Goal: Task Accomplishment & Management: Complete application form

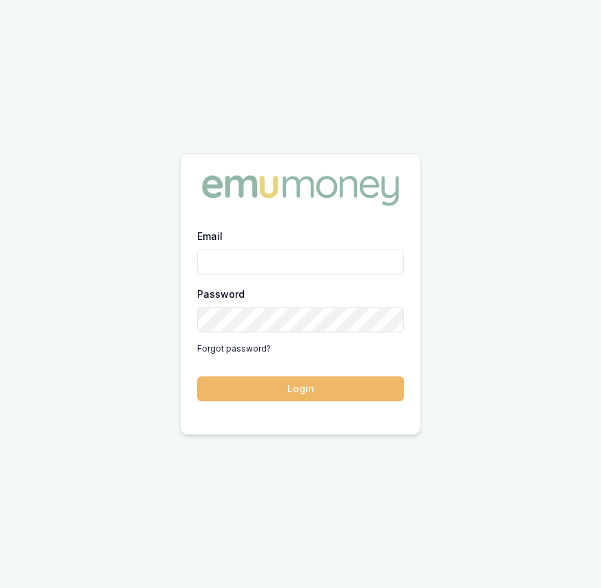
type input "[EMAIL_ADDRESS][DOMAIN_NAME]"
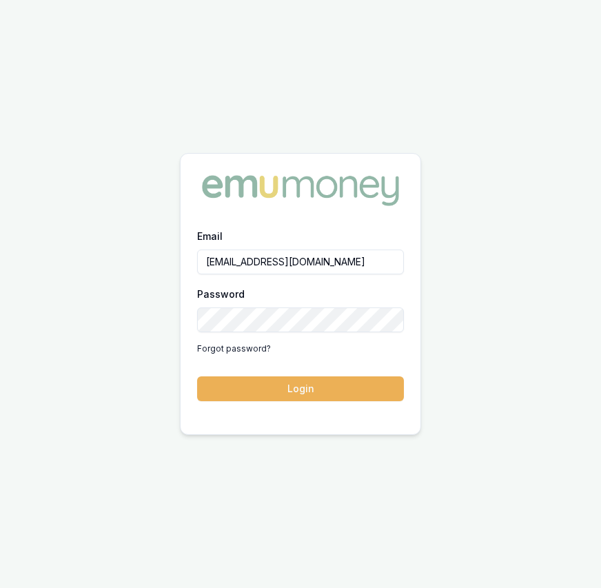
click at [350, 395] on button "Login" at bounding box center [300, 389] width 207 height 25
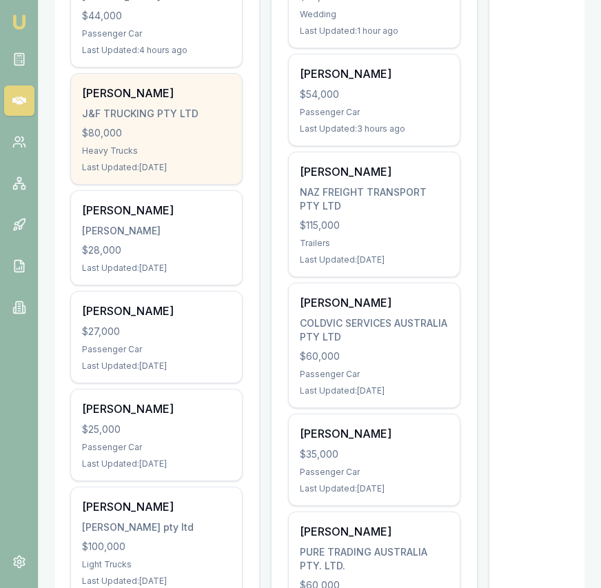
scroll to position [358, 0]
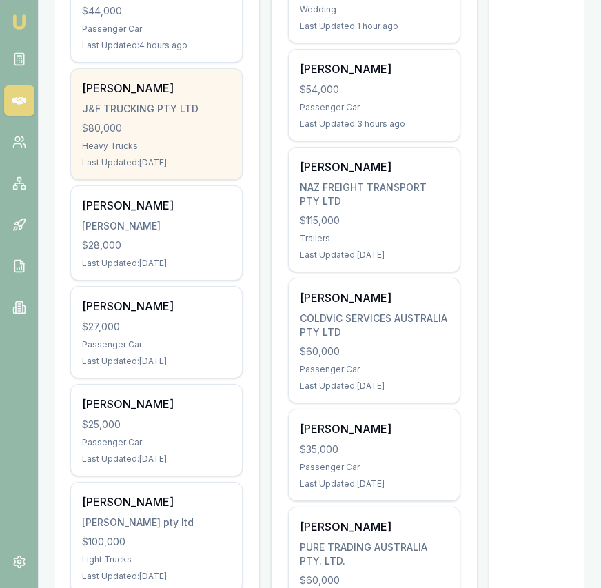
click at [209, 119] on div "Gurpreet Jawandha J&F TRUCKING PTY LTD $80,000 Heavy Trucks Last Updated: 5 day…" at bounding box center [156, 124] width 171 height 110
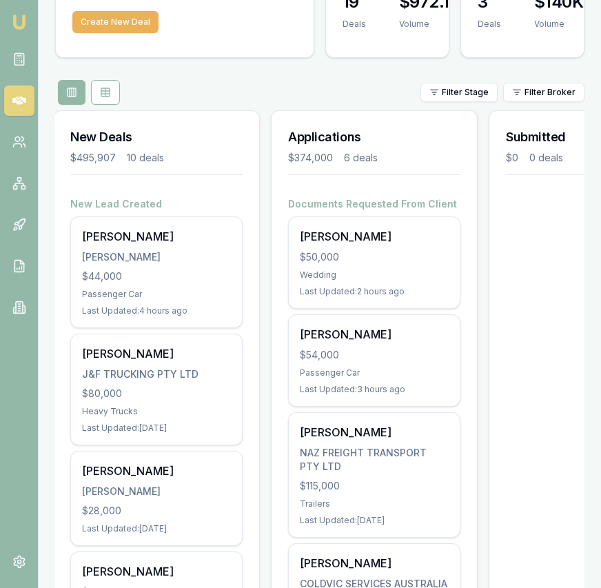
scroll to position [103, 0]
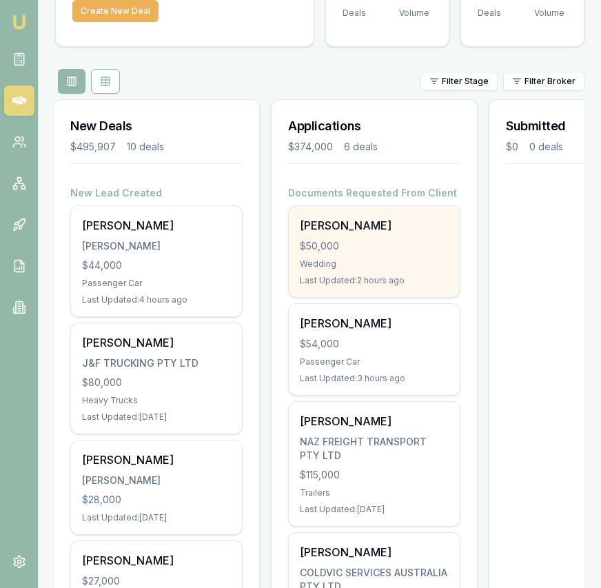
click at [342, 241] on div "$50,000" at bounding box center [374, 246] width 149 height 14
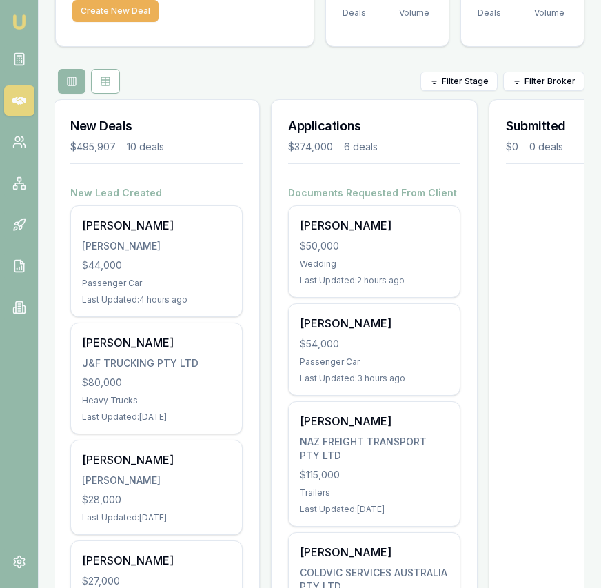
scroll to position [0, 549]
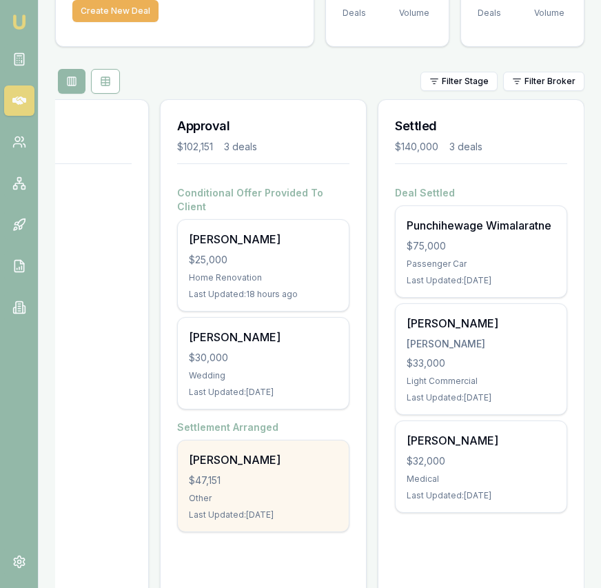
click at [292, 452] on div "Rajinder Sandhu" at bounding box center [263, 460] width 149 height 17
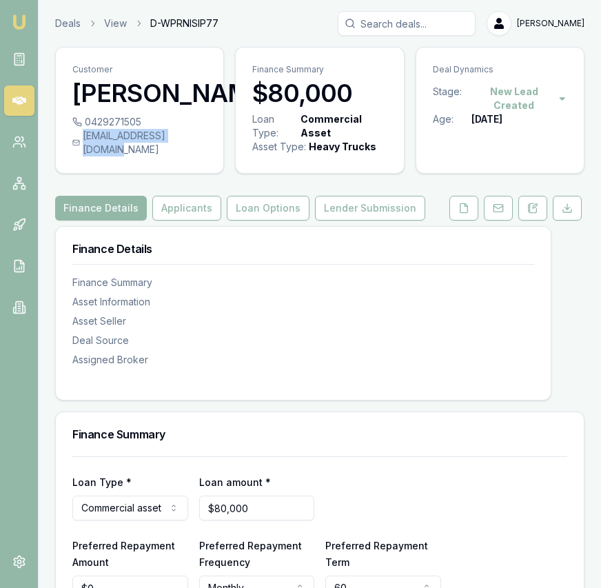
click at [192, 157] on div "jftrucking05@gmail.com" at bounding box center [139, 143] width 134 height 28
copy div "jftrucking05@gmail.com"
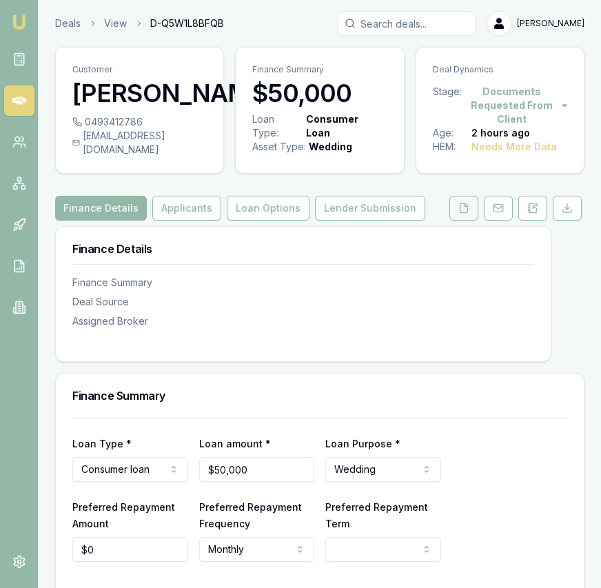
click at [470, 221] on button at bounding box center [464, 208] width 29 height 25
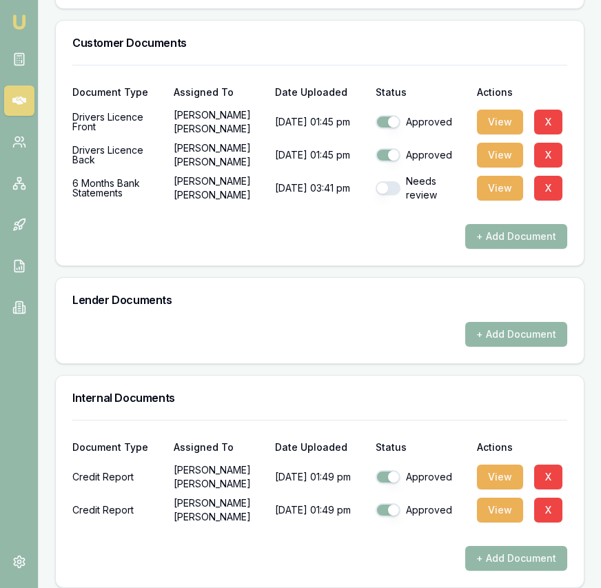
scroll to position [525, 0]
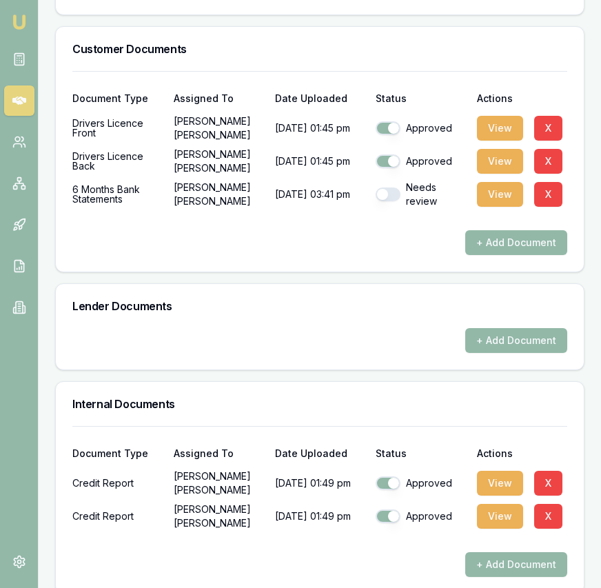
click at [385, 201] on button "button" at bounding box center [388, 195] width 25 height 14
checkbox input "true"
click at [490, 207] on button "View" at bounding box center [500, 194] width 46 height 25
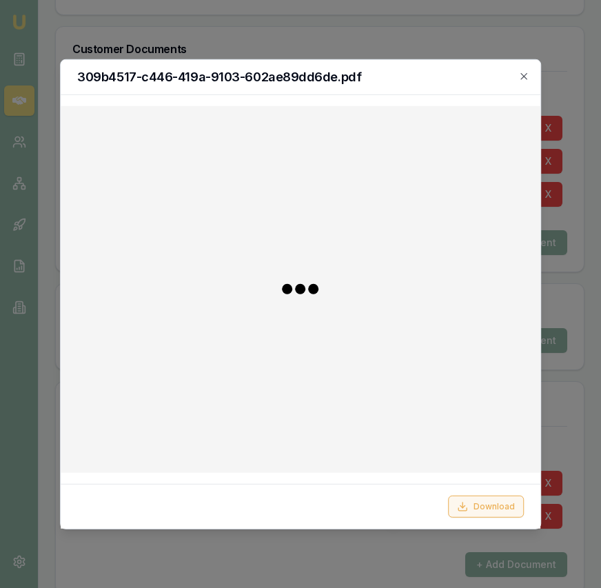
click at [497, 510] on button "Download" at bounding box center [486, 507] width 76 height 22
click at [523, 74] on icon "button" at bounding box center [524, 76] width 6 height 6
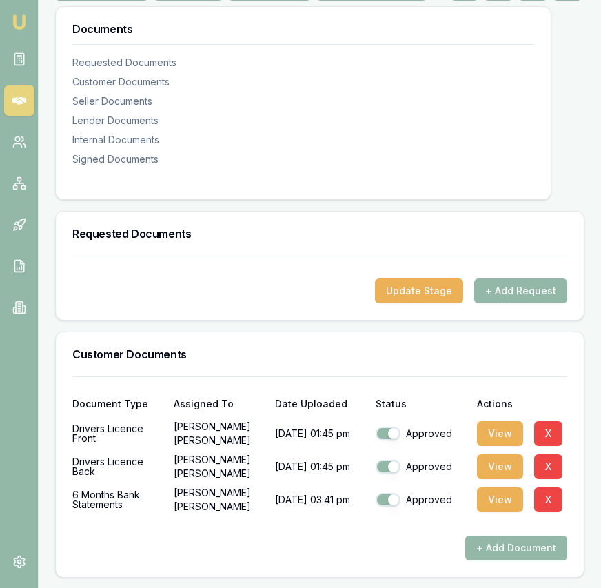
scroll to position [0, 0]
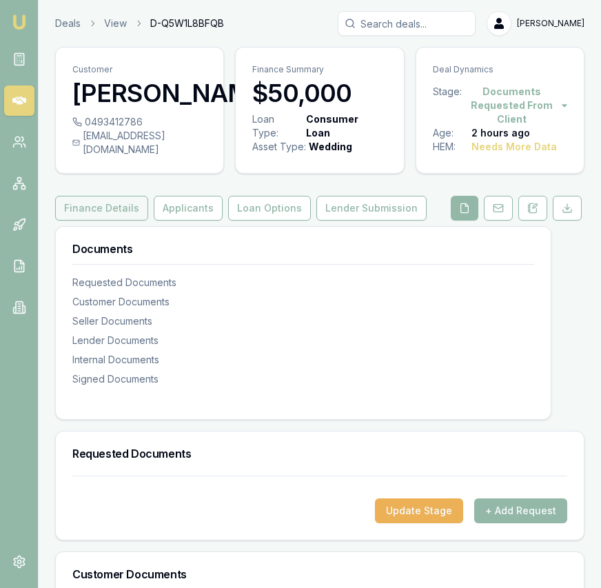
click at [107, 221] on button "Finance Details" at bounding box center [101, 208] width 93 height 25
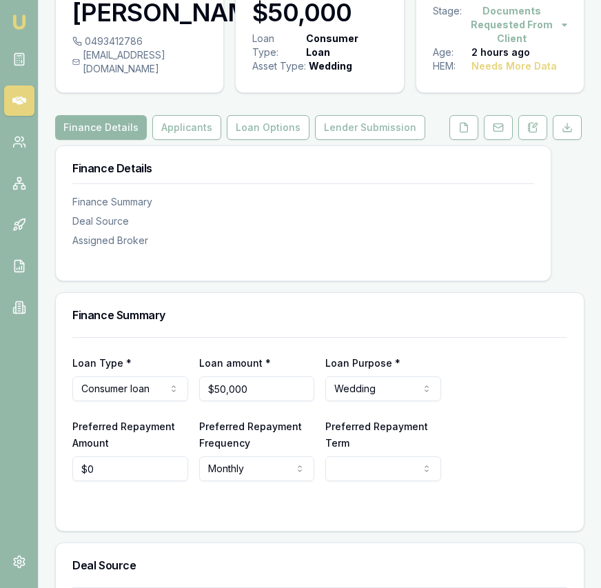
scroll to position [78, 0]
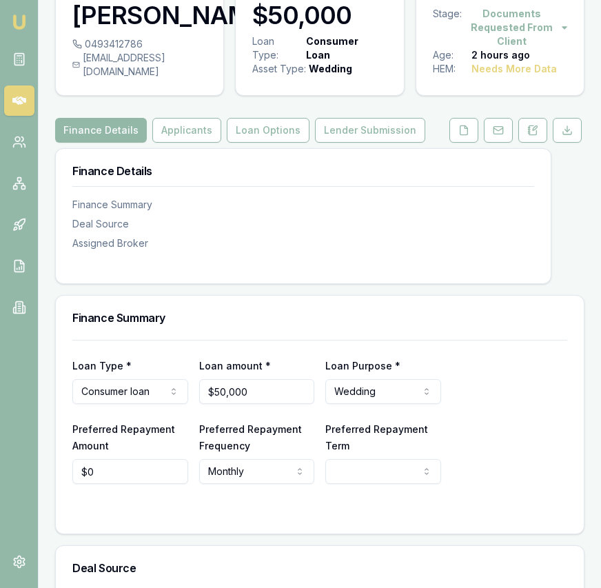
click at [140, 401] on html "Emu Broker Deals View D-Q5W1L8BFQB Eujin Ooi Toggle Menu Customer Sejal Madaan …" at bounding box center [300, 216] width 601 height 588
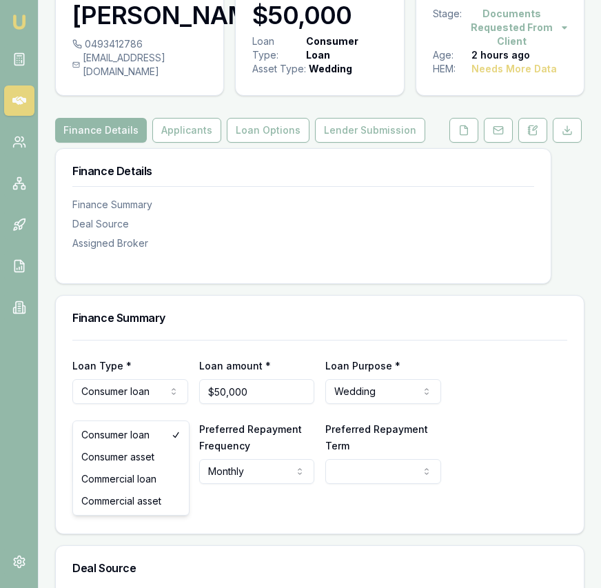
select select "COMMERCIAL_LOAN"
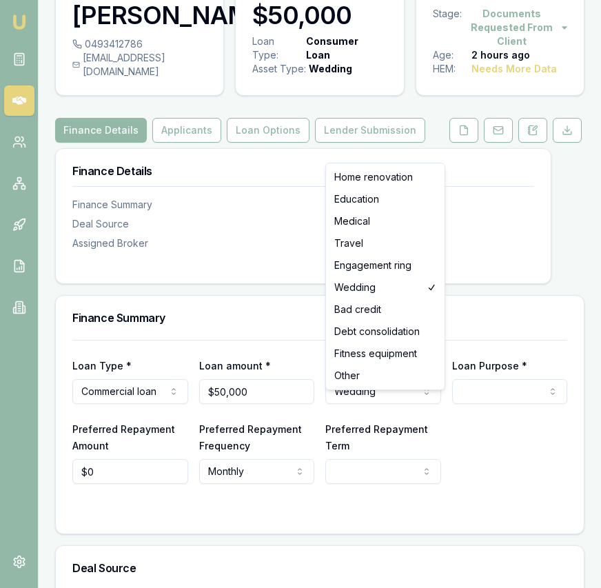
click at [388, 417] on html "Emu Broker Deals View D-Q5W1L8BFQB Eujin Ooi Toggle Menu Customer Sejal Madaan …" at bounding box center [300, 216] width 601 height 588
select select "60"
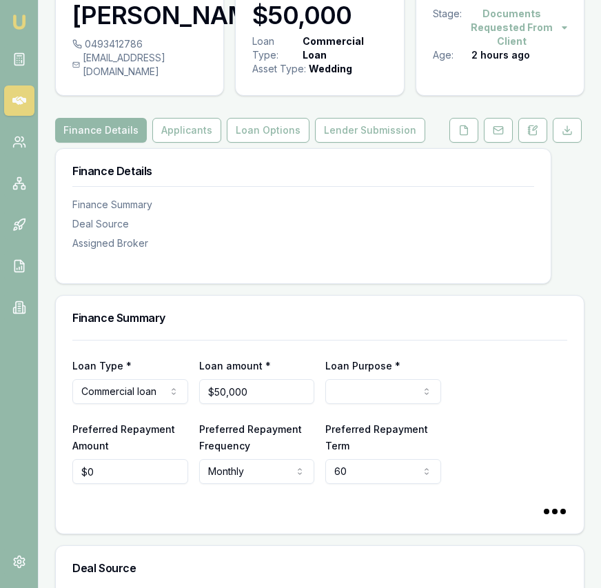
scroll to position [57, 0]
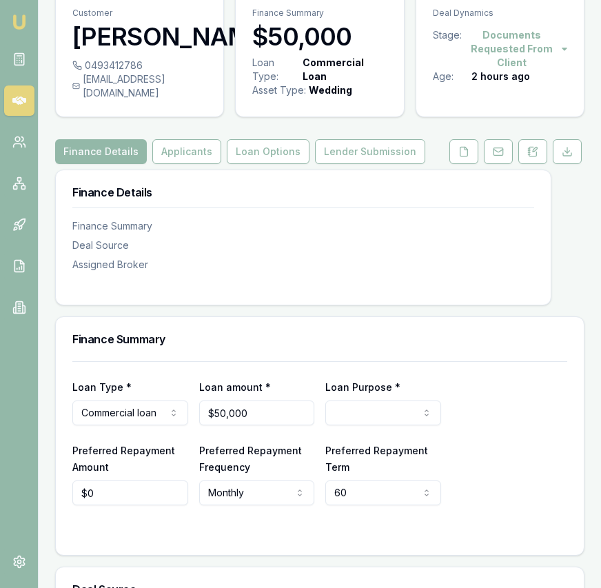
drag, startPoint x: 349, startPoint y: 411, endPoint x: 354, endPoint y: 425, distance: 14.6
click at [350, 414] on div "Loan Purpose * Investing in growth Working capital Buying or hiring equipment P…" at bounding box center [383, 402] width 116 height 47
click at [354, 425] on html "Emu Broker Deals View D-Q5W1L8BFQB Eujin Ooi Toggle Menu Customer Sejal Madaan …" at bounding box center [300, 237] width 601 height 588
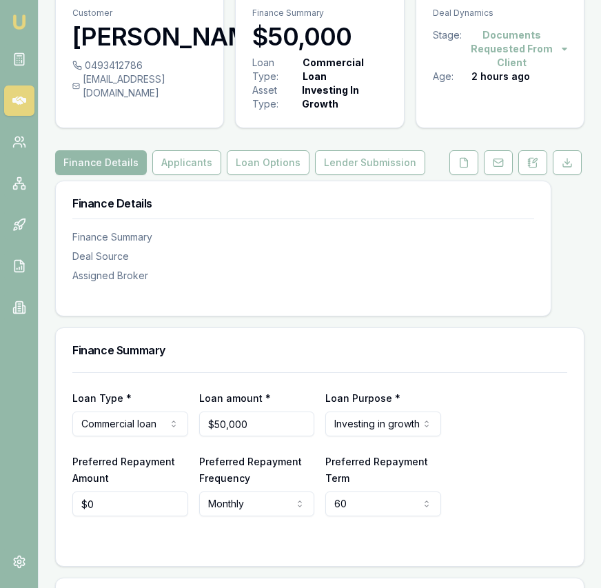
click at [314, 381] on div "Loan Type * Commercial loan Consumer loan Consumer asset Commercial loan Commer…" at bounding box center [319, 444] width 495 height 144
click at [461, 159] on icon at bounding box center [464, 162] width 11 height 11
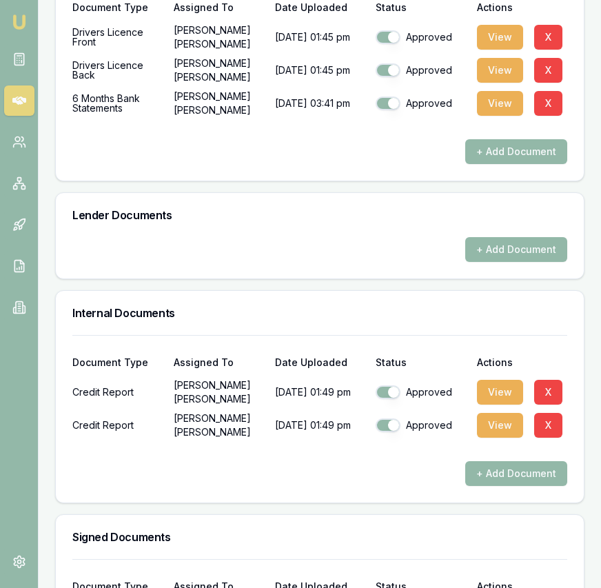
scroll to position [781, 0]
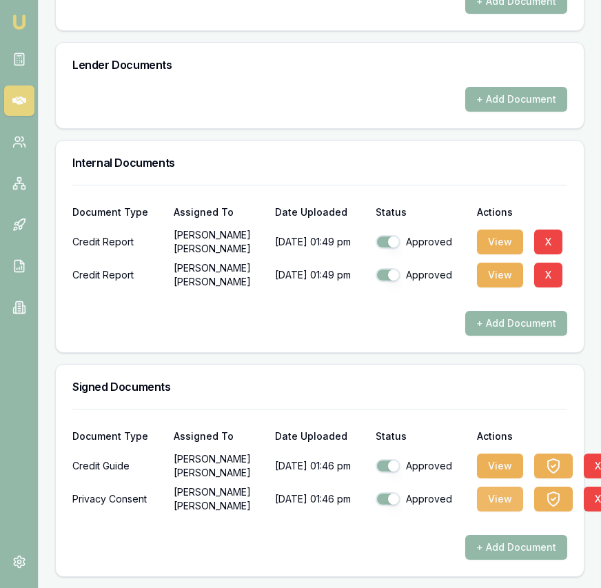
click at [503, 506] on button "View" at bounding box center [500, 499] width 46 height 25
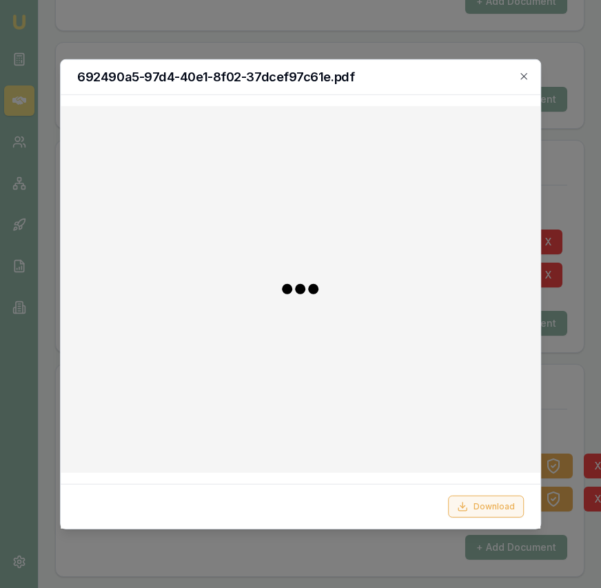
click at [499, 513] on button "Download" at bounding box center [486, 507] width 76 height 22
click at [580, 380] on div at bounding box center [300, 294] width 601 height 588
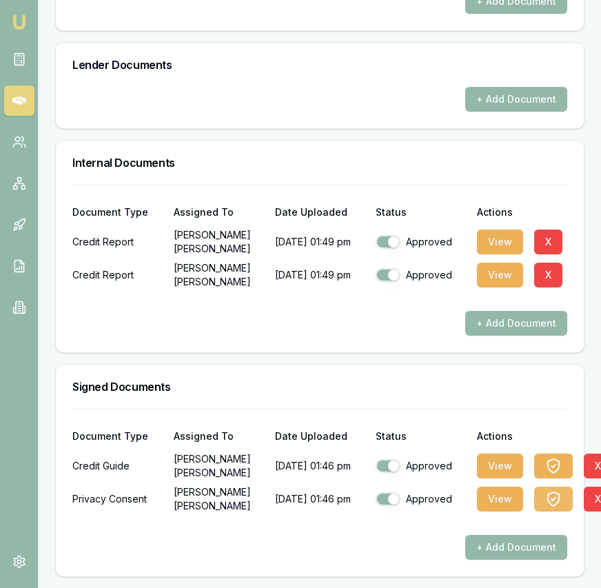
click at [545, 503] on icon "button" at bounding box center [553, 499] width 17 height 17
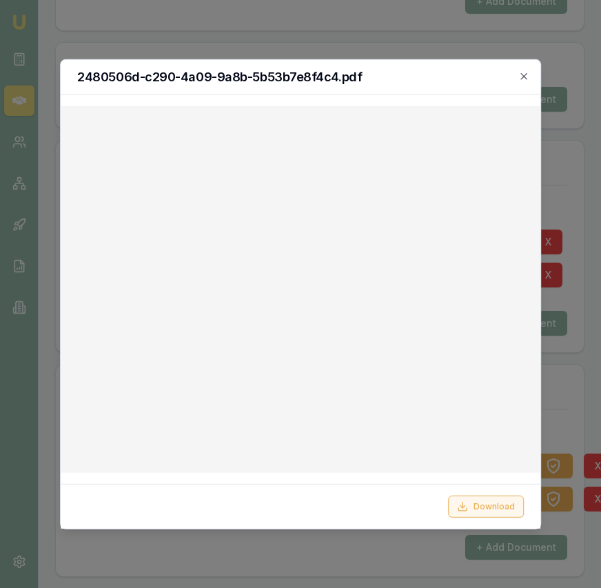
click at [482, 501] on button "Download" at bounding box center [486, 507] width 76 height 22
click at [525, 75] on icon "button" at bounding box center [524, 76] width 6 height 6
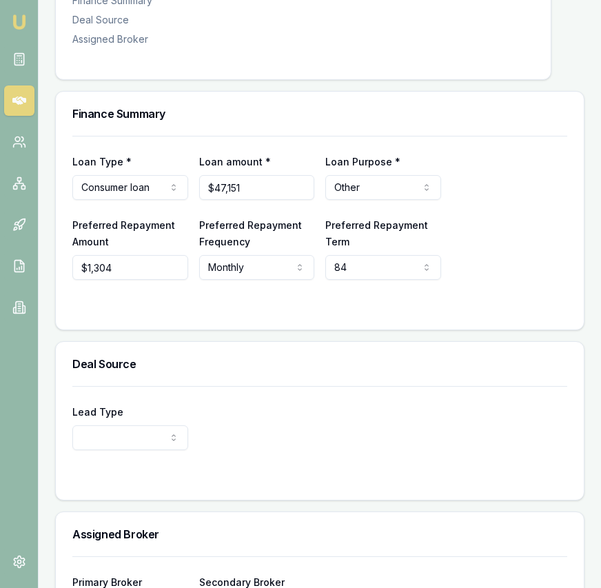
scroll to position [403, 0]
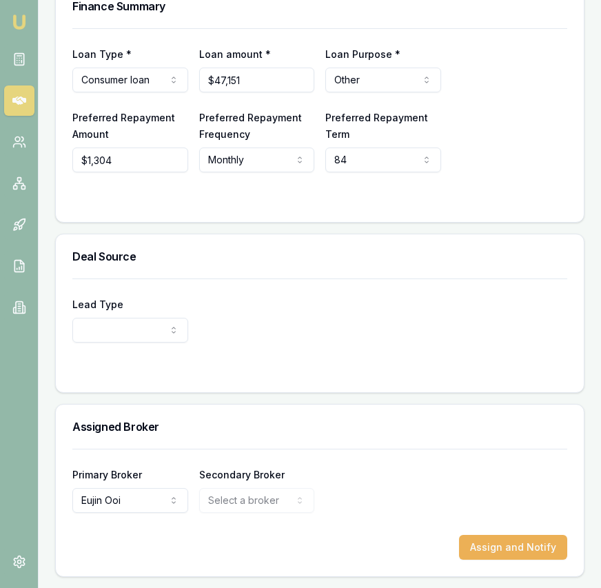
click at [126, 312] on div "Lead Type New client Repeat client Partner Campaign Other" at bounding box center [130, 319] width 116 height 47
select select "PARTNER"
drag, startPoint x: 134, startPoint y: 415, endPoint x: 138, endPoint y: 397, distance: 18.9
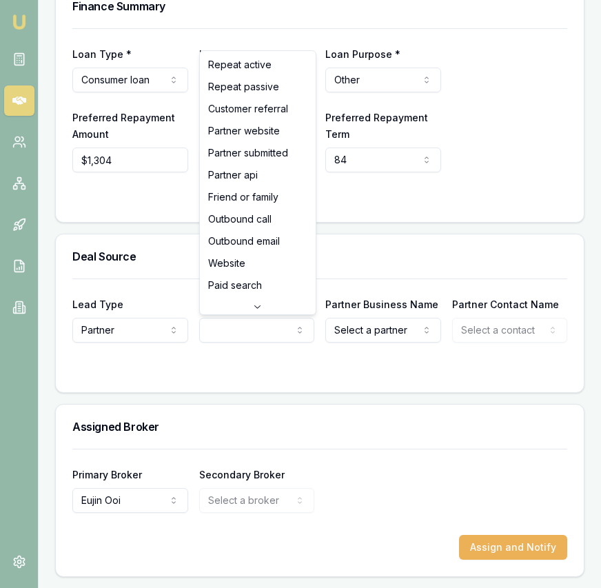
select select "PARTNER_SUBMITTED"
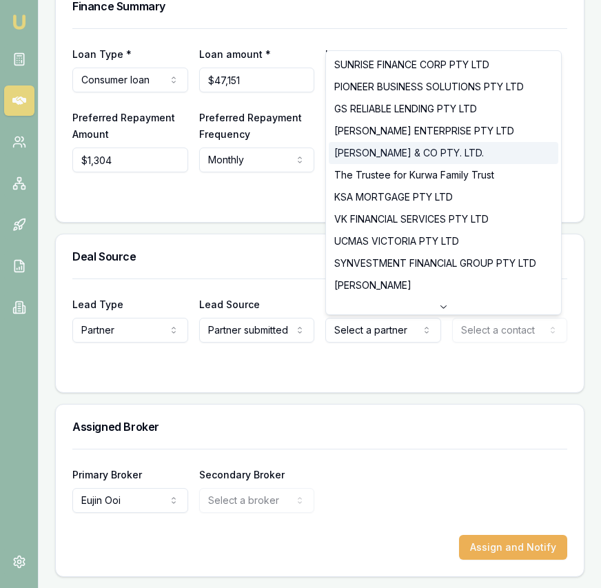
scroll to position [23, 0]
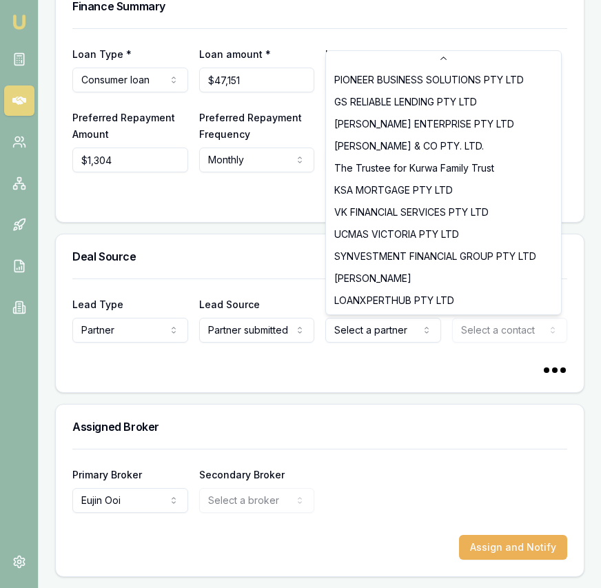
select select "DHANKHAR, SANJEEV"
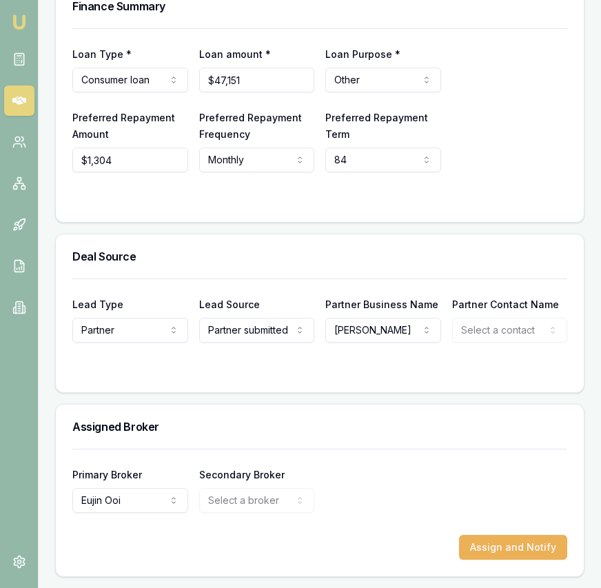
drag, startPoint x: 447, startPoint y: 338, endPoint x: 440, endPoint y: 337, distance: 6.9
click at [446, 338] on div "Lead Type Partner New client Repeat client Partner Campaign Other Lead Source P…" at bounding box center [319, 319] width 495 height 47
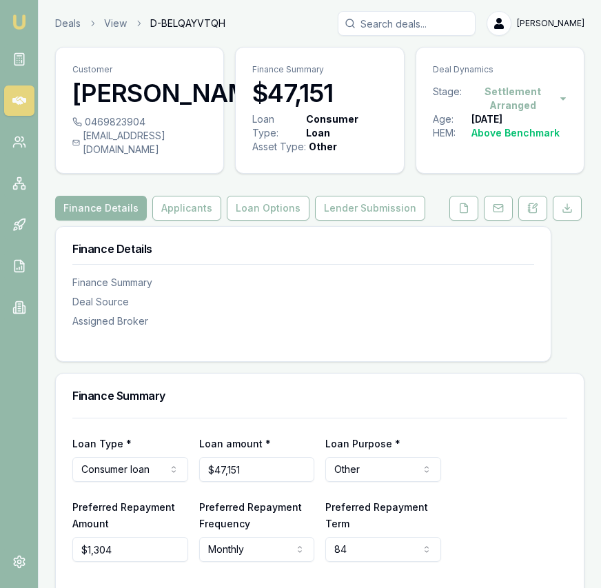
scroll to position [1, 0]
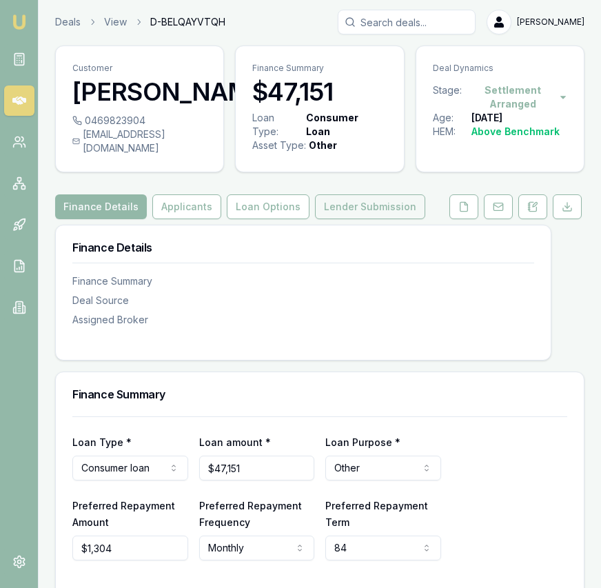
click at [383, 219] on button "Lender Submission" at bounding box center [370, 206] width 110 height 25
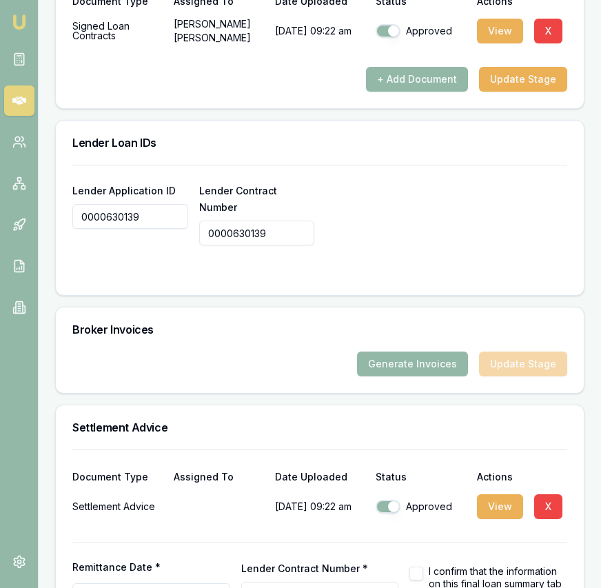
scroll to position [1321, 0]
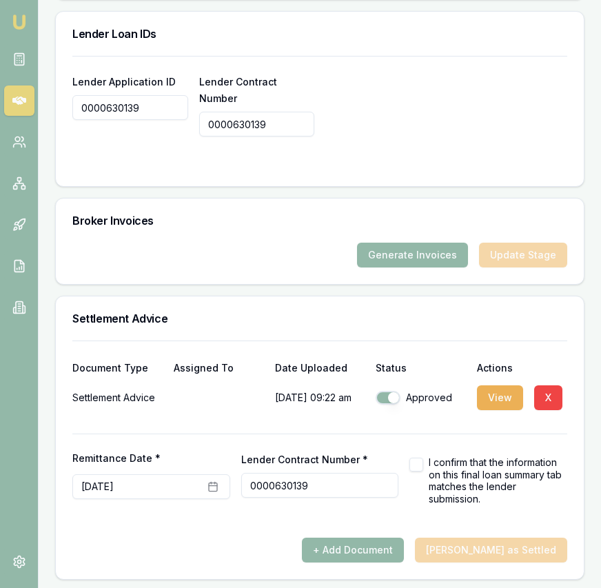
click at [423, 460] on div "I confirm that the information on this final loan summary tab matches the lende…" at bounding box center [489, 481] width 158 height 48
click at [417, 464] on button "button" at bounding box center [417, 465] width 14 height 14
checkbox input "true"
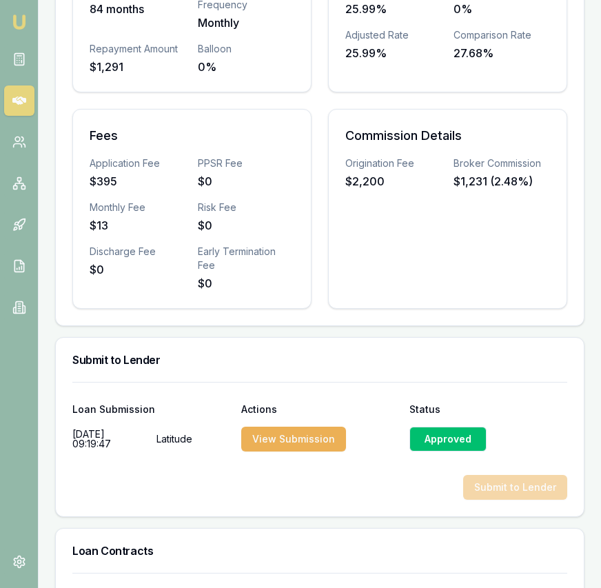
scroll to position [0, 0]
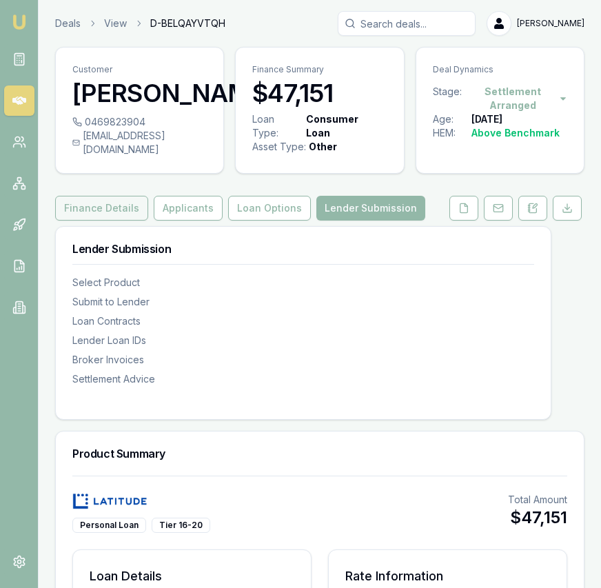
click at [126, 221] on button "Finance Details" at bounding box center [101, 208] width 93 height 25
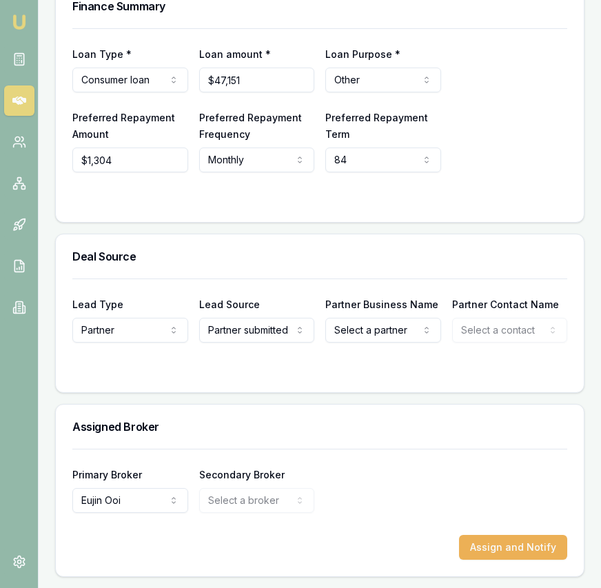
scroll to position [403, 0]
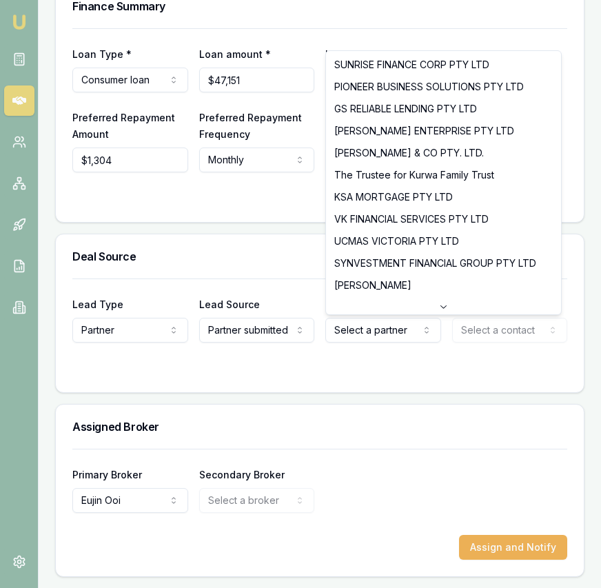
select select "DHANKHAR, SANJEEV"
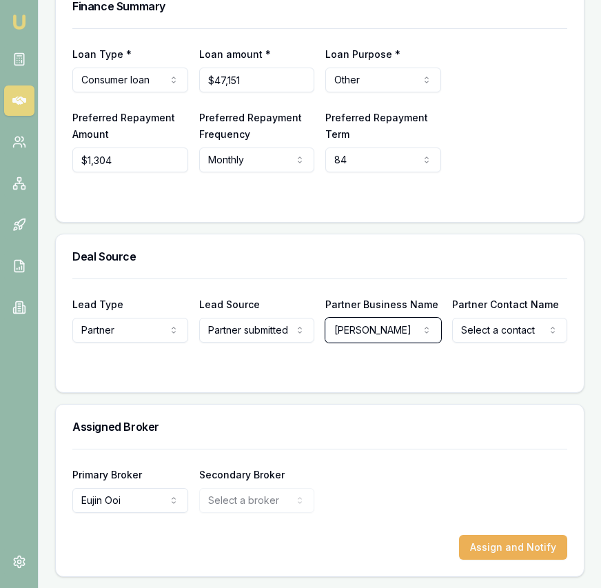
scroll to position [402, 0]
select select "Sanjeev Dhankhar"
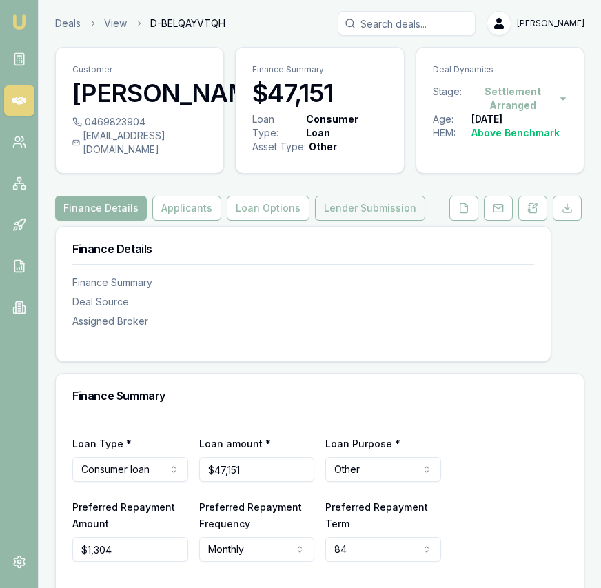
click at [370, 218] on button "Lender Submission" at bounding box center [370, 208] width 110 height 25
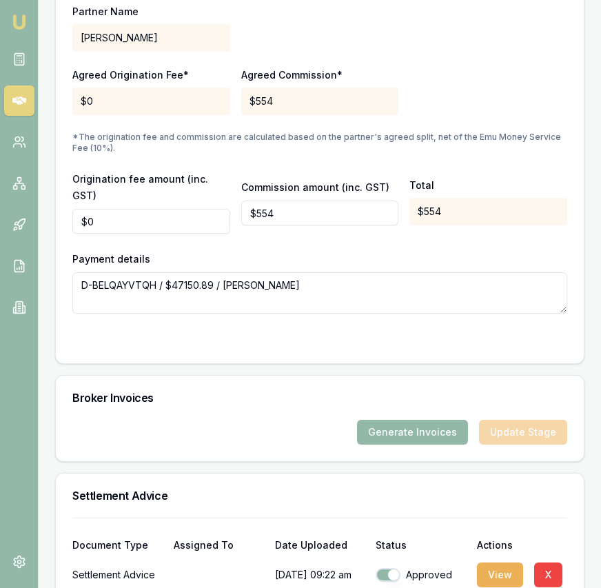
scroll to position [1592, 0]
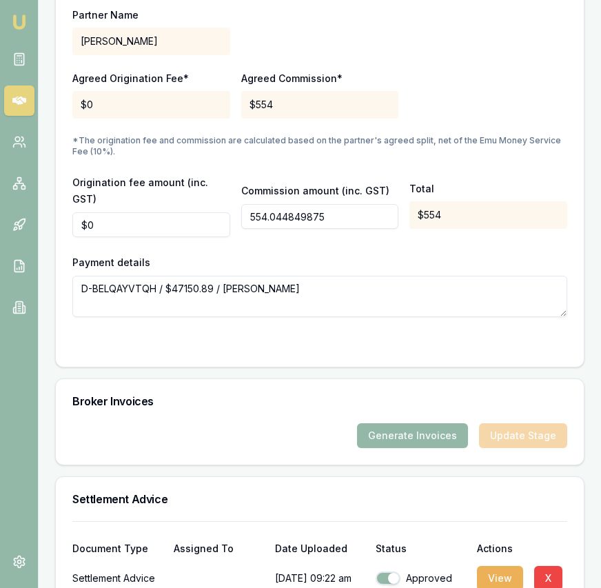
click at [318, 204] on input "554.044849875" at bounding box center [320, 216] width 158 height 25
type input "$554"
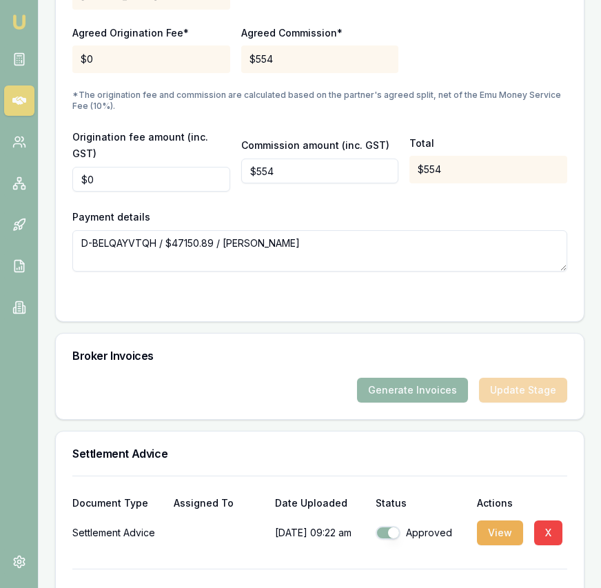
scroll to position [1756, 0]
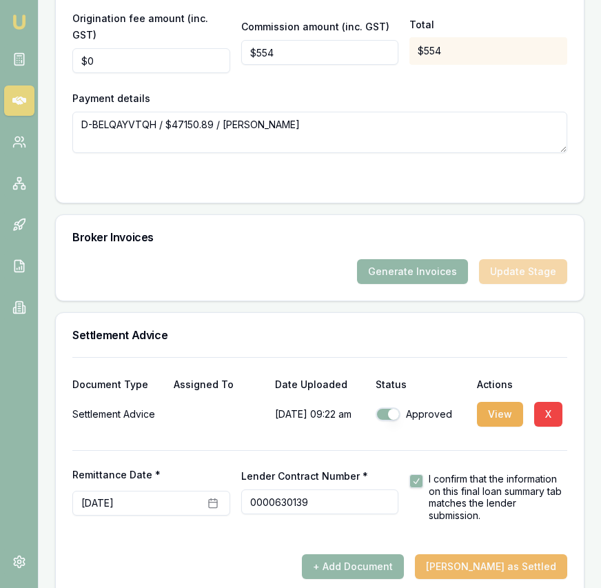
click at [530, 555] on button "[PERSON_NAME] as Settled" at bounding box center [491, 566] width 152 height 25
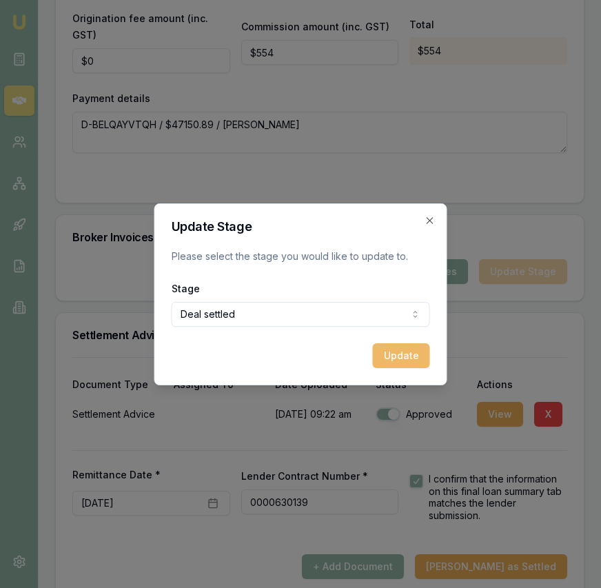
click at [401, 344] on button "Update" at bounding box center [401, 355] width 57 height 25
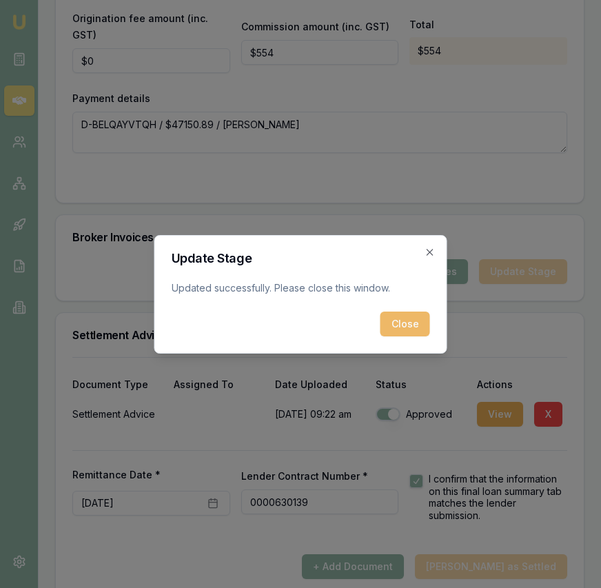
click at [405, 333] on button "Close" at bounding box center [406, 324] width 50 height 25
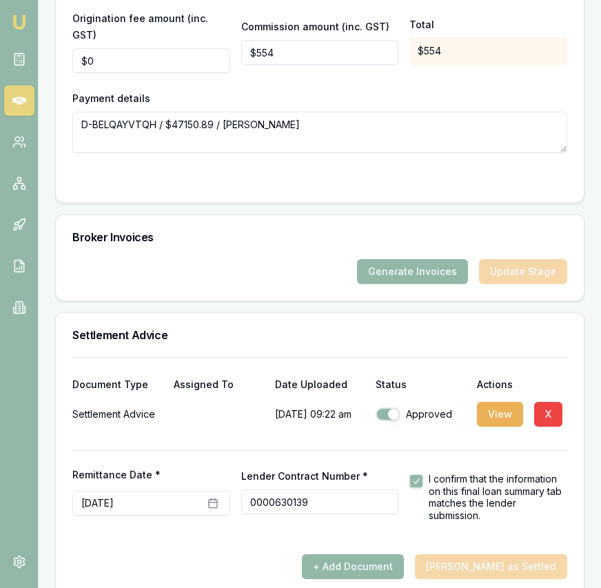
click at [24, 22] on img at bounding box center [19, 22] width 17 height 17
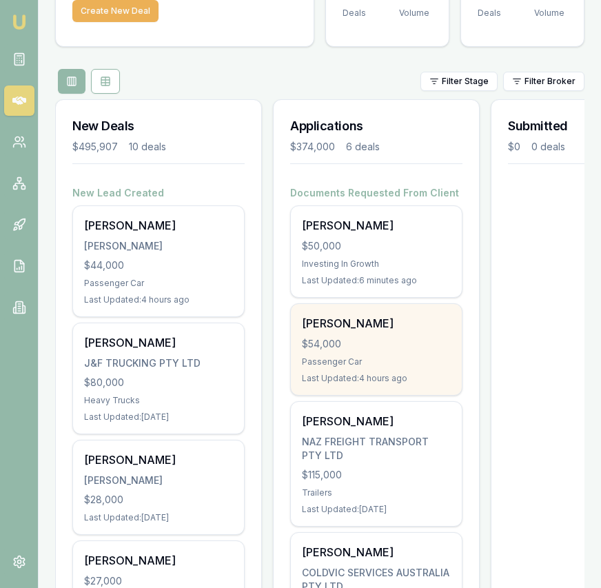
click at [387, 342] on div "$54,000" at bounding box center [376, 344] width 149 height 14
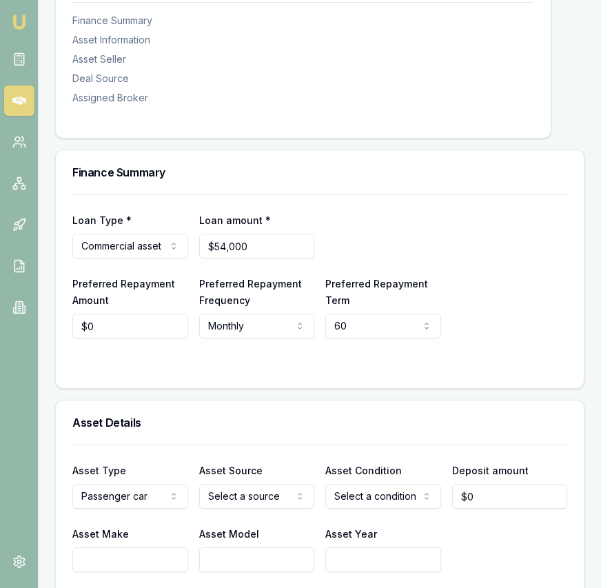
scroll to position [266, 0]
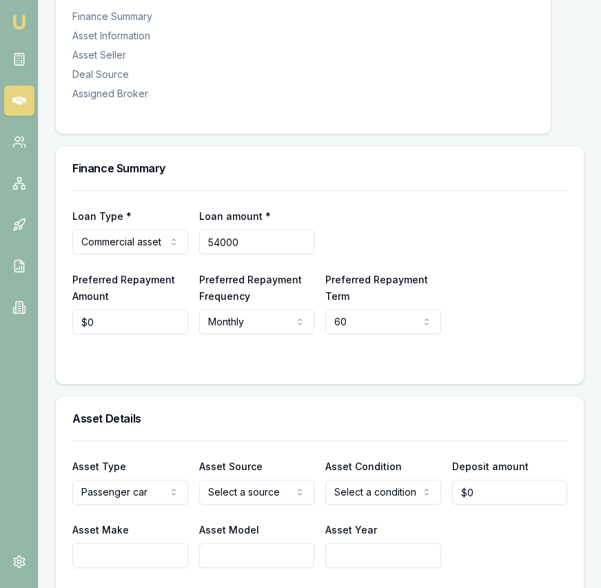
click at [265, 239] on input "54000" at bounding box center [257, 242] width 116 height 25
type input "$50,000"
click at [134, 319] on input "0" at bounding box center [130, 322] width 116 height 25
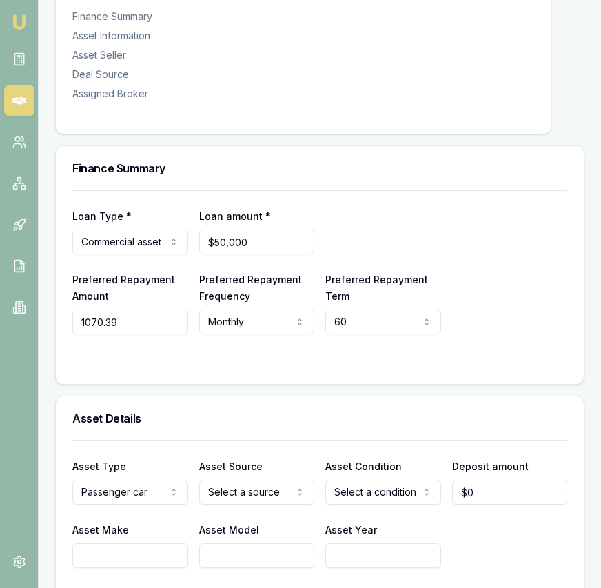
type input "$1,070"
click at [393, 362] on div at bounding box center [319, 362] width 495 height 11
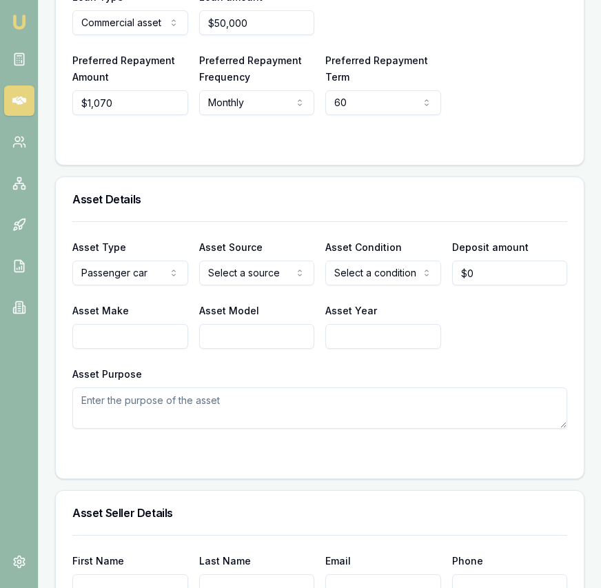
scroll to position [487, 0]
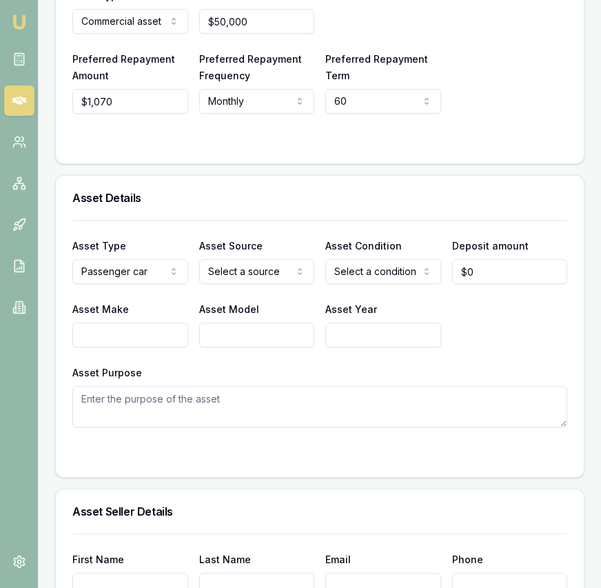
drag, startPoint x: 289, startPoint y: 306, endPoint x: 328, endPoint y: 303, distance: 38.7
drag, startPoint x: 356, startPoint y: 322, endPoint x: 359, endPoint y: 306, distance: 16.1
click at [489, 276] on input "0" at bounding box center [510, 271] width 116 height 25
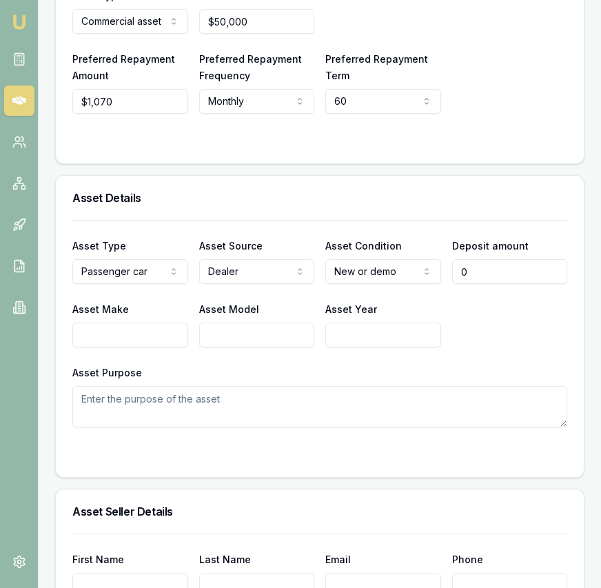
click at [489, 276] on input "0" at bounding box center [510, 271] width 116 height 25
type input "$13,478"
drag, startPoint x: 186, startPoint y: 339, endPoint x: 179, endPoint y: 339, distance: 7.6
click at [186, 339] on input "Asset Make" at bounding box center [130, 335] width 116 height 25
type input "Toyota"
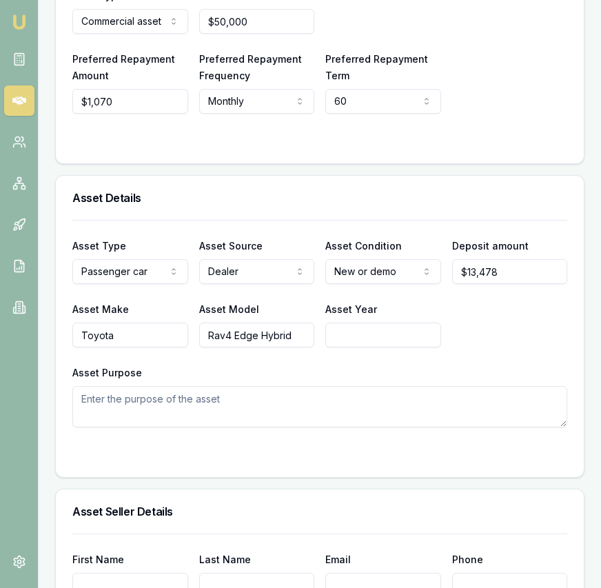
type input "Rav4 Edge Hybrid"
click at [365, 326] on input "Asset Year" at bounding box center [383, 335] width 116 height 25
type input "2025"
click at [268, 419] on textarea "Asset Purpose" at bounding box center [319, 405] width 495 height 41
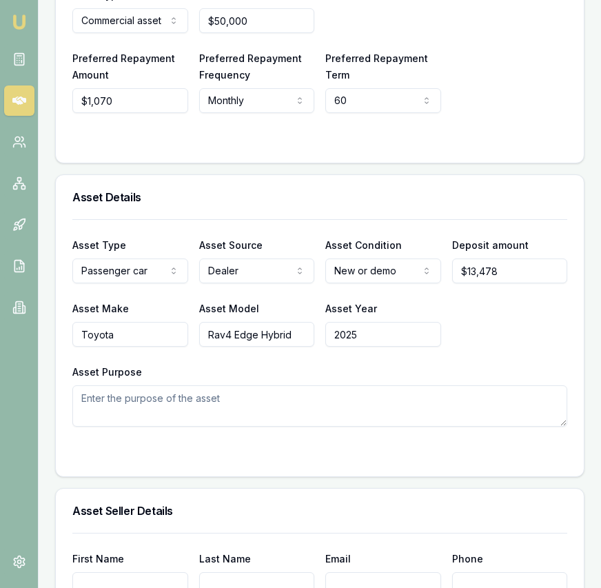
paste textarea "2025 TOYOTA RAV4 EDGE (AWD) HYBRID AXAH54R"
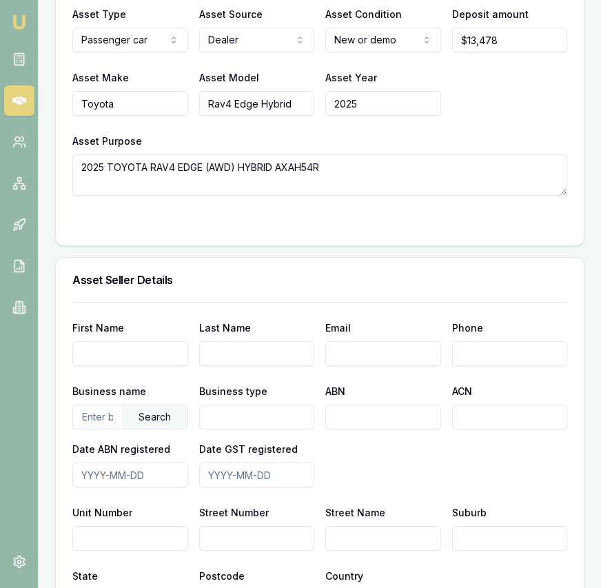
scroll to position [688, 0]
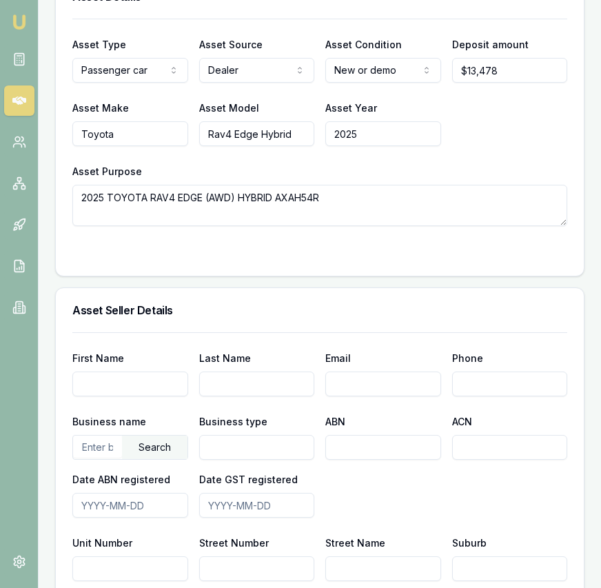
type textarea "2025 TOYOTA RAV4 EDGE (AWD) HYBRID AXAH54R"
click at [103, 443] on input "text" at bounding box center [97, 447] width 49 height 22
paste input "88005151280"
click at [158, 445] on div "Search" at bounding box center [155, 447] width 66 height 23
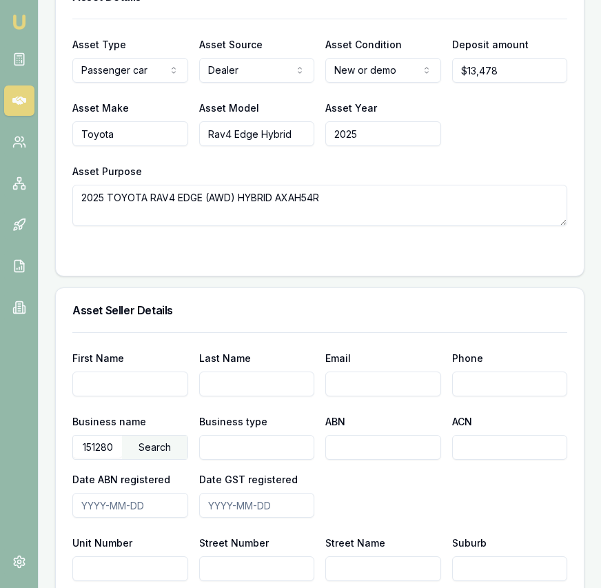
scroll to position [0, 0]
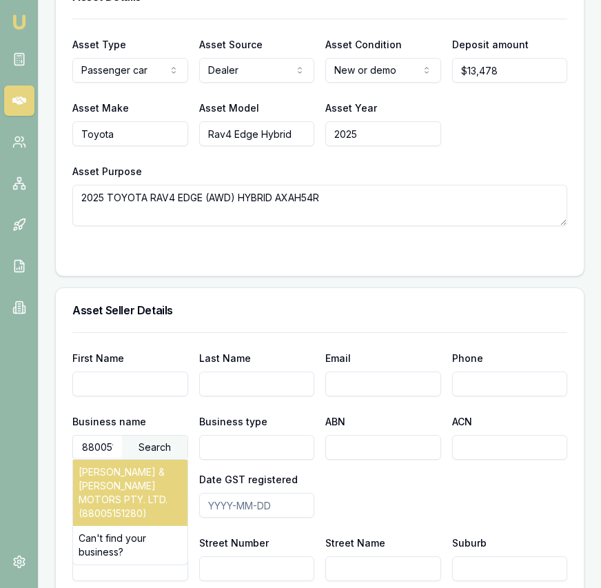
click at [146, 472] on div "J. & K. HARRISON MOTORS PTY. LTD. (88005151280)" at bounding box center [130, 493] width 114 height 66
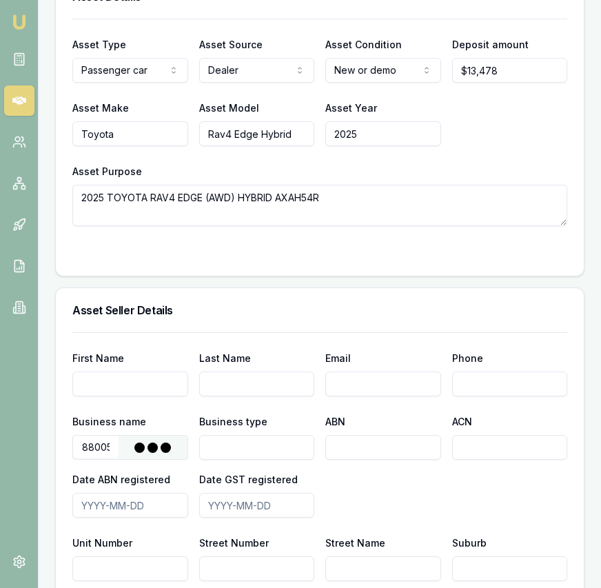
type input "J. & K. HARRISON MOTORS PTY. LTD."
type input "Australian Private Company"
type input "88005151280"
type input "005151280"
type input "2000-03-22"
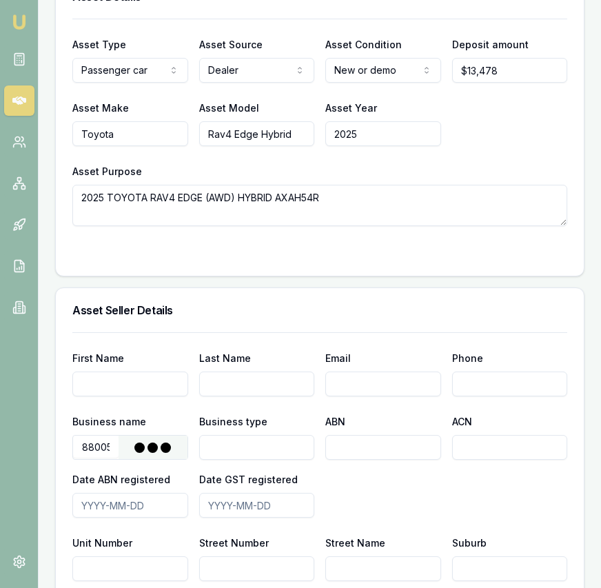
type input "2000-07-01"
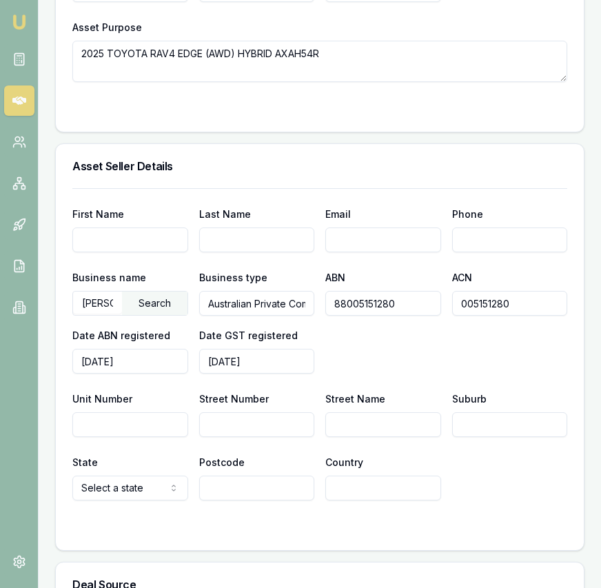
scroll to position [833, 0]
click at [219, 425] on input "Street Number" at bounding box center [257, 424] width 116 height 25
type input "143"
click at [352, 426] on input "High" at bounding box center [383, 424] width 116 height 25
click at [368, 425] on input "High" at bounding box center [383, 424] width 116 height 25
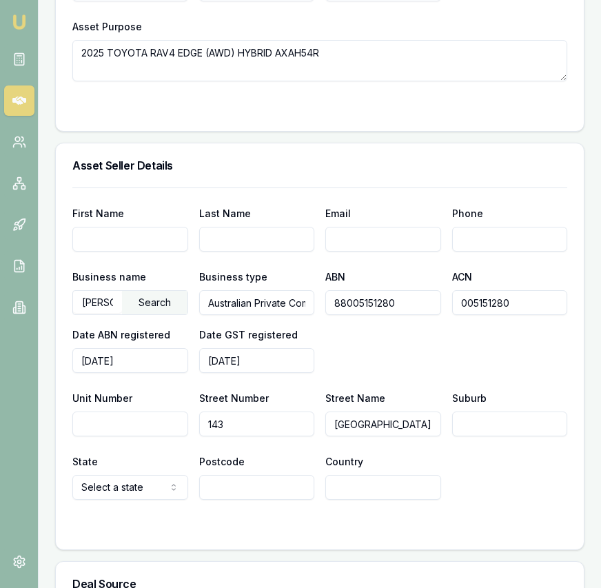
type input "High Street"
type input "Maldon"
select select "VIC"
type input "3463"
click at [400, 481] on input "Country" at bounding box center [383, 487] width 116 height 25
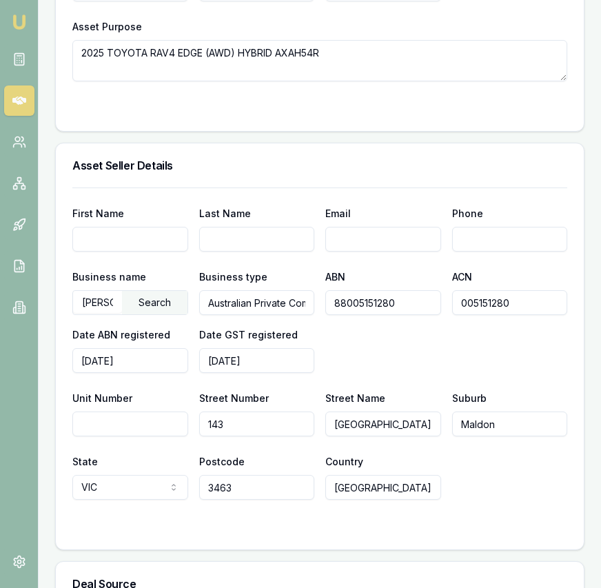
type input "Australia"
click at [476, 534] on div "First Name Last Name Email Phone Business name J. & K. HARRISON MOTORS PTY. LTD…" at bounding box center [320, 369] width 528 height 362
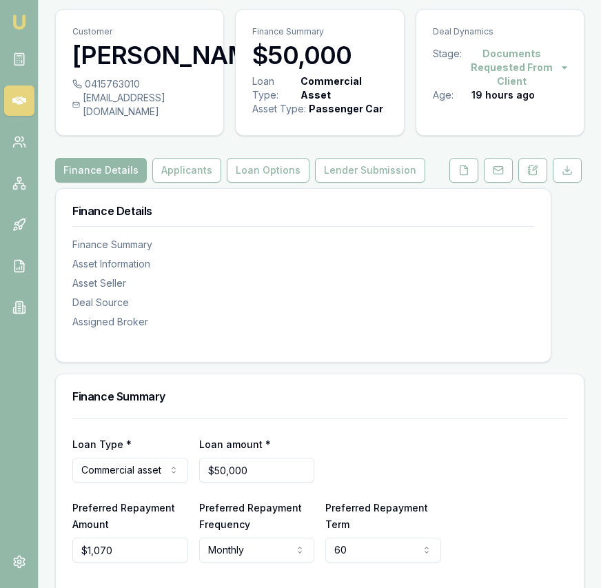
scroll to position [0, 0]
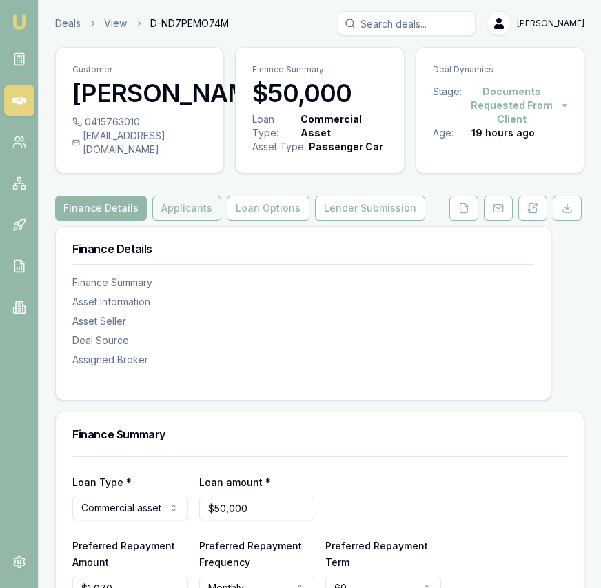
click at [175, 201] on button "Applicants" at bounding box center [186, 208] width 69 height 25
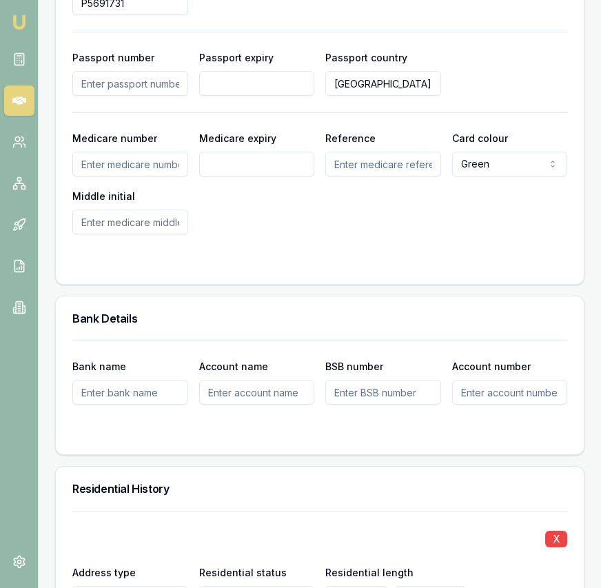
scroll to position [1319, 0]
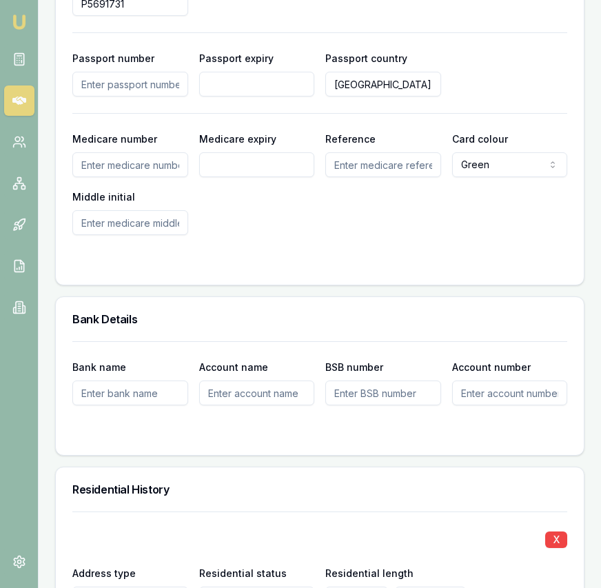
click at [144, 152] on input "Medicare number" at bounding box center [130, 164] width 116 height 25
type input "3529350853"
type input "03/2030"
type input "1"
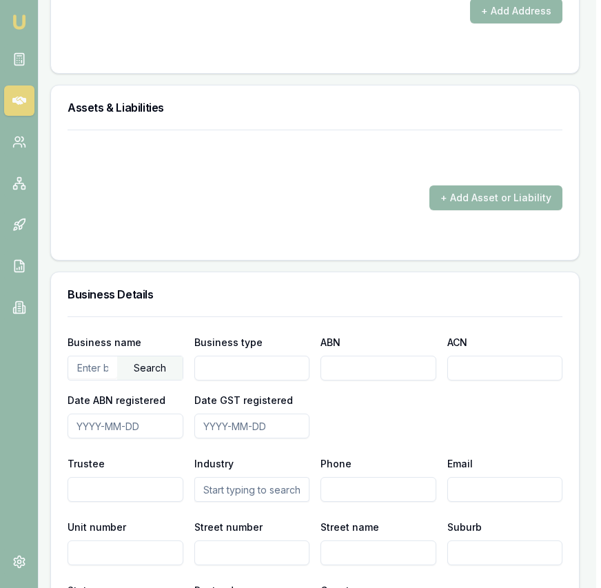
scroll to position [2116, 5]
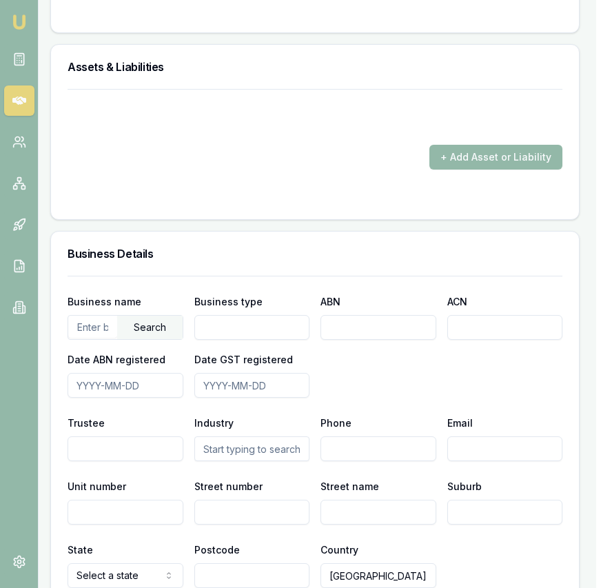
paste input "51675087680"
click at [145, 316] on div "Search" at bounding box center [150, 327] width 66 height 23
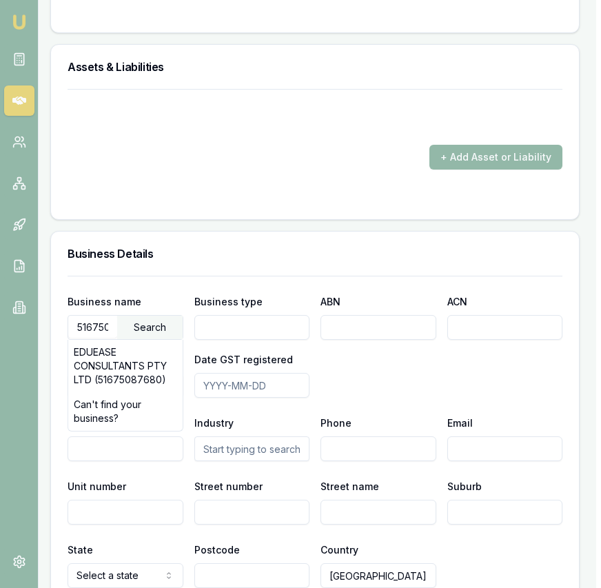
scroll to position [2118, 5]
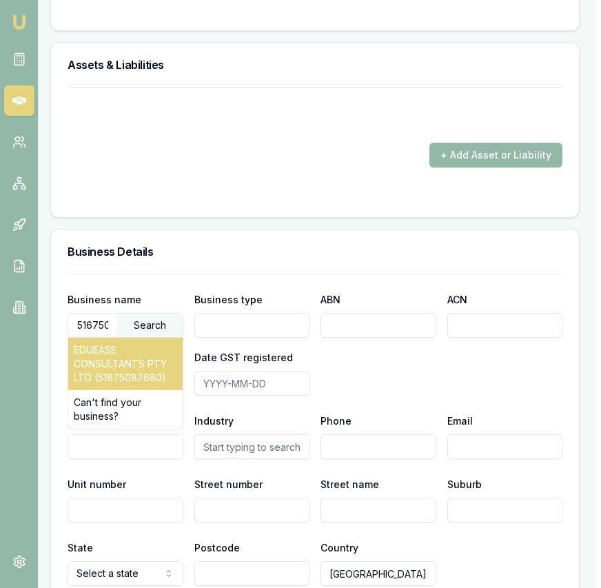
click at [137, 340] on div "EDUEASE CONSULTANTS PTY LTD (51675087680)" at bounding box center [125, 364] width 114 height 52
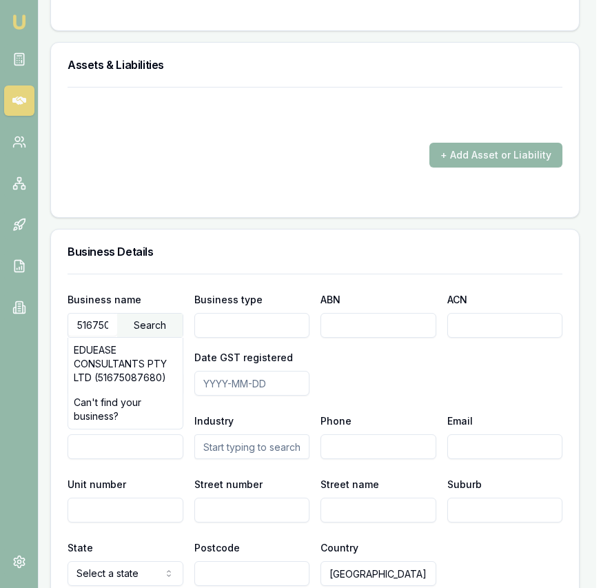
scroll to position [2121, 5]
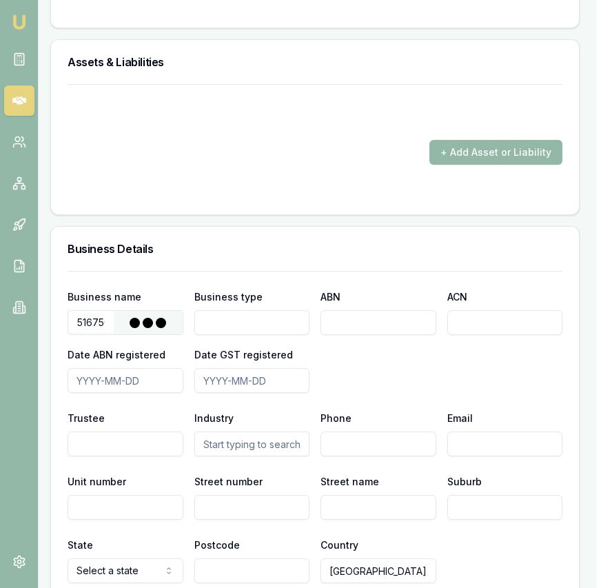
type input "EDUEASE CONSULTANTS PTY LTD"
type input "Australian Private Company"
type input "51675087680"
type input "675087680"
type input "2024-02-19"
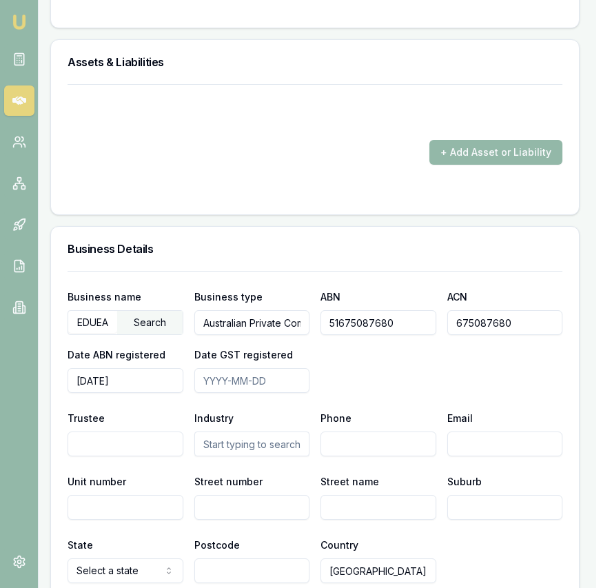
click at [231, 432] on input "text" at bounding box center [252, 444] width 116 height 25
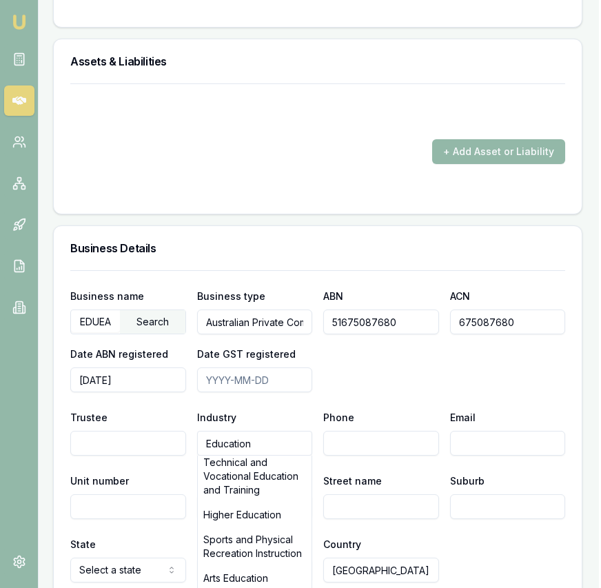
scroll to position [163, 0]
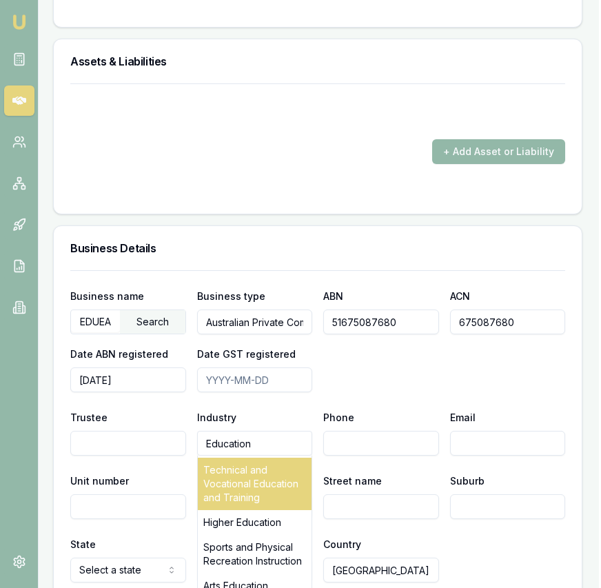
click at [272, 471] on div "Technical and Vocational Education and Training" at bounding box center [255, 484] width 114 height 52
type input "Technical and Vocational Education and Training"
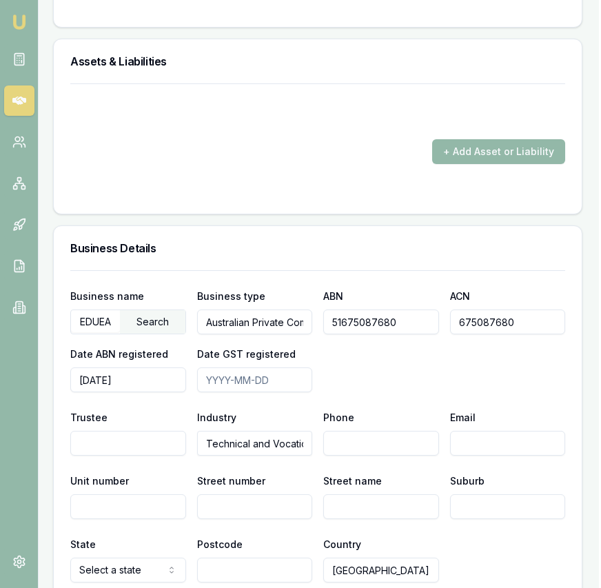
click at [272, 472] on div "Street number" at bounding box center [255, 495] width 116 height 47
click at [372, 432] on input "Phone" at bounding box center [381, 443] width 116 height 25
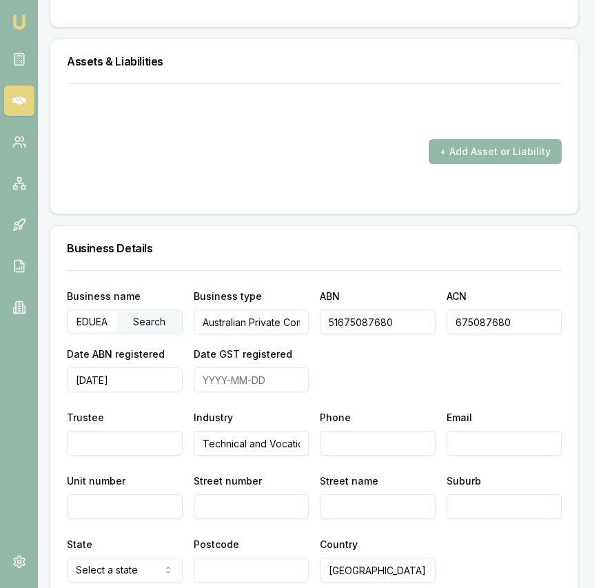
click at [372, 432] on input "Phone" at bounding box center [378, 443] width 116 height 25
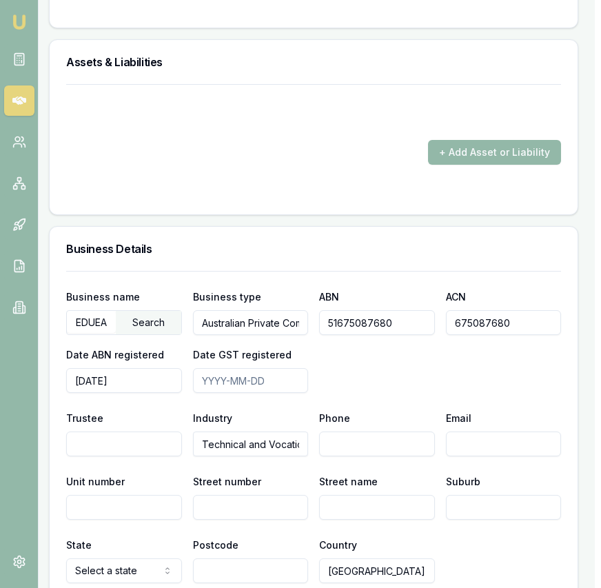
scroll to position [2124, 6]
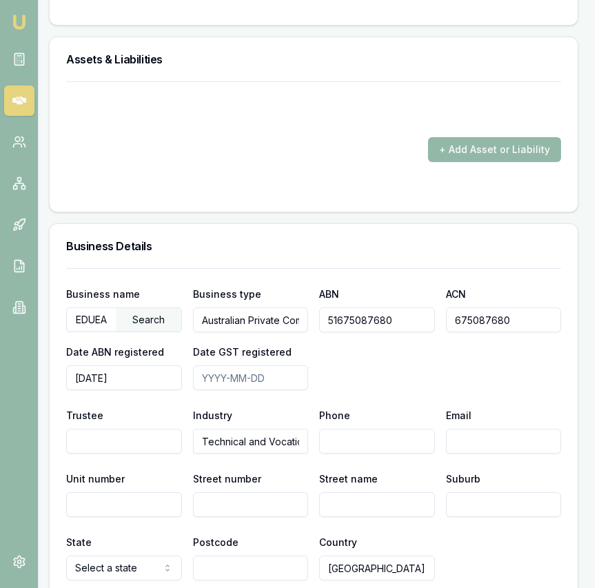
paste input "0415 763 010"
type input "0415 763 010"
click at [465, 429] on input "Email" at bounding box center [504, 441] width 116 height 25
paste input "goyaljatin320@gmail.com"
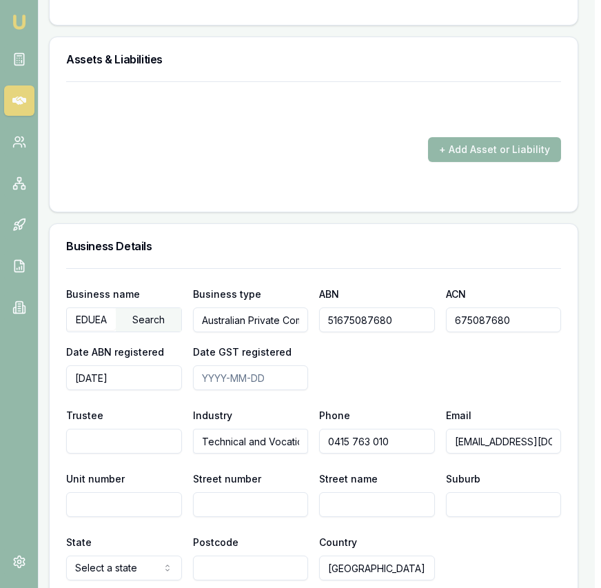
scroll to position [0, 20]
type input "goyaljatin320@gmail.com"
click at [252, 492] on input "Street number" at bounding box center [251, 504] width 116 height 25
type input "21"
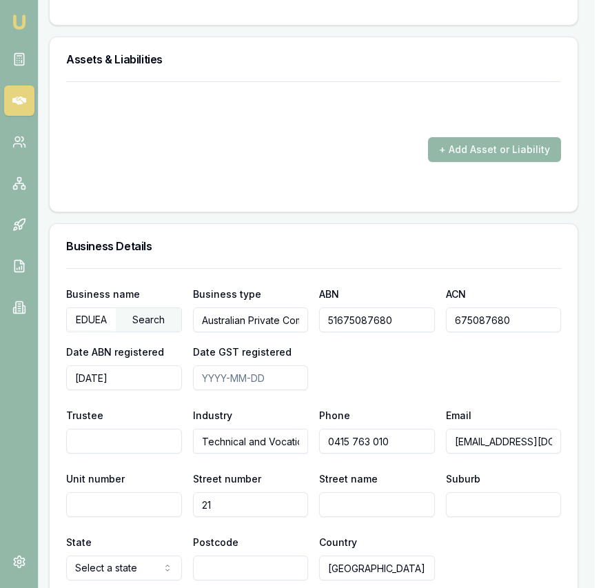
click at [337, 492] on input "Street name" at bounding box center [377, 504] width 116 height 25
type input "Carina Drive"
type input "Melton"
select select "VIC"
type input "3"
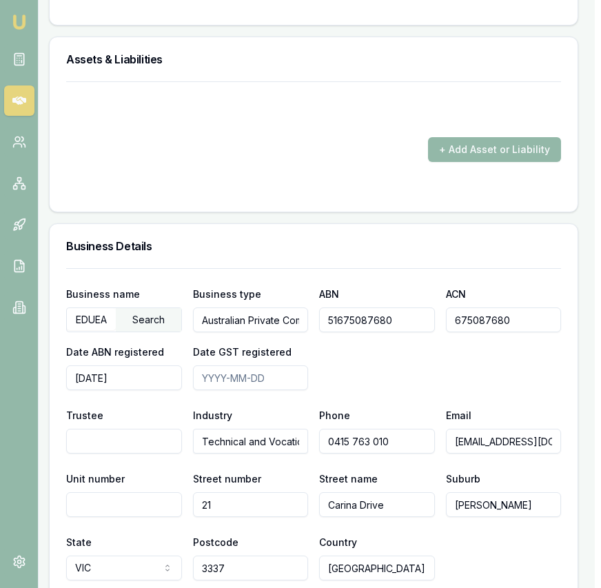
type input "3337"
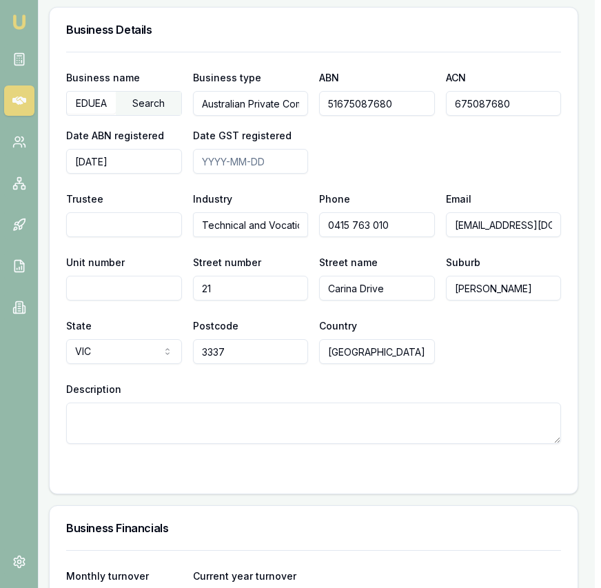
scroll to position [2342, 6]
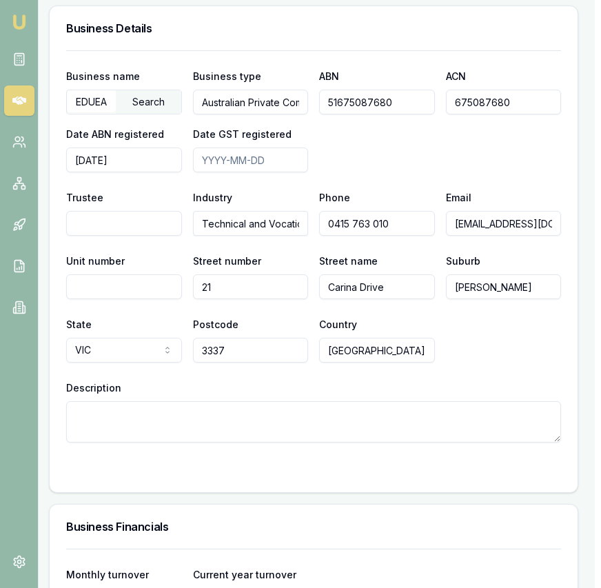
click at [248, 414] on textarea "Description" at bounding box center [313, 421] width 495 height 41
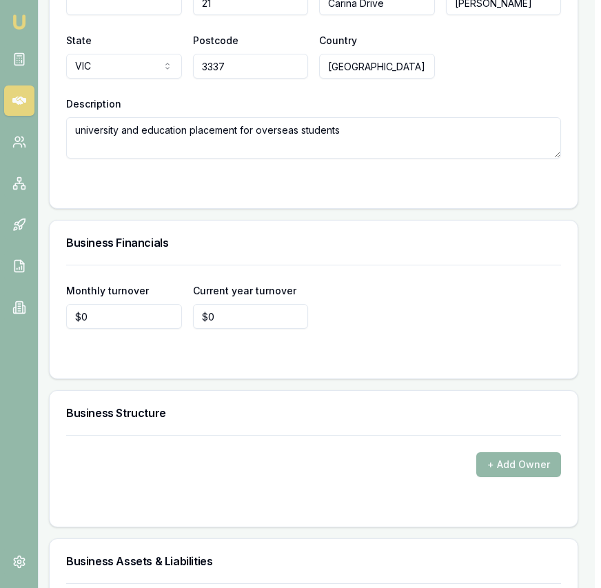
scroll to position [2645, 5]
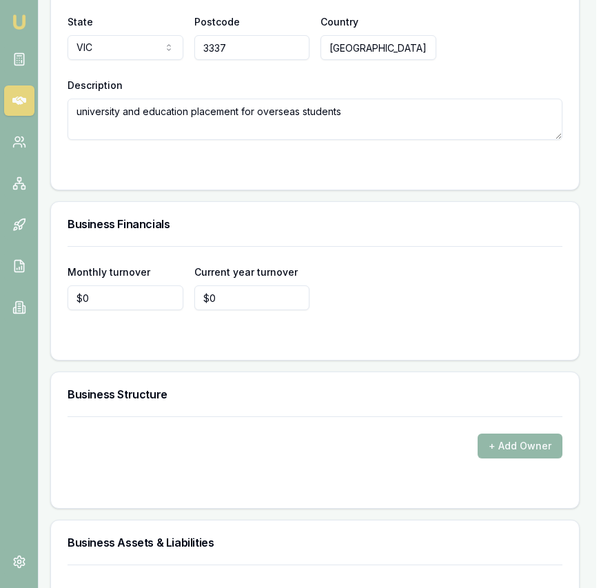
type textarea "university and education placement for overseas students"
click at [109, 285] on input "0" at bounding box center [126, 297] width 116 height 25
type input "$5,000"
type input "$70,000"
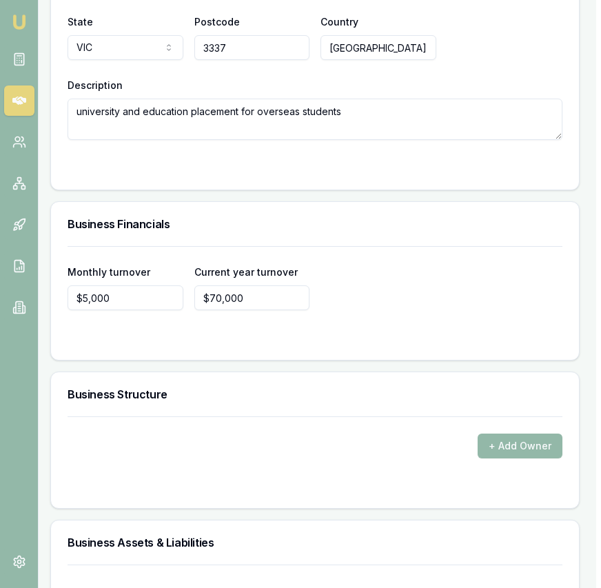
drag, startPoint x: 301, startPoint y: 429, endPoint x: 310, endPoint y: 428, distance: 9.7
click at [303, 434] on div "+ Add Owner" at bounding box center [315, 446] width 495 height 25
click at [528, 434] on button "+ Add Owner" at bounding box center [520, 446] width 85 height 25
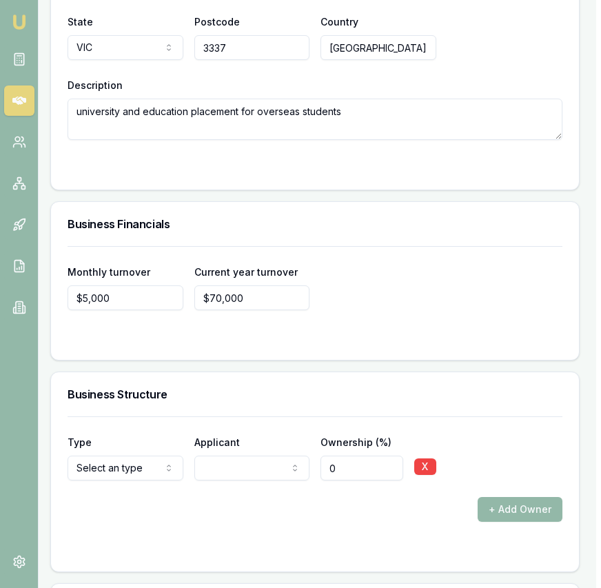
drag, startPoint x: 145, startPoint y: 481, endPoint x: 220, endPoint y: 468, distance: 76.4
drag, startPoint x: 251, startPoint y: 482, endPoint x: 290, endPoint y: 474, distance: 39.5
click at [339, 456] on input "0" at bounding box center [362, 468] width 83 height 25
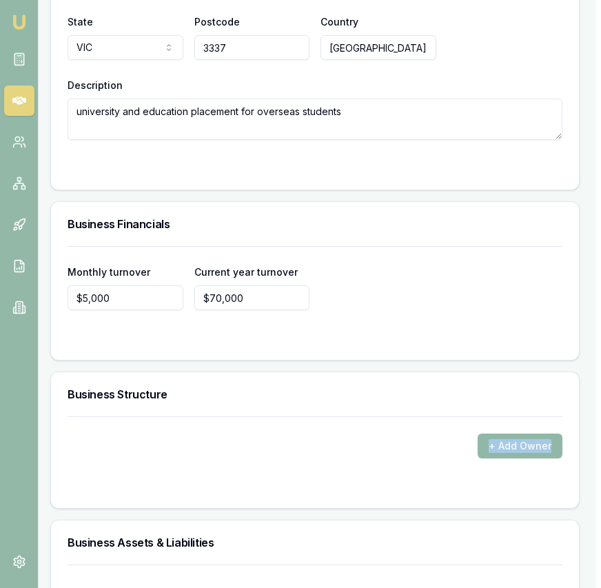
click at [514, 434] on button "+ Add Owner" at bounding box center [520, 446] width 85 height 25
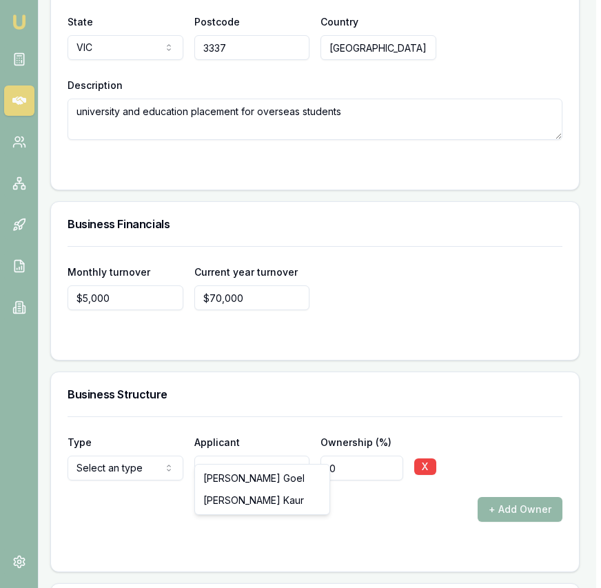
drag, startPoint x: 237, startPoint y: 481, endPoint x: 193, endPoint y: 475, distance: 43.9
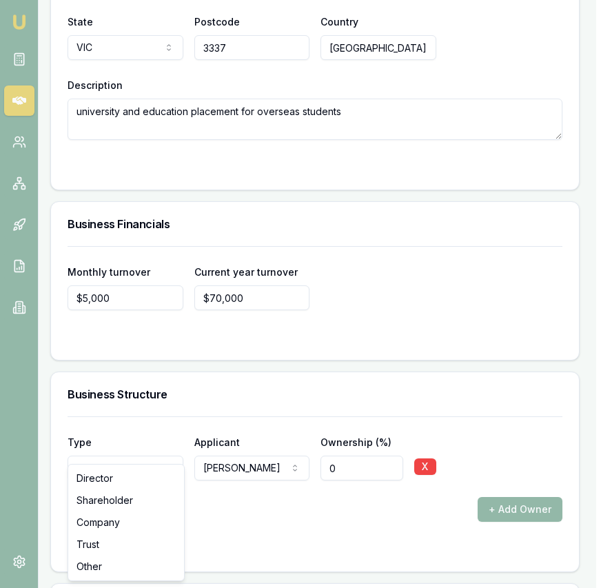
click at [523, 497] on button "+ Add Owner" at bounding box center [520, 509] width 85 height 25
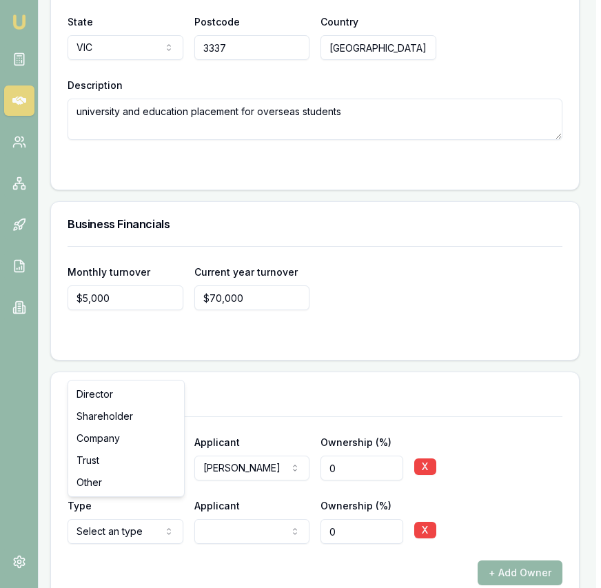
select select "SHAREHOLDER"
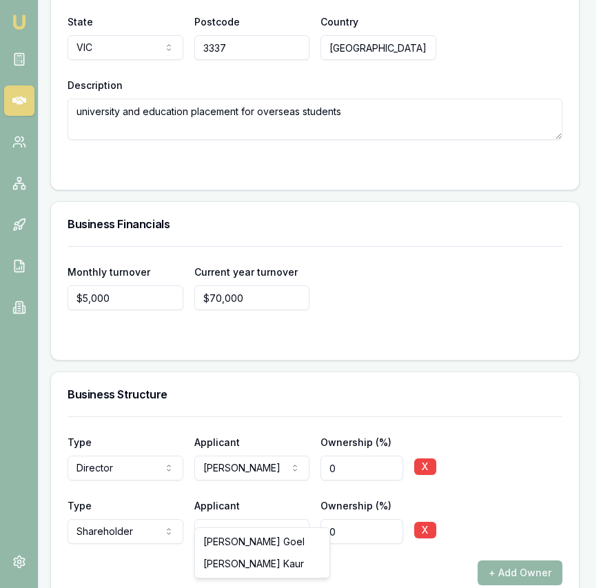
click at [344, 520] on input "0" at bounding box center [362, 531] width 83 height 25
type input "050"
click at [341, 561] on div "+ Add Owner" at bounding box center [315, 573] width 495 height 25
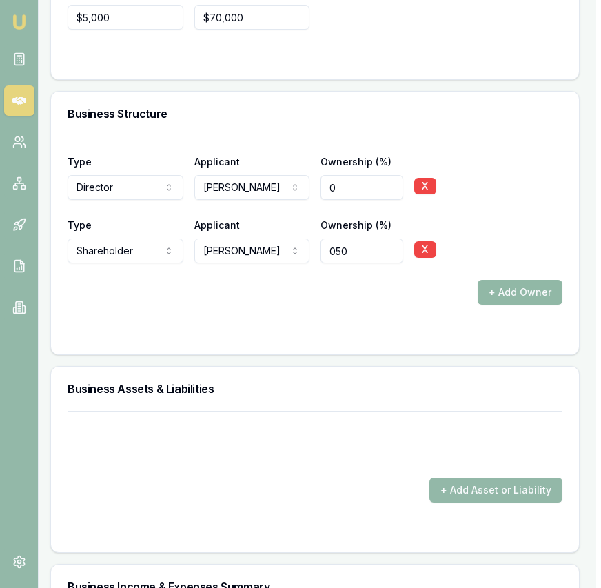
scroll to position [2928, 5]
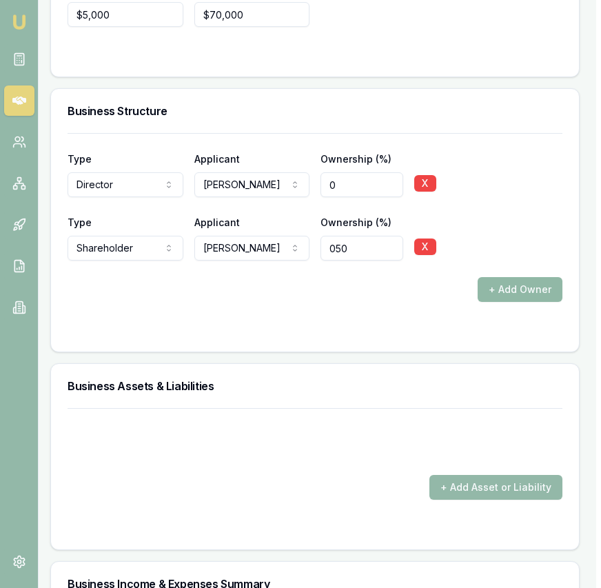
click at [518, 277] on button "+ Add Owner" at bounding box center [520, 289] width 85 height 25
click at [514, 277] on button "+ Add Owner" at bounding box center [520, 289] width 85 height 25
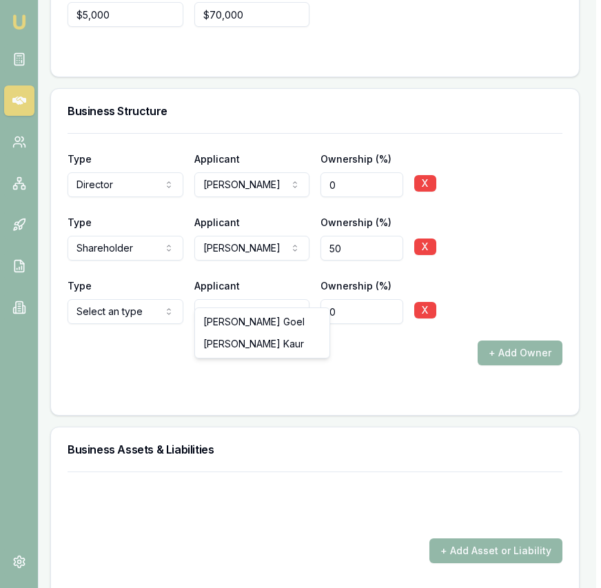
select select "U-FOOGSLXXAP"
drag, startPoint x: 229, startPoint y: 341, endPoint x: 180, endPoint y: 332, distance: 49.7
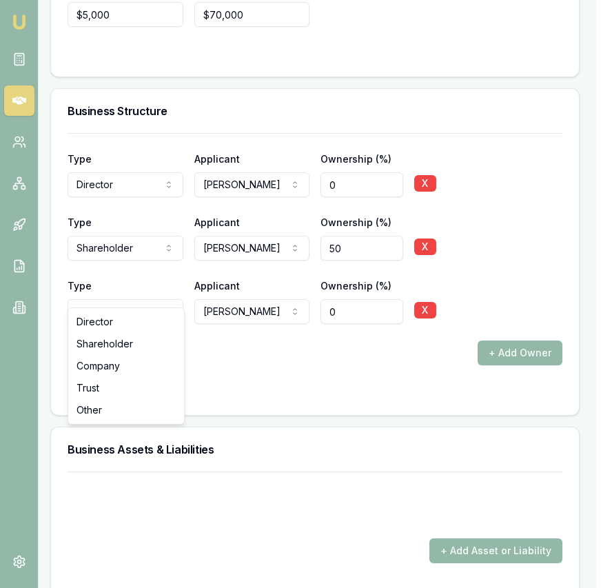
select select "SHAREHOLDER"
click at [344, 299] on input "0" at bounding box center [362, 311] width 83 height 25
type input "050"
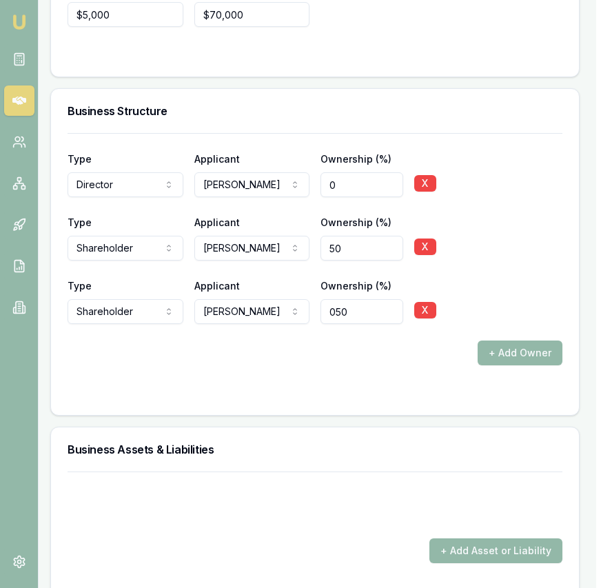
click at [325, 348] on form "Type Director Director Shareholder Company Trust Other Applicant Jatin Goel Jat…" at bounding box center [315, 265] width 495 height 265
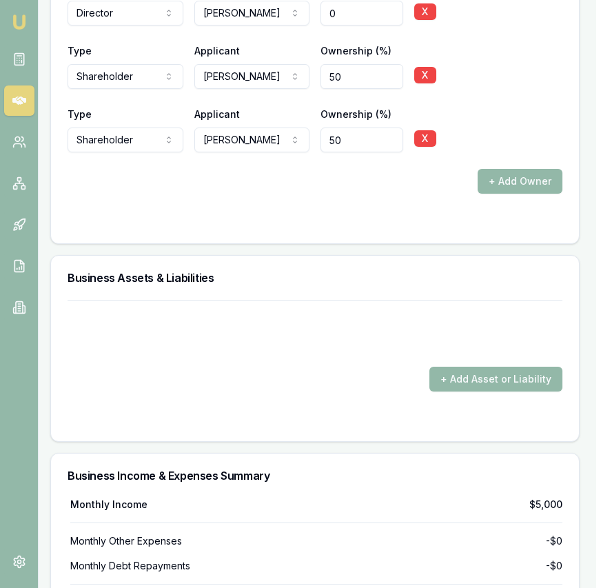
scroll to position [3129, 5]
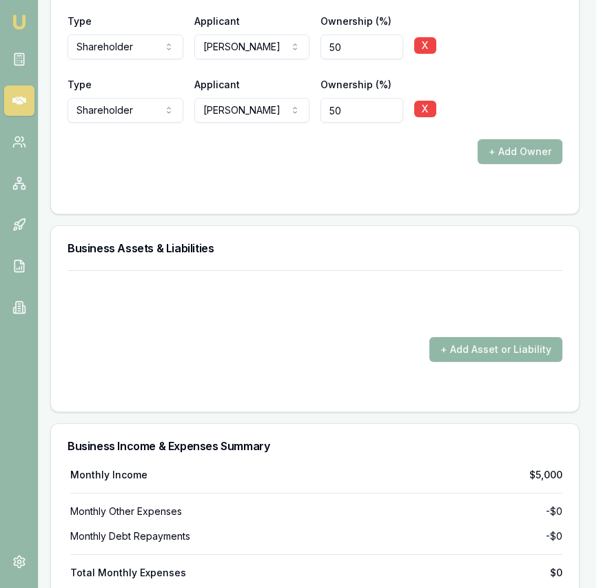
click at [454, 337] on button "+ Add Asset or Liability" at bounding box center [496, 349] width 133 height 25
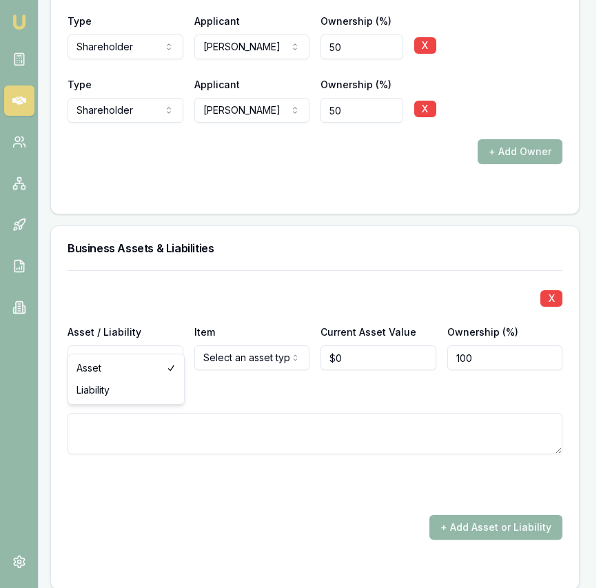
click at [367, 346] on input "0" at bounding box center [379, 357] width 116 height 25
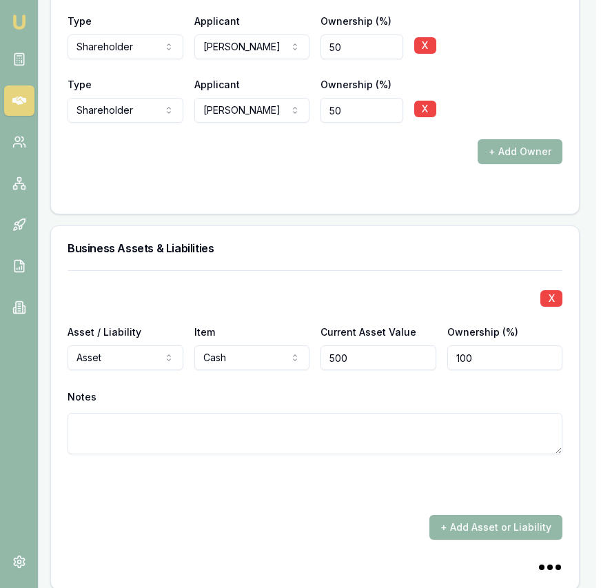
type input "5000"
click at [363, 485] on form "X Asset / Liability Asset Asset Liability Item Cash Cash Commercial property Co…" at bounding box center [315, 421] width 495 height 303
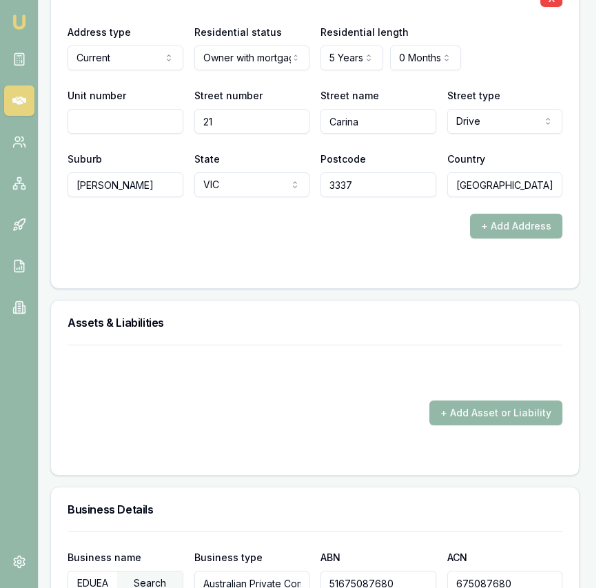
scroll to position [1823, 5]
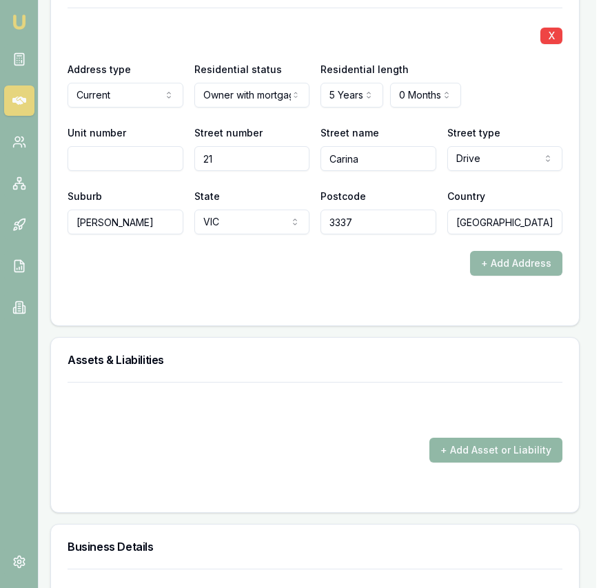
click at [463, 438] on button "+ Add Asset or Liability" at bounding box center [496, 450] width 133 height 25
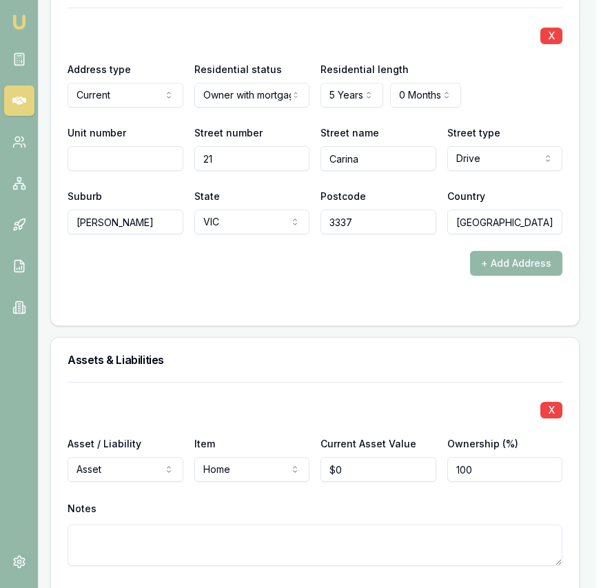
type input "0"
click at [361, 457] on input "0" at bounding box center [379, 469] width 116 height 25
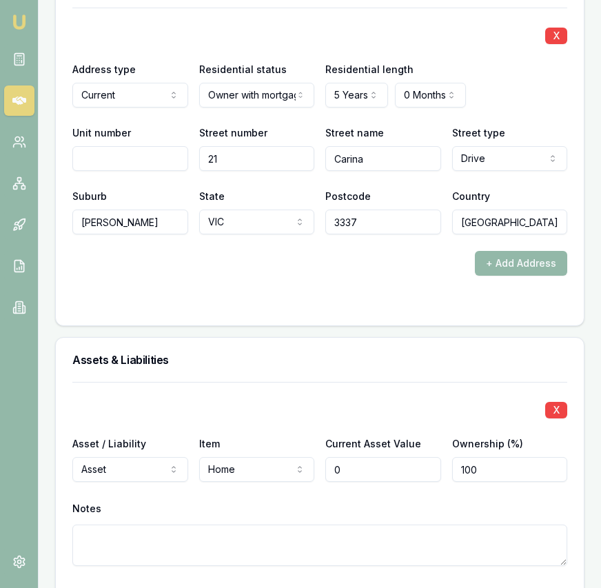
click at [359, 457] on input "0" at bounding box center [383, 469] width 116 height 25
click at [360, 457] on input "0" at bounding box center [383, 469] width 116 height 25
type input "$950,000"
click at [416, 382] on div "X Asset / Liability Asset Asset Liability Item Home Home Car Boat Bike Caravan …" at bounding box center [319, 490] width 495 height 217
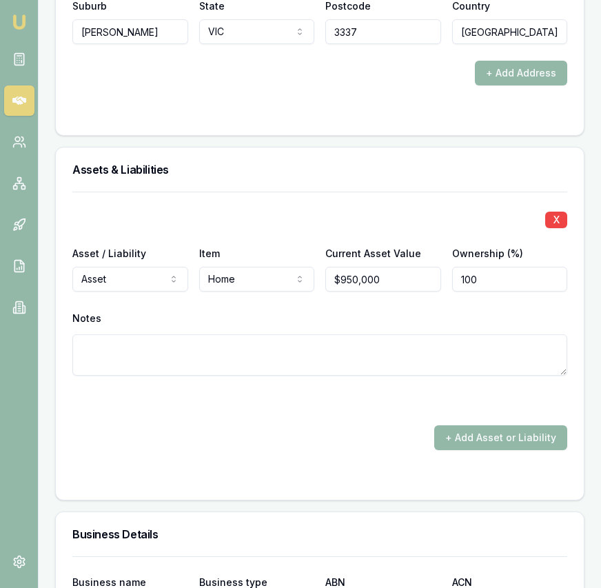
scroll to position [2023, 0]
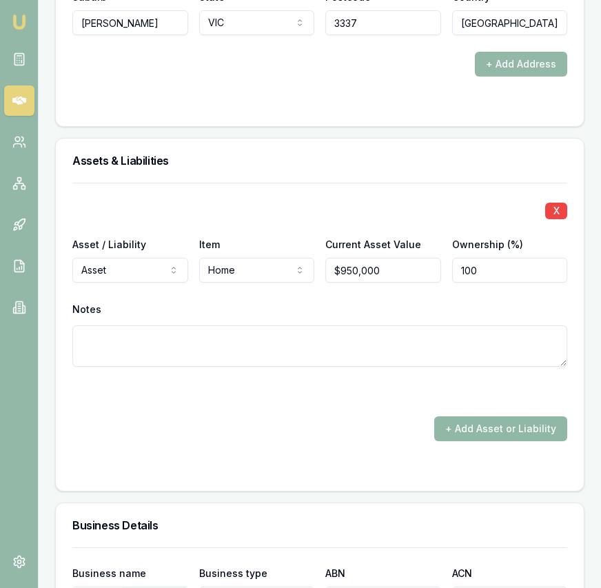
click at [463, 417] on button "+ Add Asset or Liability" at bounding box center [500, 429] width 133 height 25
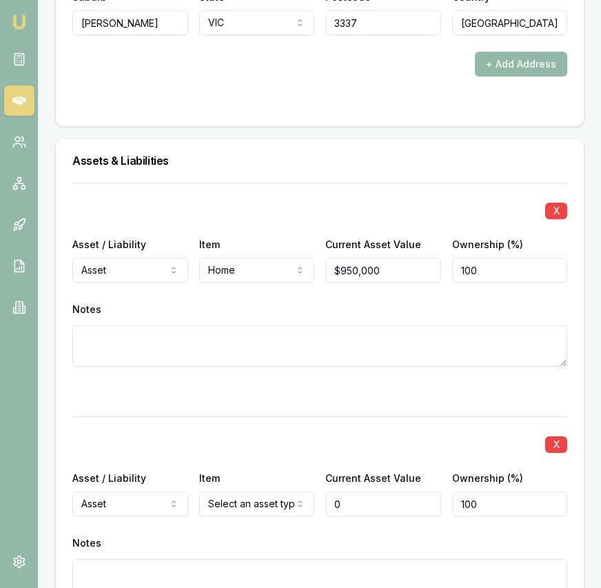
type input "$0"
click at [269, 501] on div "X Asset / Liability Asset Asset Liability Item Select an asset type Home Car Bo…" at bounding box center [319, 525] width 495 height 217
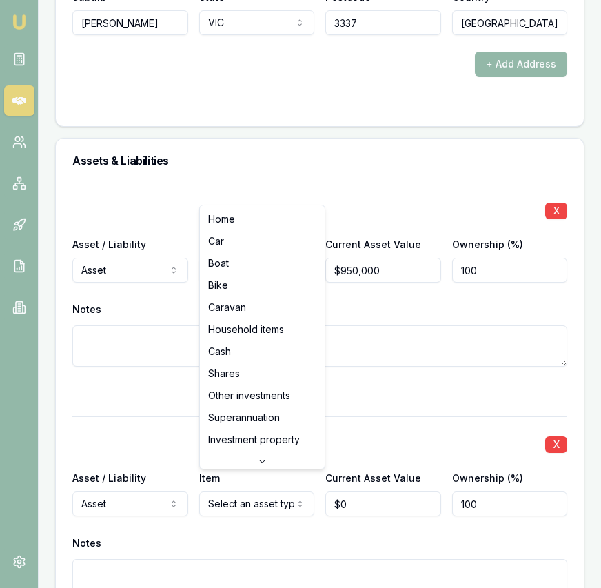
select select "HOUSEHOLD_ITEMS"
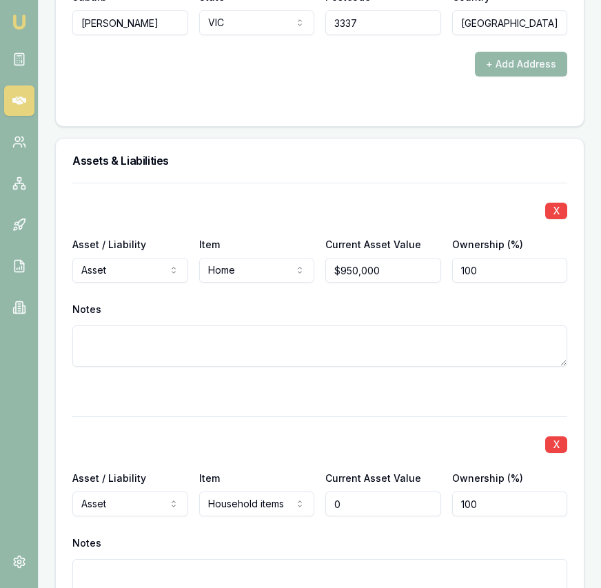
click at [358, 492] on input "0" at bounding box center [383, 504] width 116 height 25
type input "$100,000"
click at [357, 436] on div "X Asset / Liability Asset Asset Liability Item Household items Home Car Boat Bi…" at bounding box center [319, 525] width 495 height 217
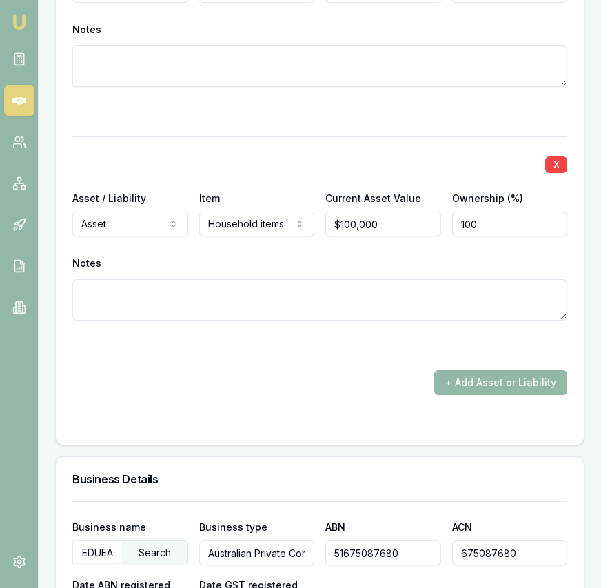
scroll to position [2311, 0]
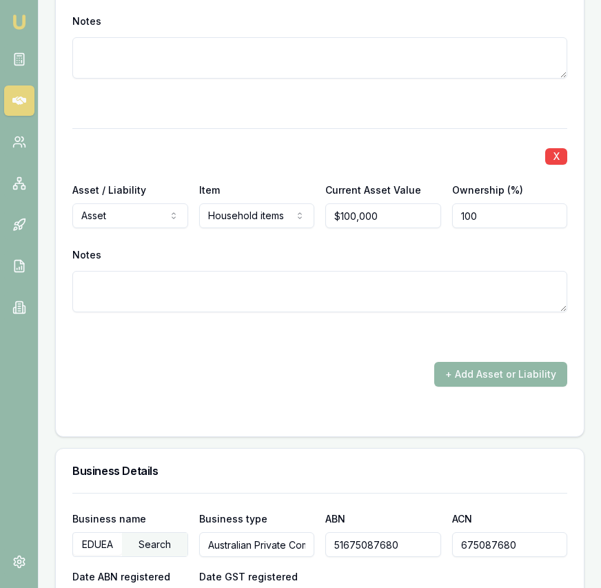
click at [505, 362] on button "+ Add Asset or Liability" at bounding box center [500, 374] width 133 height 25
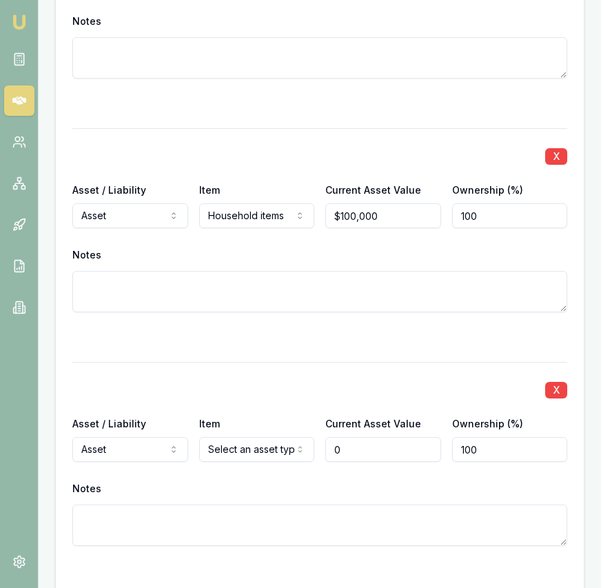
type input "$0"
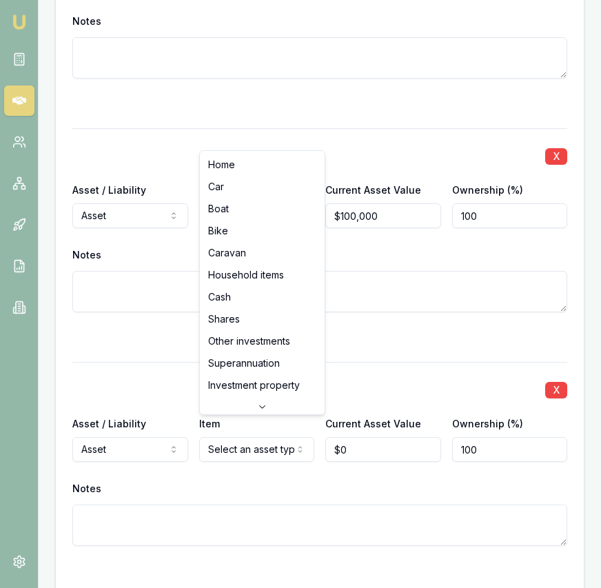
select select "CAR"
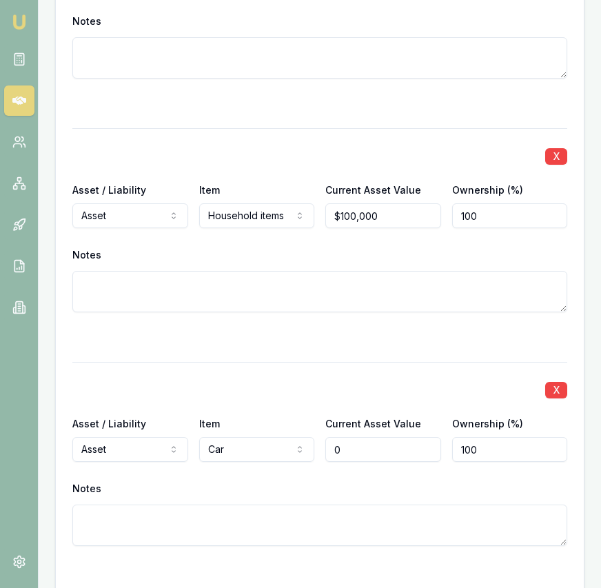
click at [373, 437] on input "0" at bounding box center [383, 449] width 116 height 25
type input "$80,000"
click at [394, 379] on div "X Asset / Liability Asset Asset Liability Item Car Home Car Boat Bike Caravan H…" at bounding box center [319, 470] width 495 height 217
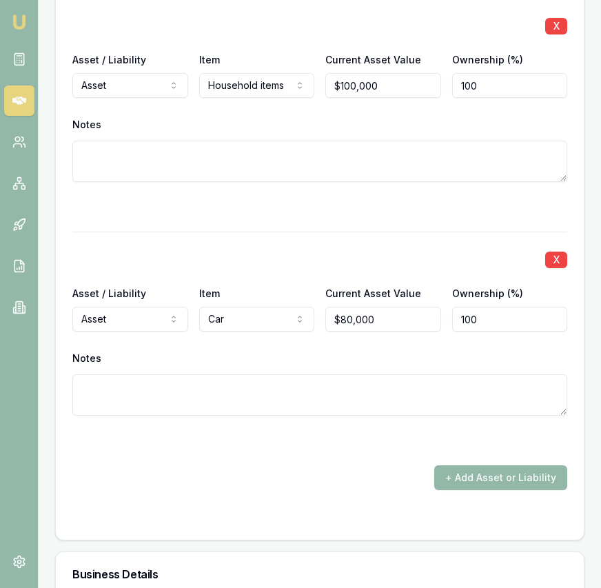
scroll to position [2445, 0]
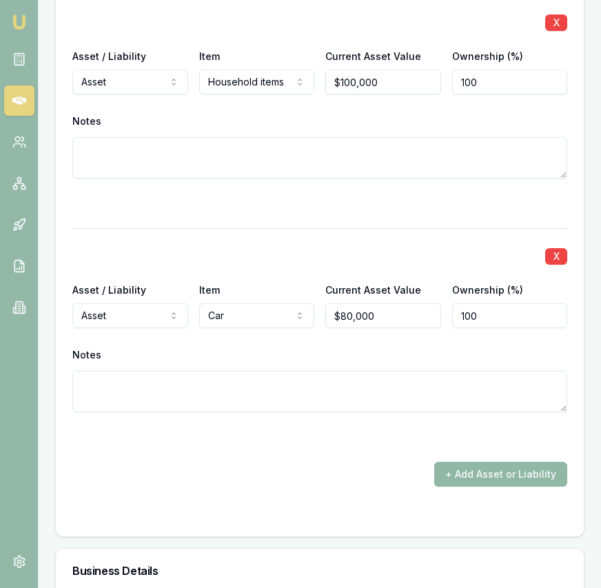
click at [486, 462] on button "+ Add Asset or Liability" at bounding box center [500, 474] width 133 height 25
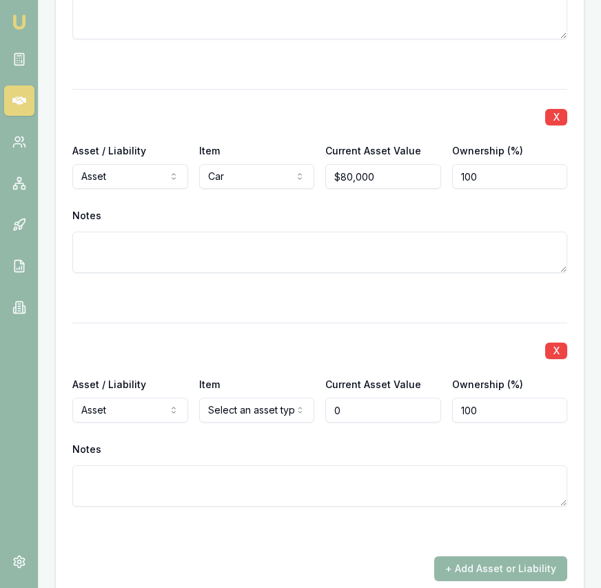
scroll to position [2596, 0]
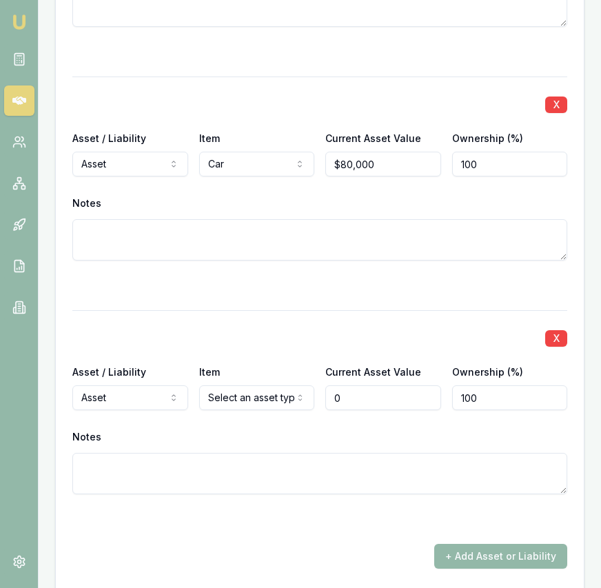
type input "$0"
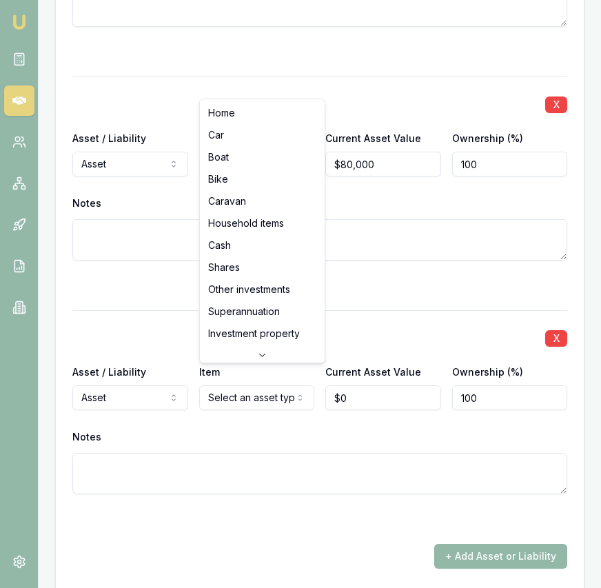
select select "CASH"
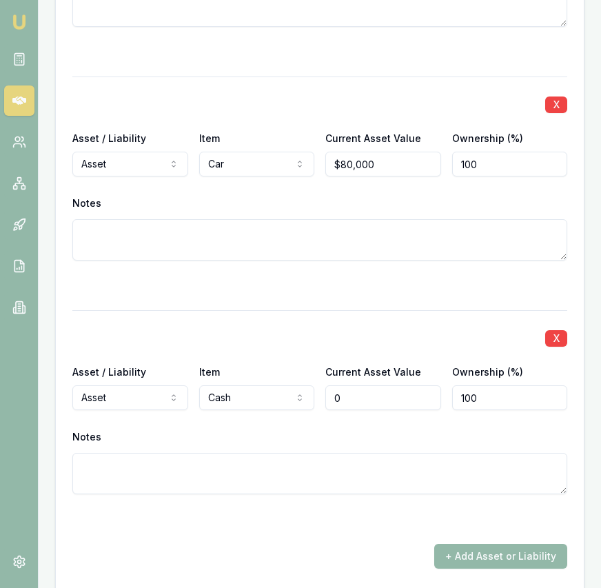
click at [383, 387] on input "0" at bounding box center [383, 397] width 116 height 25
click at [383, 388] on input "0" at bounding box center [383, 397] width 116 height 25
click at [384, 388] on input "0" at bounding box center [383, 397] width 116 height 25
type input "$20,000"
click at [317, 521] on div "X Asset / Liability Asset Asset Liability Item Home Home Car Boat Bike Caravan …" at bounding box center [319, 89] width 495 height 960
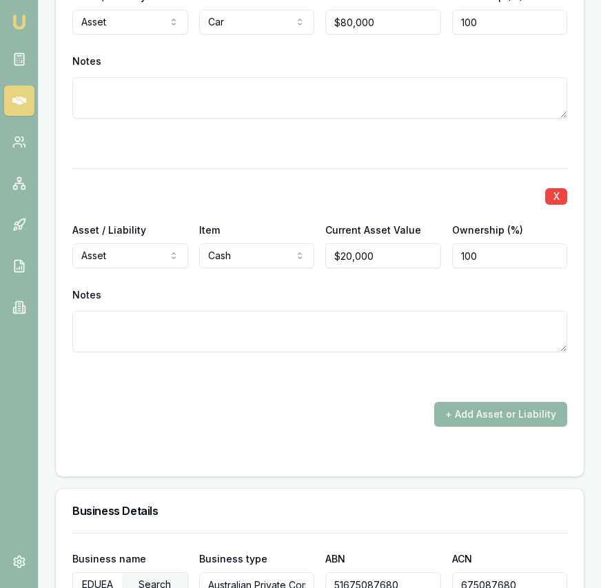
scroll to position [2745, 0]
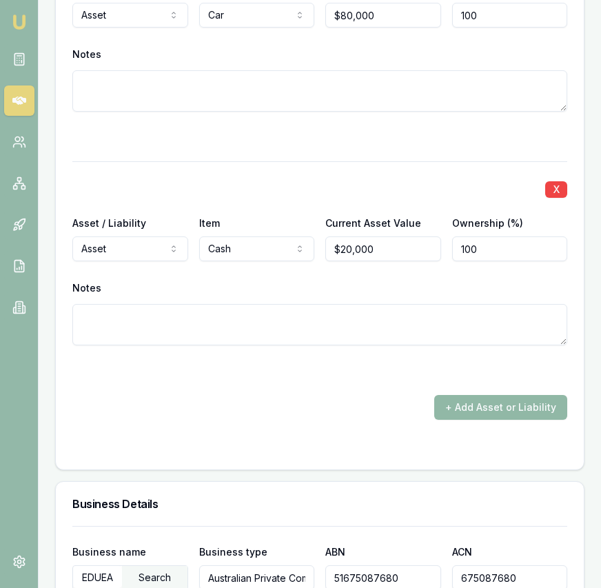
click at [461, 395] on button "+ Add Asset or Liability" at bounding box center [500, 407] width 133 height 25
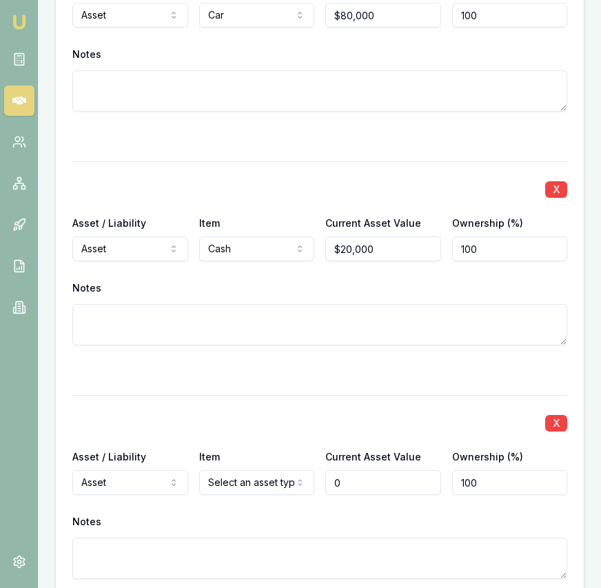
type input "$0"
select select "LIABILITY"
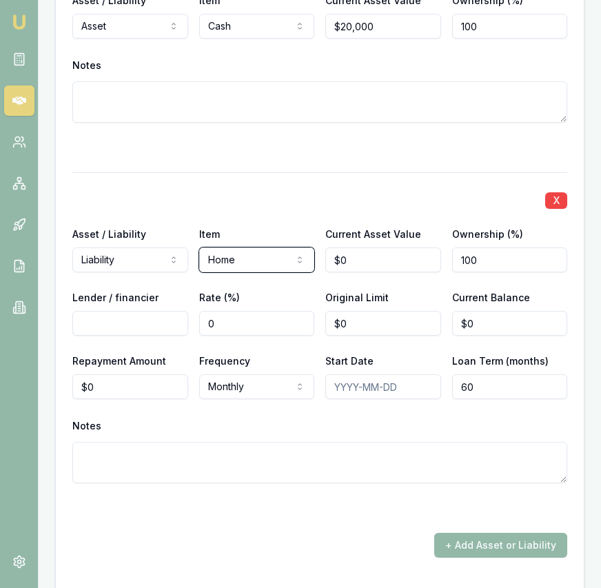
scroll to position [3016, 0]
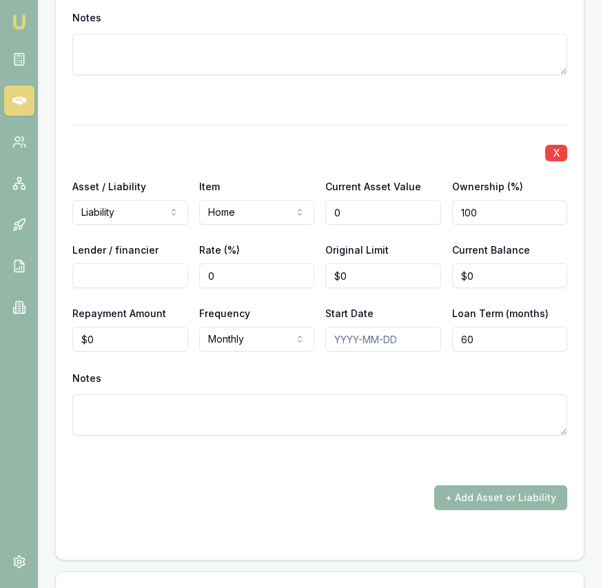
click at [343, 200] on input "0" at bounding box center [383, 212] width 116 height 25
type input "950000"
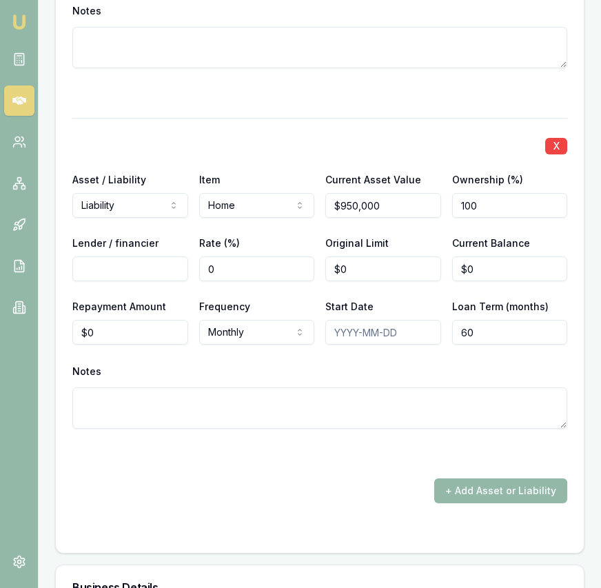
scroll to position [3023, 0]
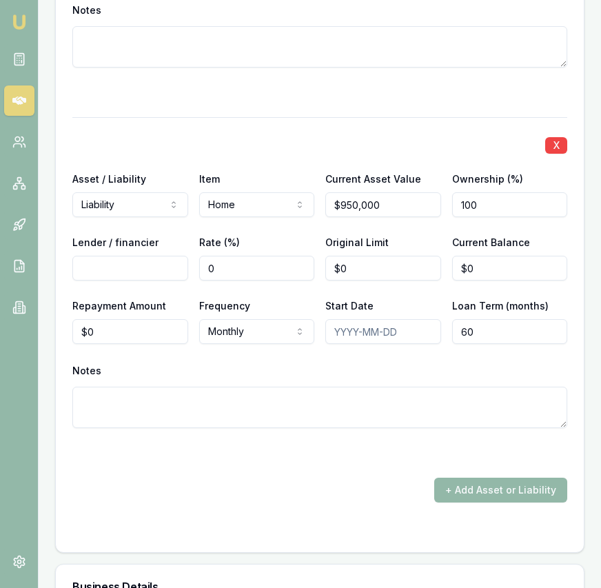
click at [110, 256] on input "Lender / financier" at bounding box center [130, 268] width 116 height 25
type input "ANZ"
click at [378, 256] on input "0" at bounding box center [383, 268] width 116 height 25
type input "$510,000"
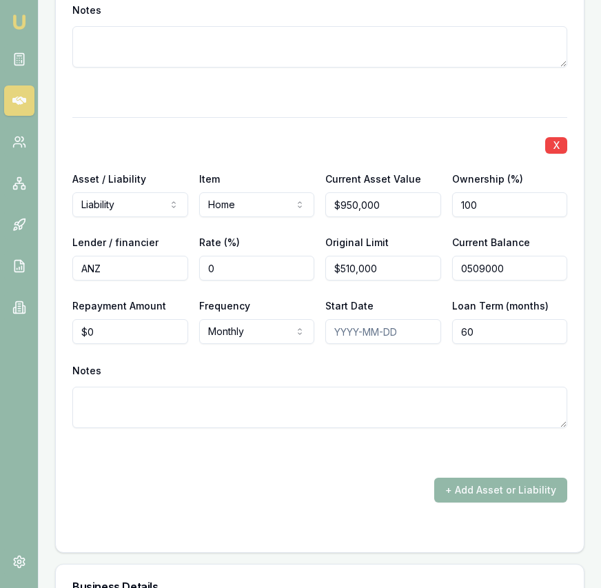
type input "$509,000"
click at [92, 319] on input "0" at bounding box center [130, 331] width 116 height 25
type input "$2,800"
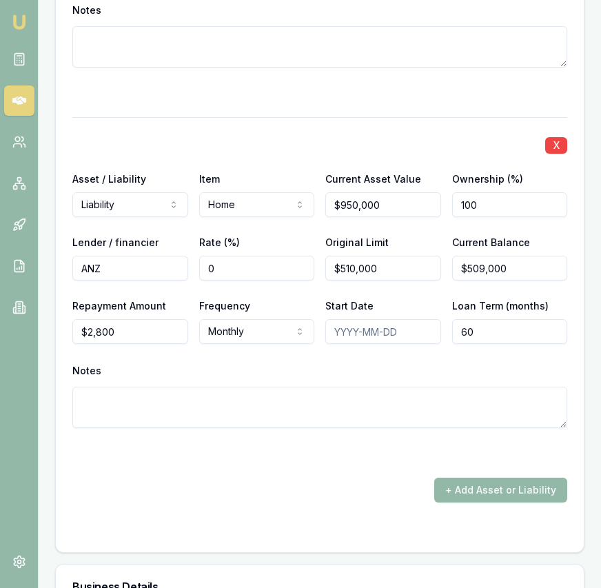
click at [456, 319] on input "60" at bounding box center [510, 331] width 116 height 25
type input "360"
click at [489, 478] on button "+ Add Asset or Liability" at bounding box center [500, 490] width 133 height 25
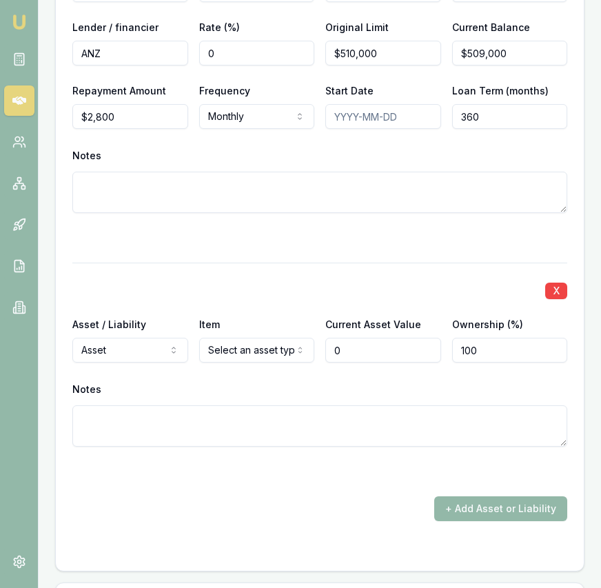
scroll to position [3242, 0]
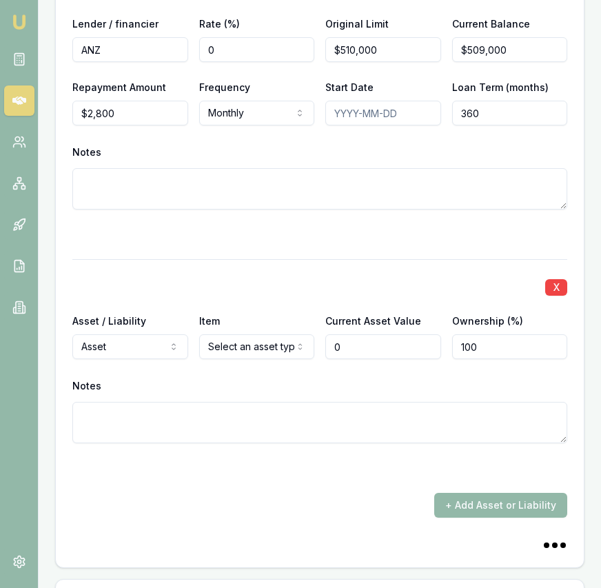
type input "$0"
select select "LIABILITY"
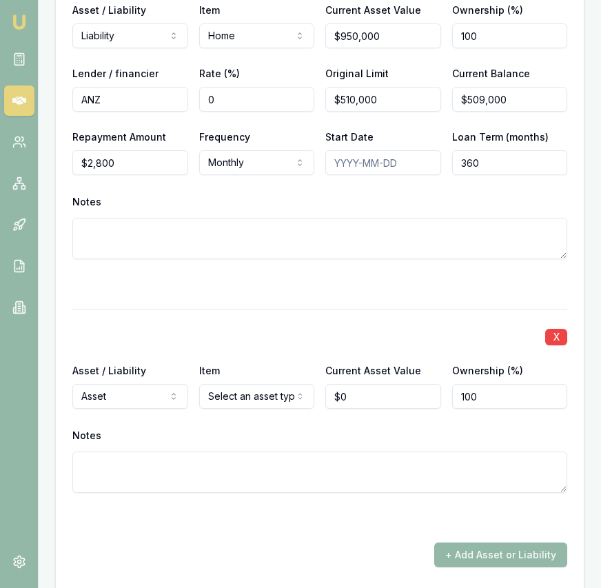
scroll to position [3187, 0]
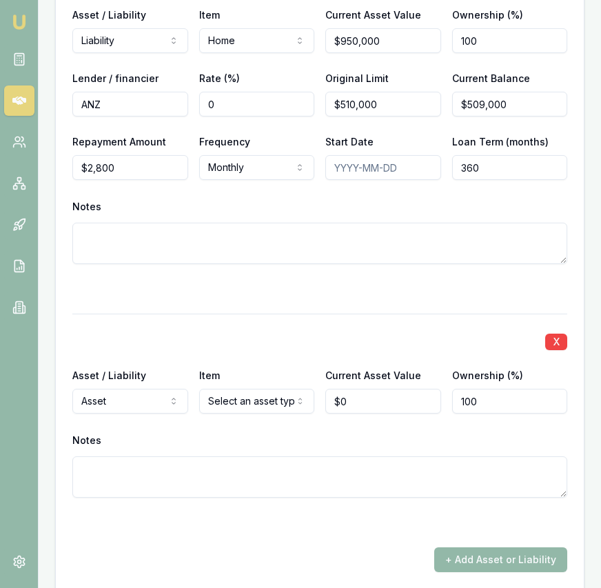
select select "LIABILITY"
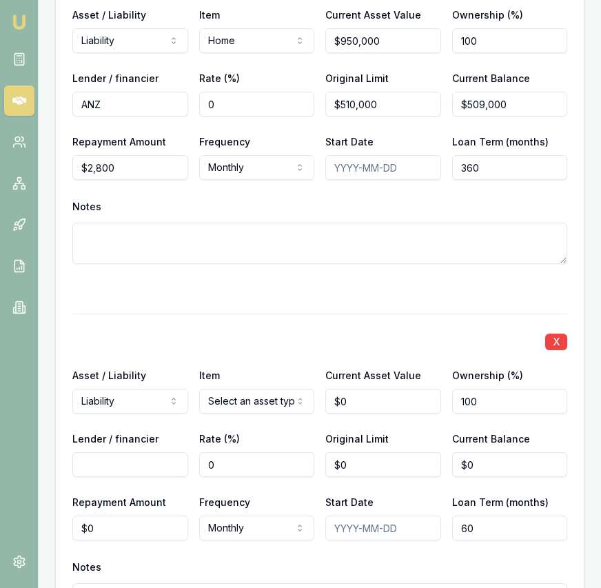
click at [239, 394] on div "X Asset / Liability Liability Asset Liability Item Select an asset type Home Ca…" at bounding box center [319, 486] width 495 height 344
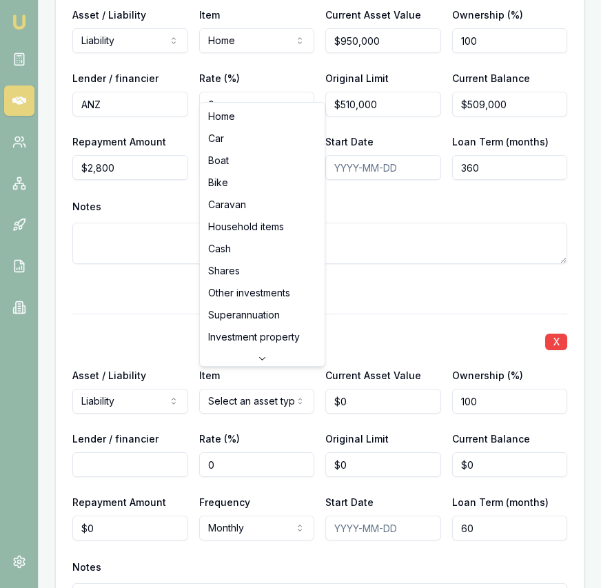
select select "CAR"
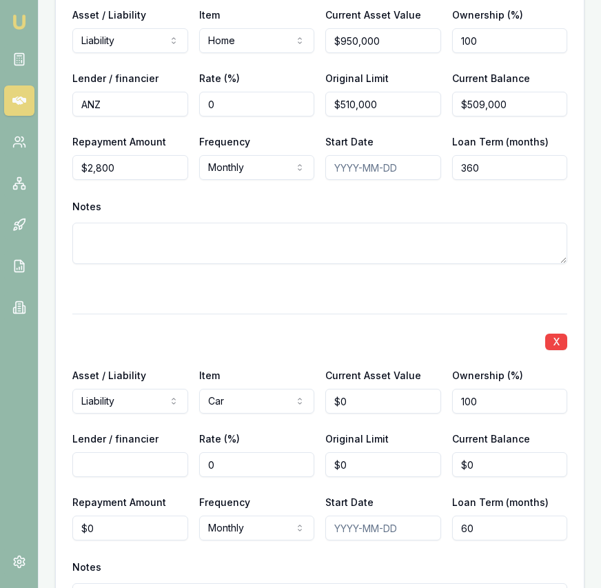
type input "0"
click at [353, 389] on input "0" at bounding box center [383, 401] width 116 height 25
click at [352, 389] on input "0" at bounding box center [383, 401] width 116 height 25
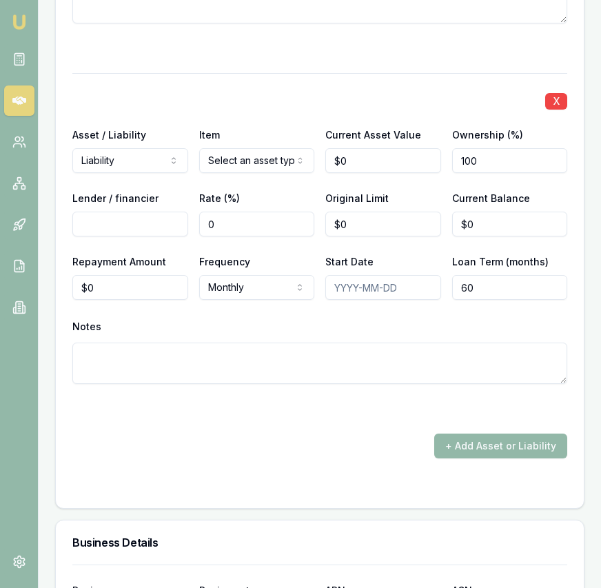
scroll to position [3419, 0]
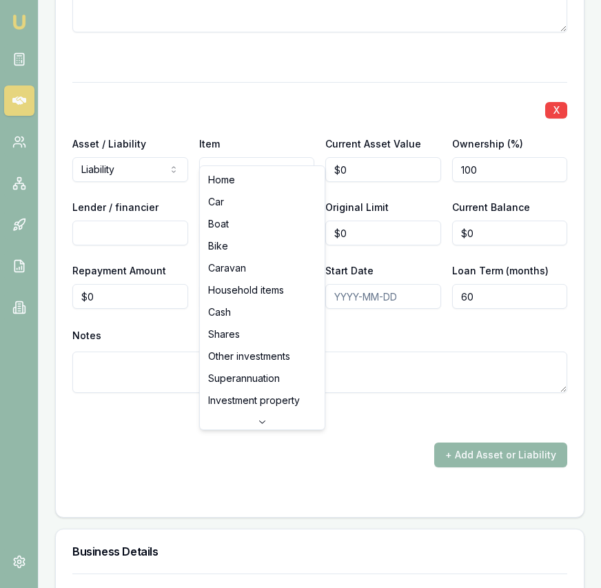
select select "CAR"
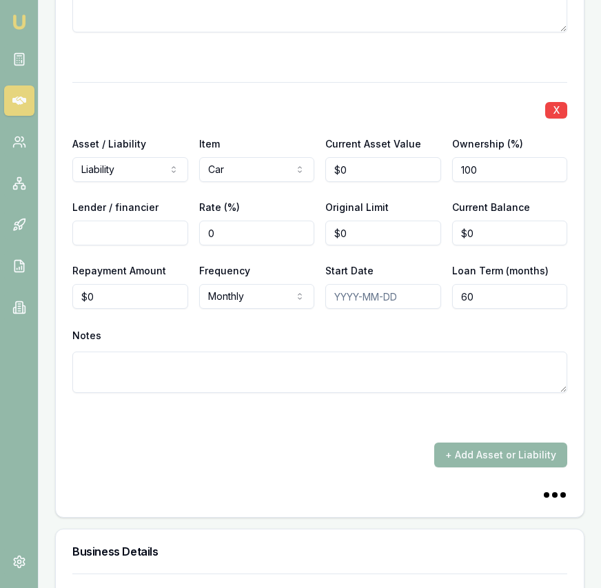
scroll to position [4715, 0]
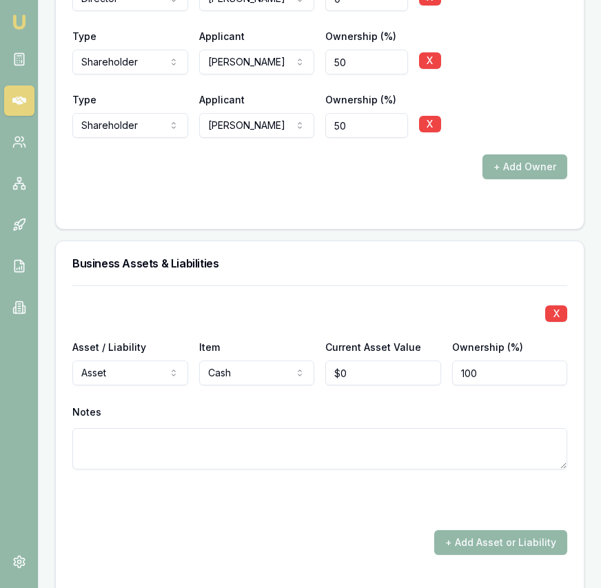
click at [355, 154] on div "+ Add Owner" at bounding box center [319, 166] width 495 height 25
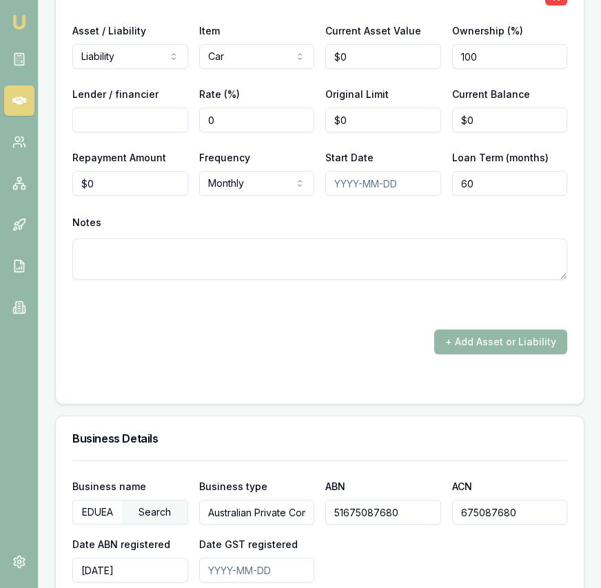
scroll to position [3481, 0]
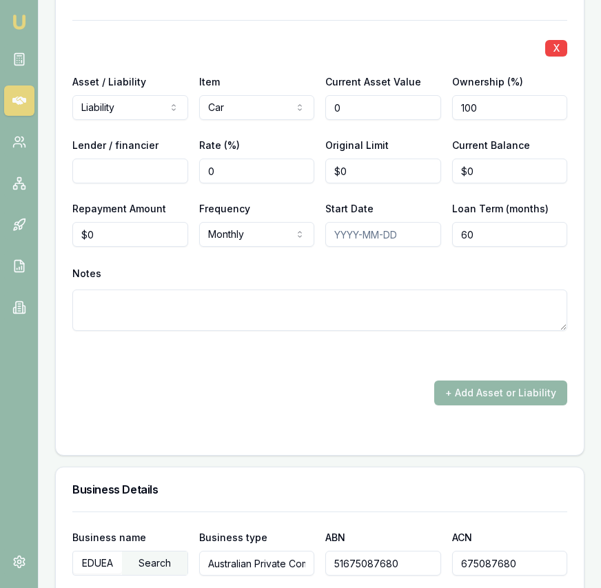
click at [355, 97] on input "0" at bounding box center [383, 107] width 116 height 25
type input "$85,000"
click at [132, 159] on input "Lender / financier" at bounding box center [130, 171] width 116 height 25
type input "Mercedes Benz Finance"
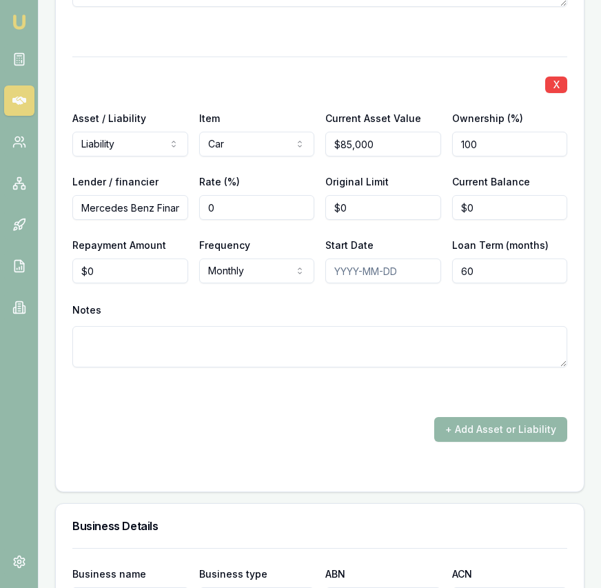
scroll to position [3436, 0]
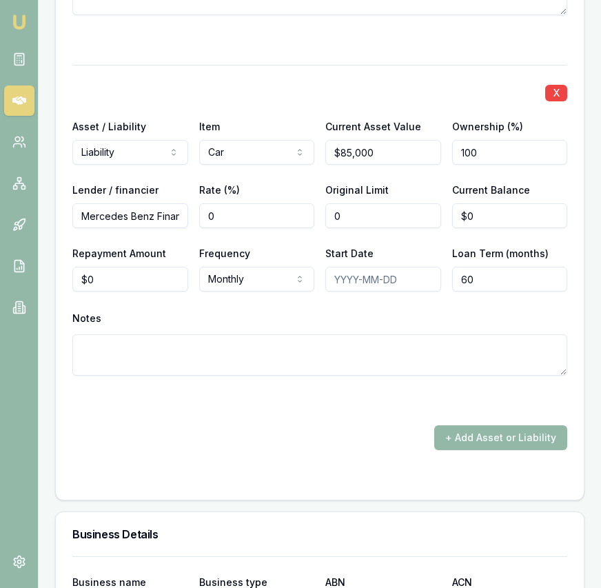
click at [342, 203] on input "0" at bounding box center [383, 215] width 116 height 25
type input "$70,000"
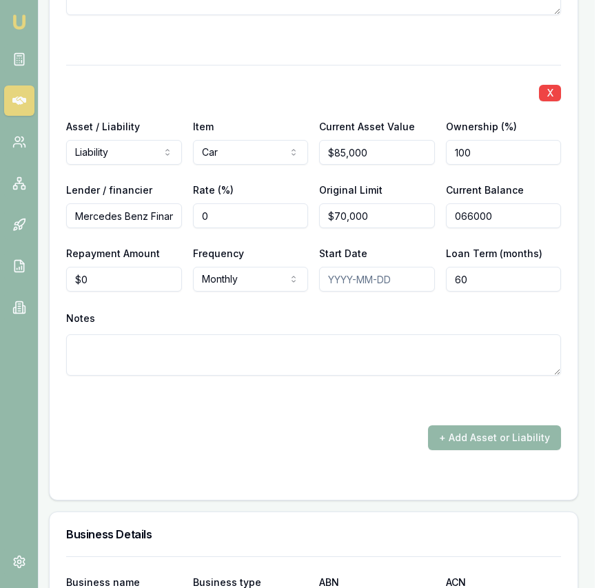
type input "$66,000"
select select "FORTNIGHTLY"
drag, startPoint x: 210, startPoint y: 303, endPoint x: 174, endPoint y: 301, distance: 36.0
click at [119, 267] on input "0" at bounding box center [124, 279] width 116 height 25
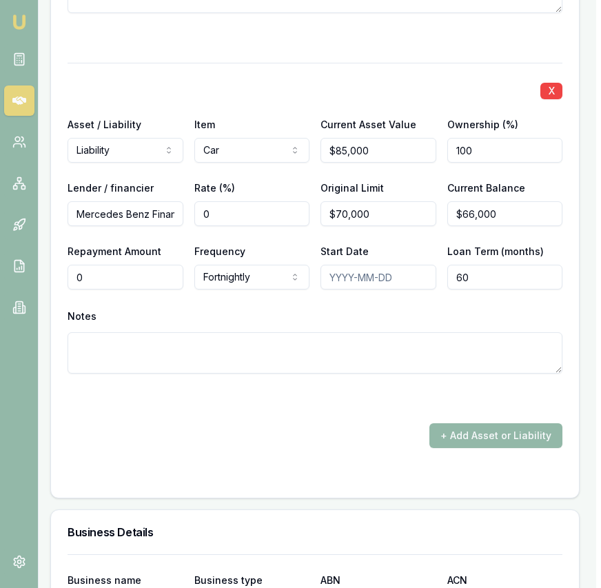
click at [119, 265] on input "0" at bounding box center [126, 277] width 116 height 25
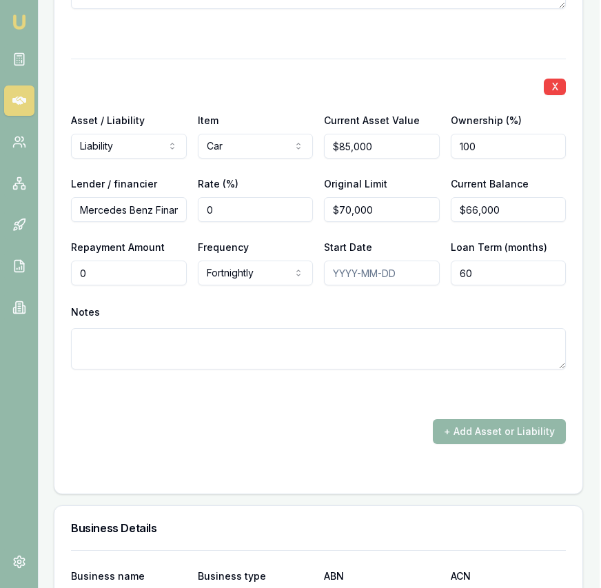
scroll to position [3442, 0]
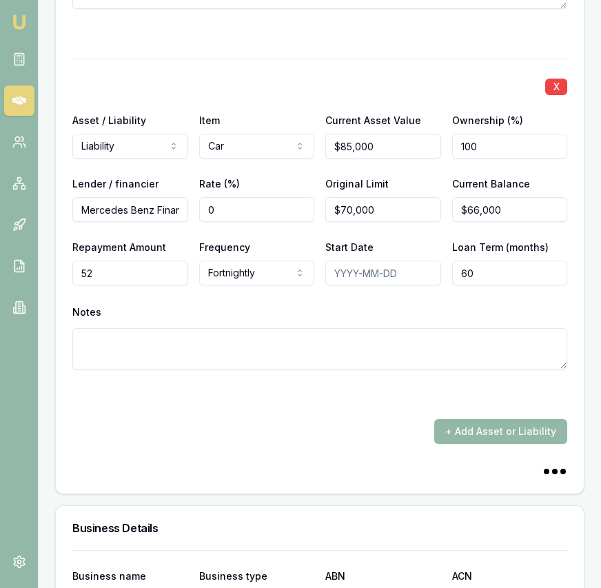
type input "520"
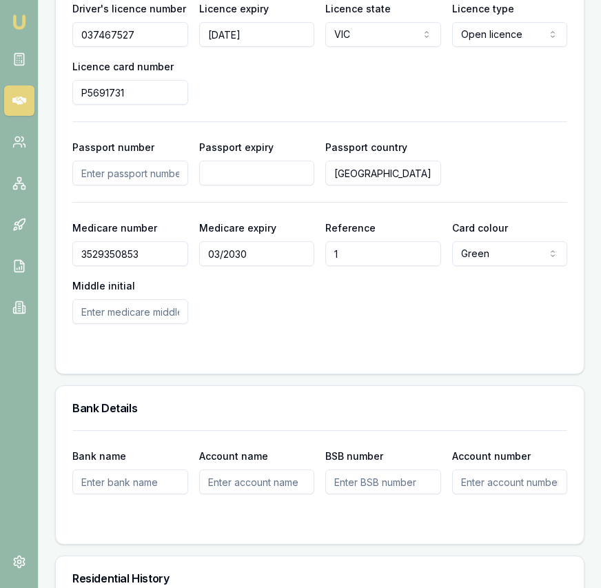
scroll to position [0, 0]
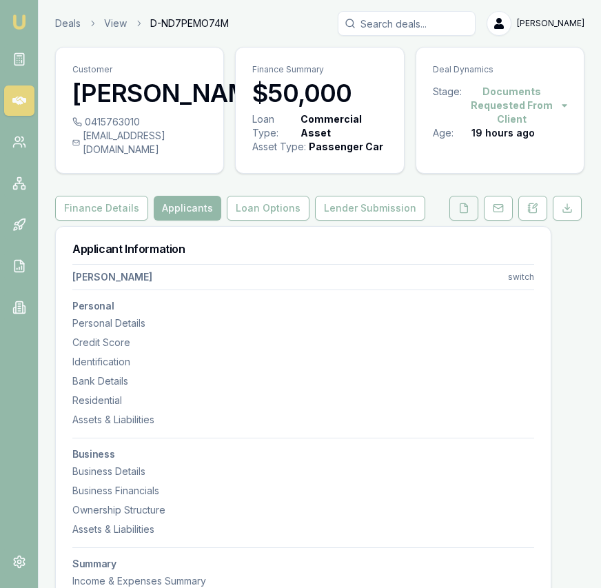
click at [457, 206] on button at bounding box center [464, 208] width 29 height 25
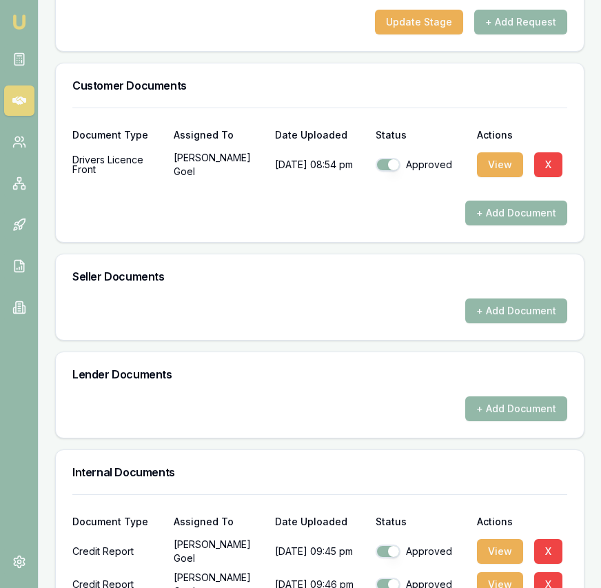
scroll to position [488, 0]
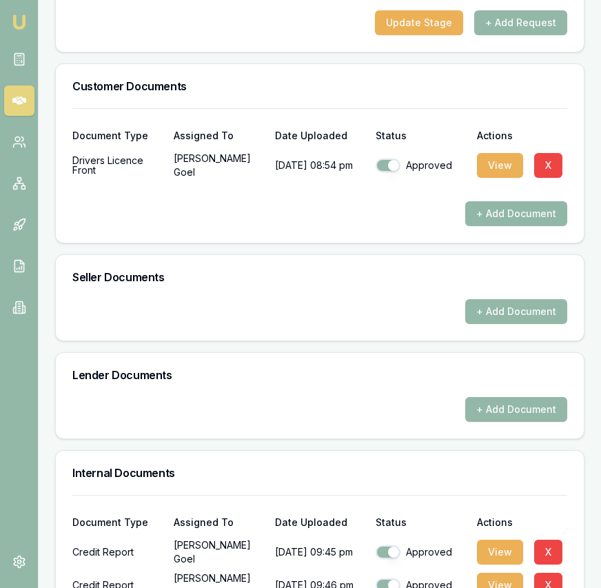
click at [504, 217] on button "+ Add Document" at bounding box center [516, 213] width 102 height 25
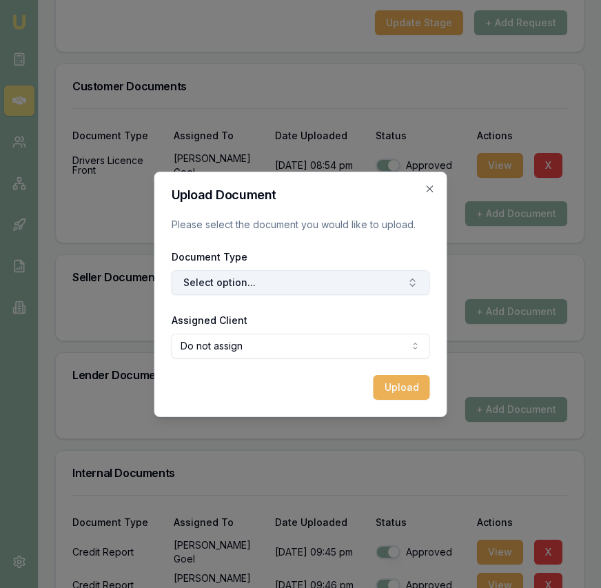
drag, startPoint x: 329, startPoint y: 298, endPoint x: 328, endPoint y: 285, distance: 12.5
click at [329, 291] on form "Upload Document Please select the document you would like to upload. Document T…" at bounding box center [301, 294] width 259 height 211
click at [328, 276] on button "Select option..." at bounding box center [301, 282] width 259 height 25
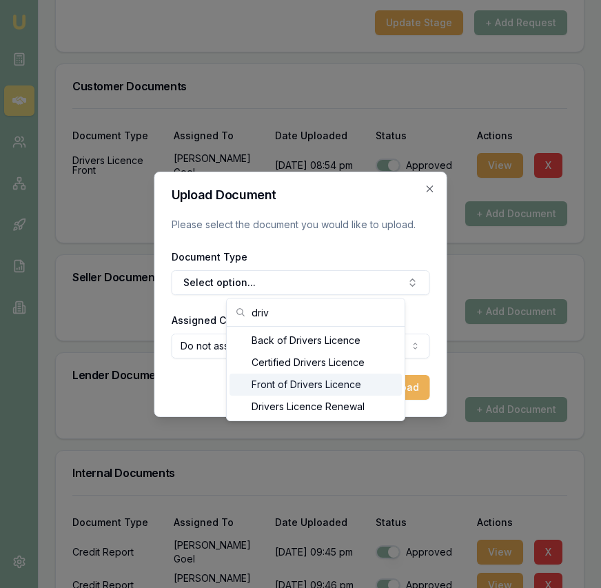
type input "driv"
click at [321, 383] on div "Front of Drivers Licence" at bounding box center [316, 385] width 172 height 22
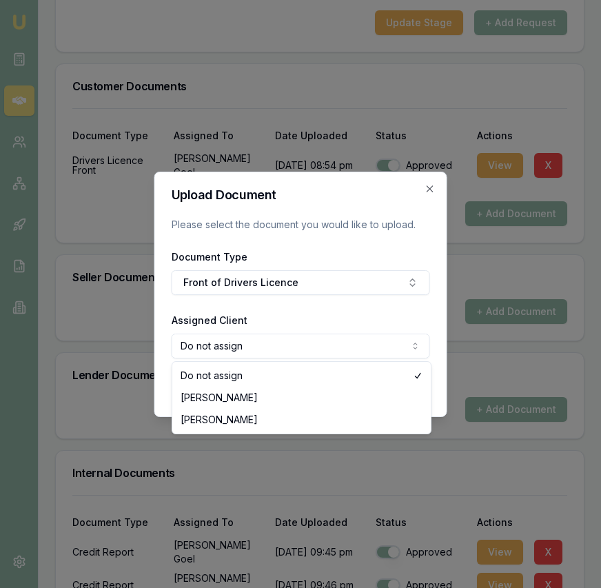
select select "U-FOOGSLXXAP"
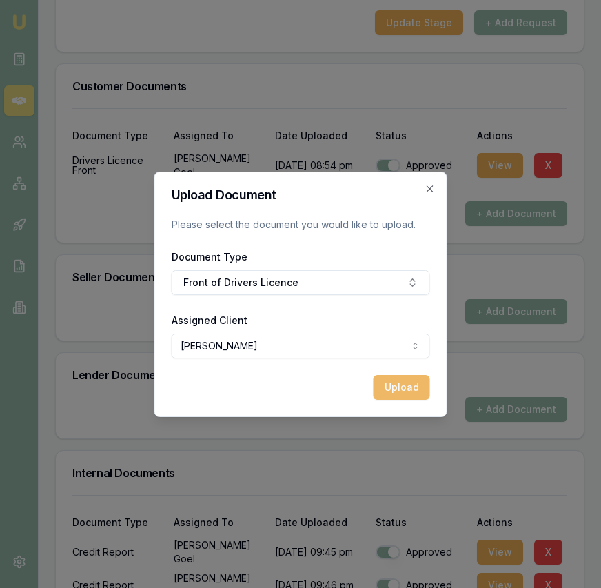
click at [388, 394] on button "Upload" at bounding box center [402, 387] width 57 height 25
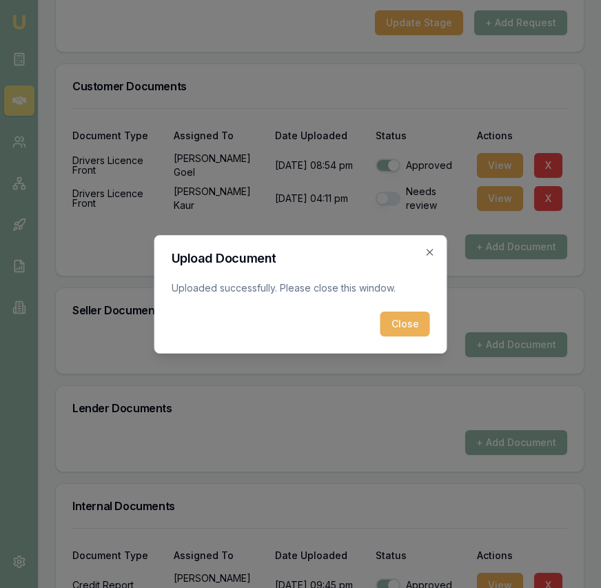
click at [410, 308] on form "Upload Document Uploaded successfully. Please close this window. Close" at bounding box center [301, 294] width 259 height 84
click at [412, 332] on button "Close" at bounding box center [406, 324] width 50 height 25
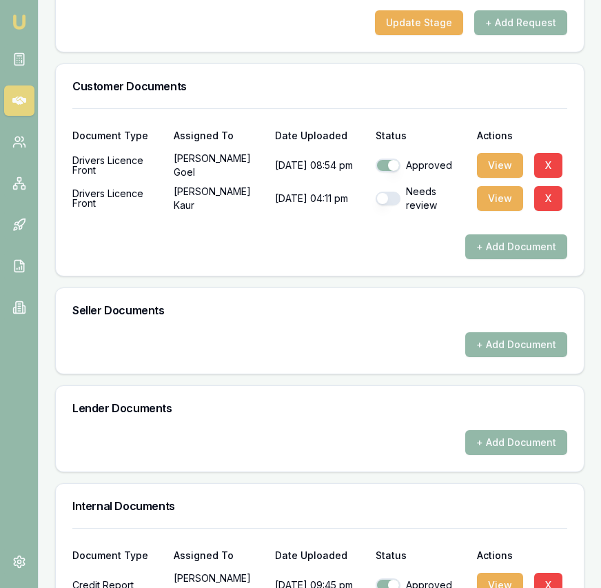
click at [392, 199] on button "button" at bounding box center [388, 199] width 25 height 14
checkbox input "true"
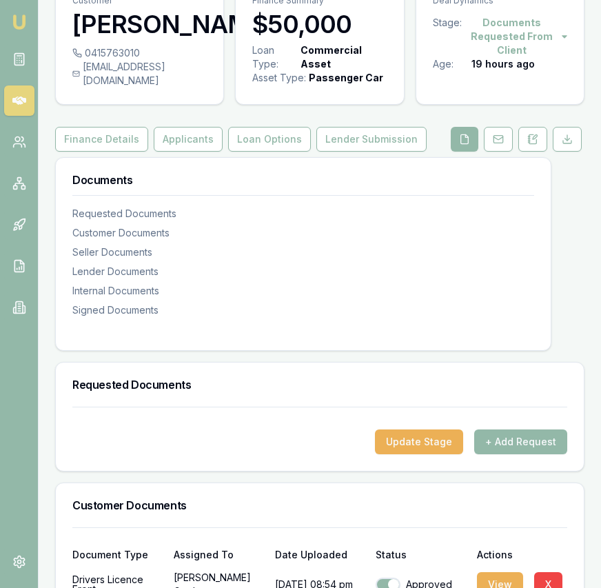
scroll to position [0, 0]
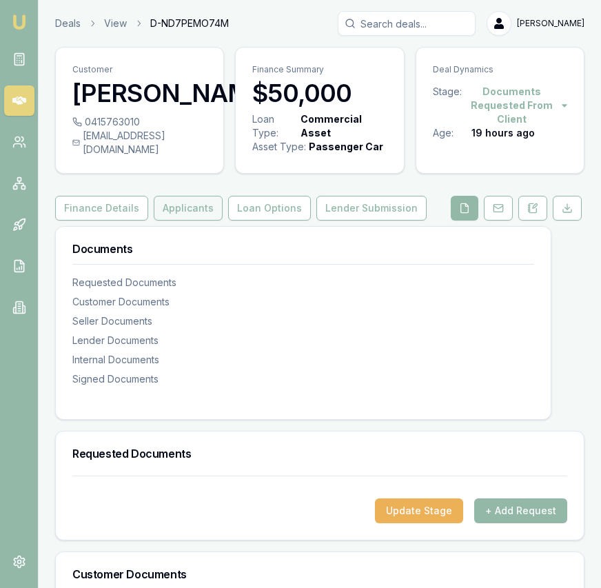
click at [194, 210] on button "Applicants" at bounding box center [188, 208] width 69 height 25
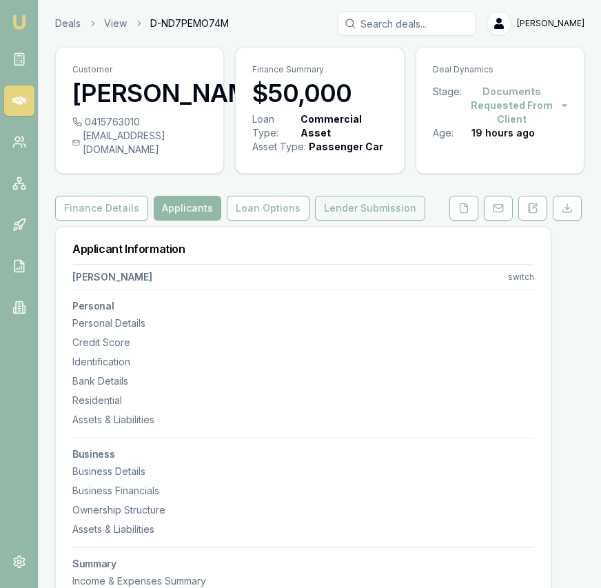
click at [365, 212] on button "Lender Submission" at bounding box center [370, 208] width 110 height 25
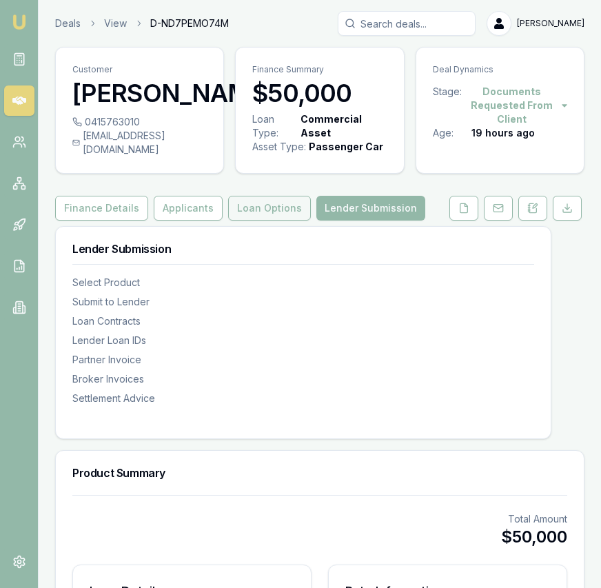
click at [283, 204] on button "Loan Options" at bounding box center [269, 208] width 83 height 25
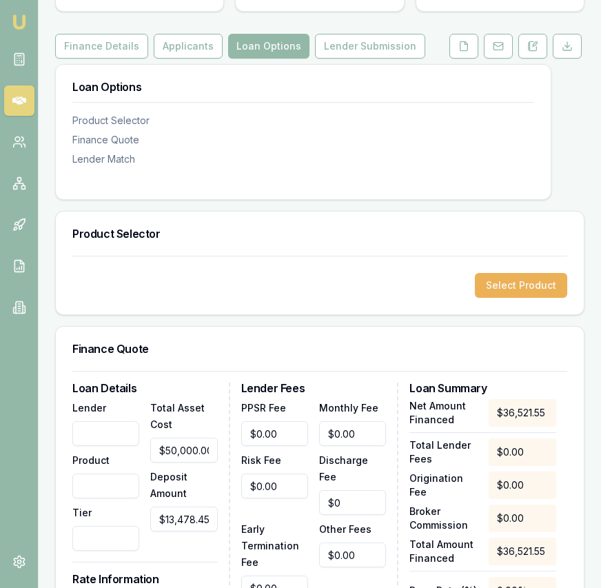
scroll to position [172, 0]
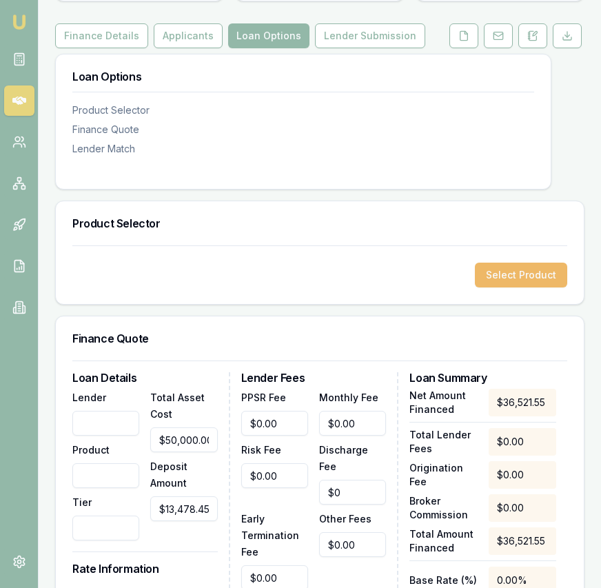
click at [545, 276] on button "Select Product" at bounding box center [521, 275] width 92 height 25
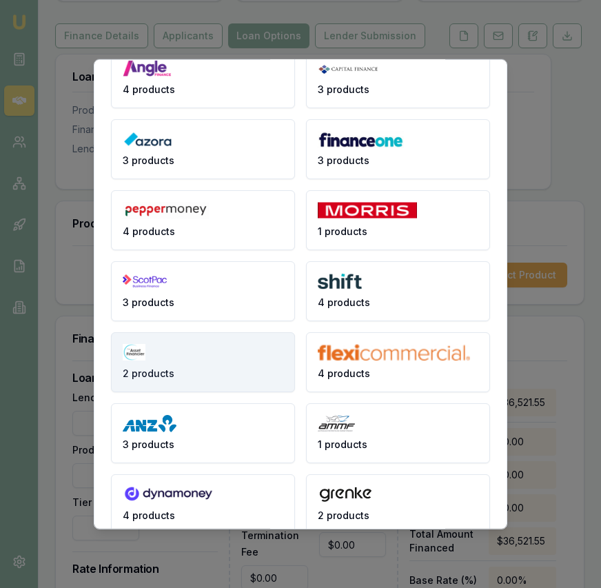
scroll to position [126, 0]
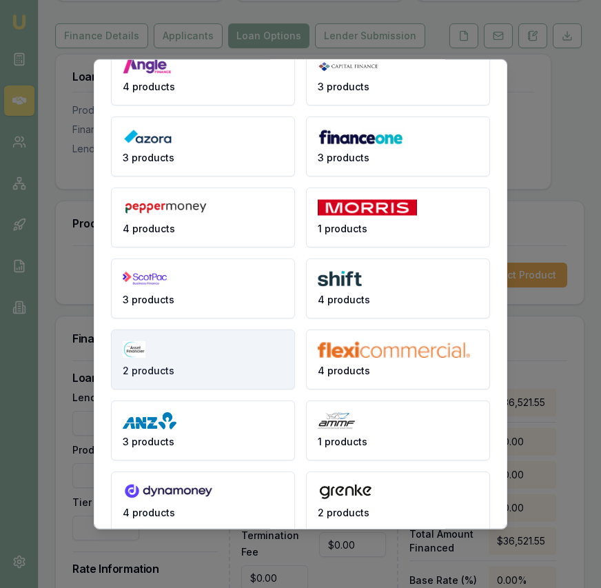
click at [228, 364] on button "2 products" at bounding box center [203, 359] width 184 height 60
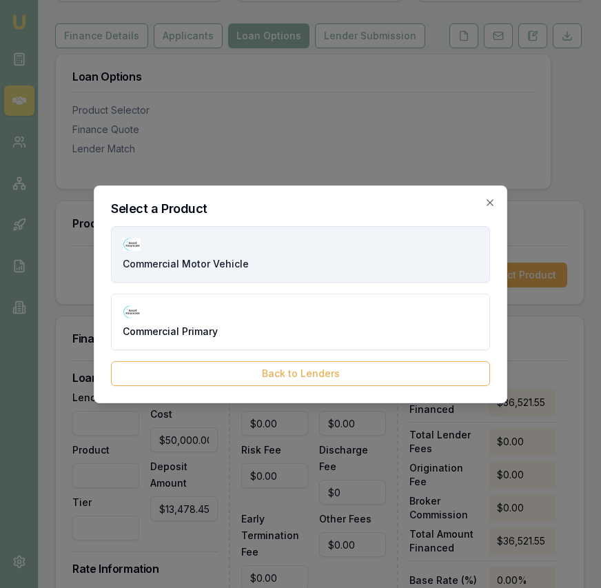
click at [263, 263] on button "Commercial Motor Vehicle" at bounding box center [300, 254] width 379 height 57
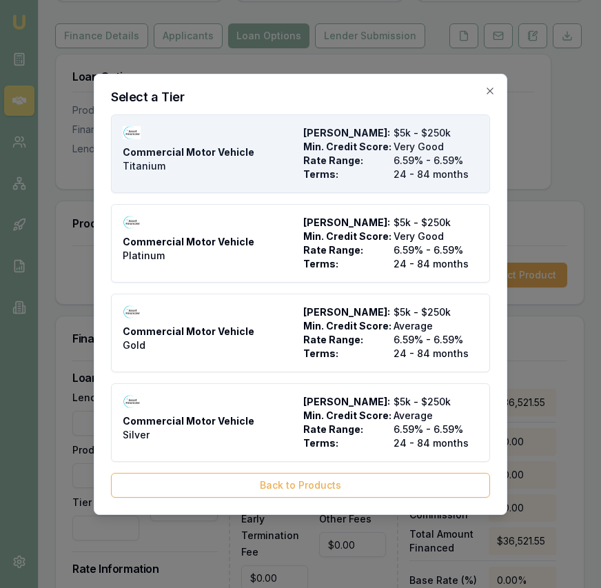
click at [350, 161] on span "Rate Range:" at bounding box center [345, 161] width 85 height 14
type input "The Asset Financier"
type input "Commercial Motor Vehicle"
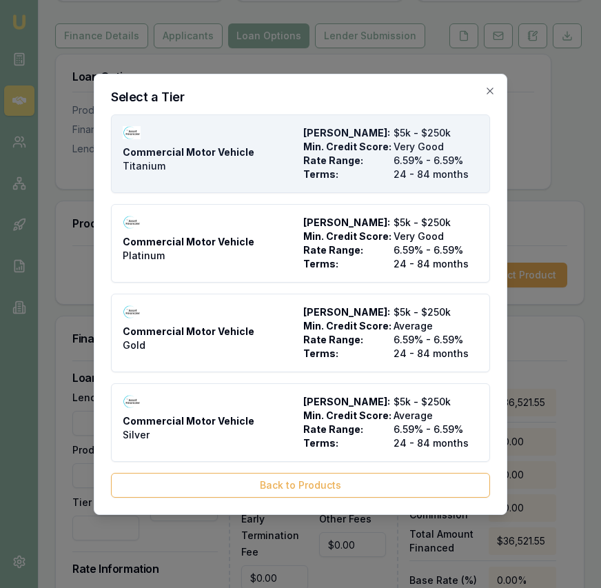
type input "Titanium"
type input "6.59"
type input "24"
type input "$12.95"
type input "$1,000.00"
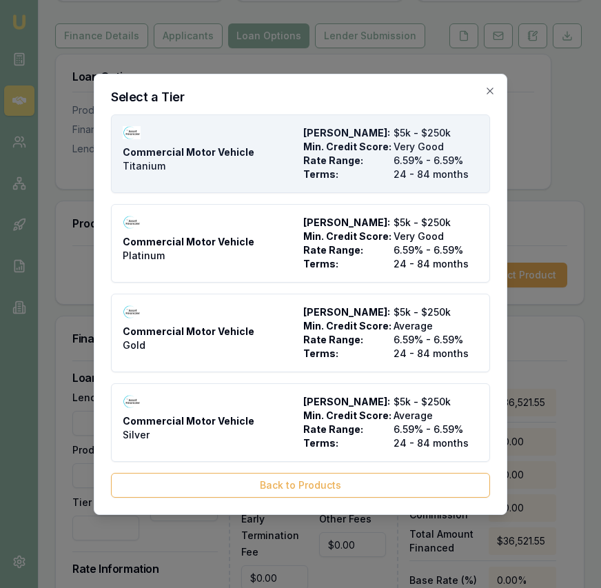
type input "$595.00"
type input "4.5"
type input "$1,643.47"
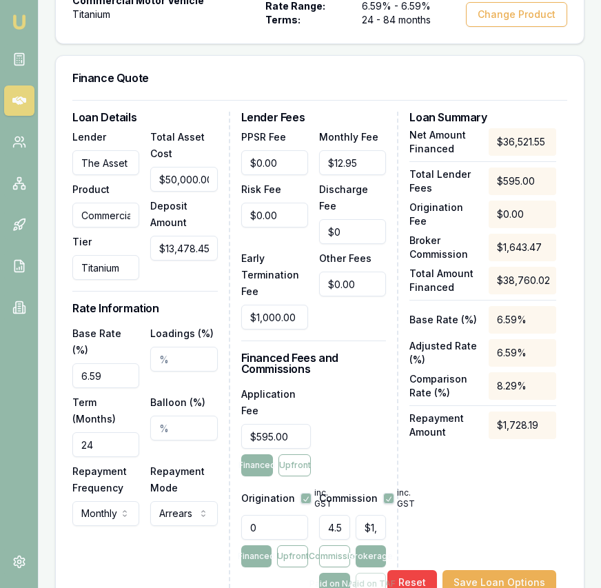
scroll to position [469, 0]
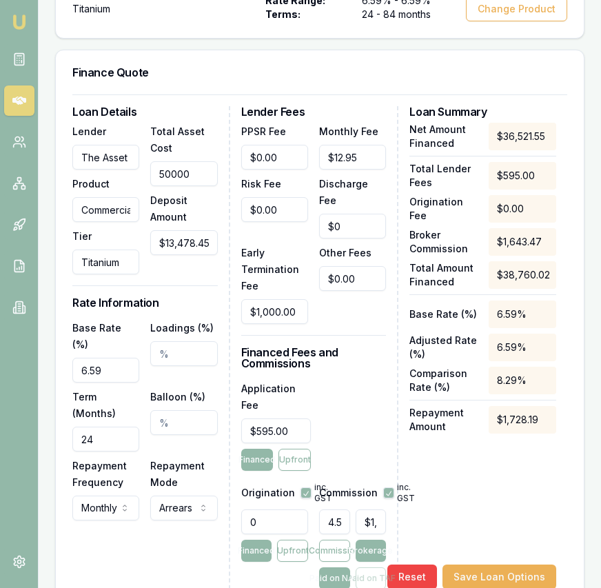
drag, startPoint x: 163, startPoint y: 170, endPoint x: 156, endPoint y: 172, distance: 7.9
click at [163, 170] on input "50000" at bounding box center [183, 173] width 67 height 25
click at [200, 172] on input "50000" at bounding box center [183, 173] width 67 height 25
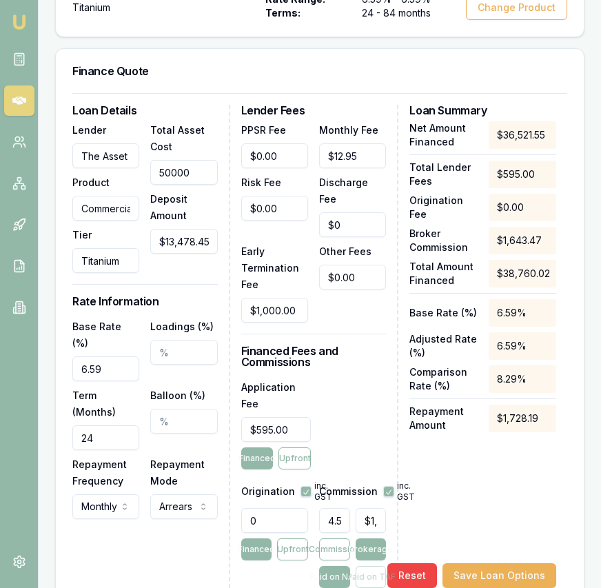
click at [199, 172] on input "50000" at bounding box center [183, 172] width 67 height 25
type input "6"
type input "-$606.26"
type input "62"
type input "-$603.74"
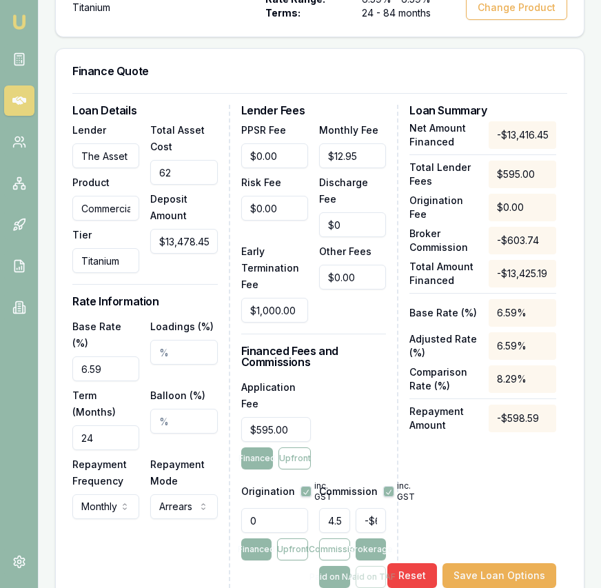
type input "628"
type input "-$578.27"
type input "6287"
type input "-$323.62"
type input "62873"
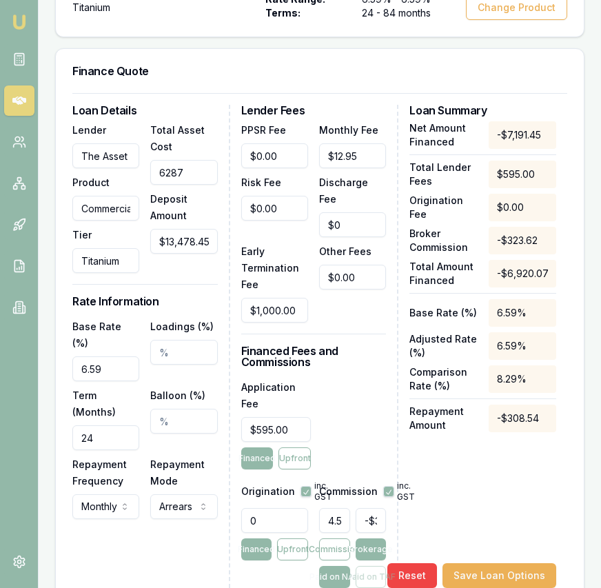
type input "$2,222.75"
type input "62873.5"
type input "$2,222.78"
type input "$62,873.50"
click at [181, 270] on div "Loan Details Lender The Asset Financier Product Commercial Motor Vehicle Tier T…" at bounding box center [151, 346] width 158 height 483
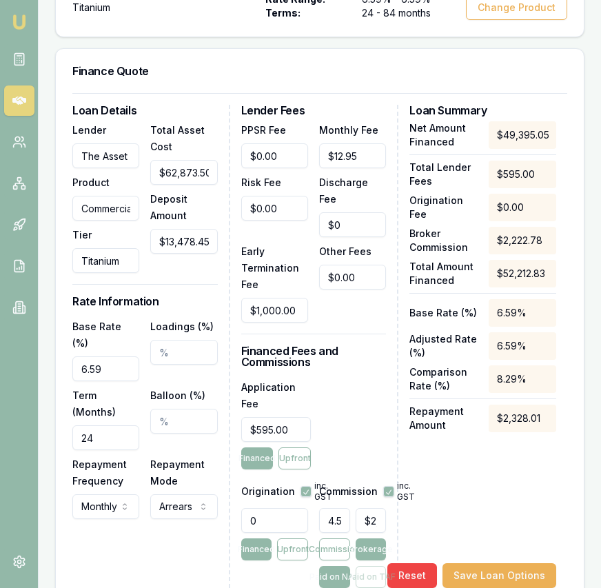
click at [107, 357] on input "6.59" at bounding box center [105, 369] width 67 height 25
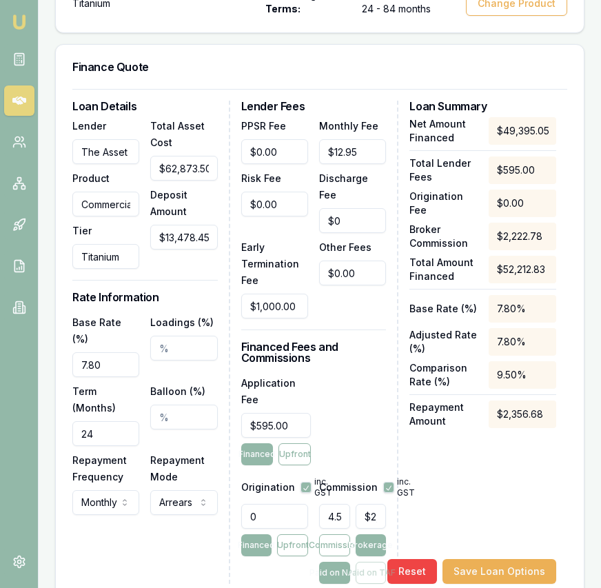
scroll to position [543, 0]
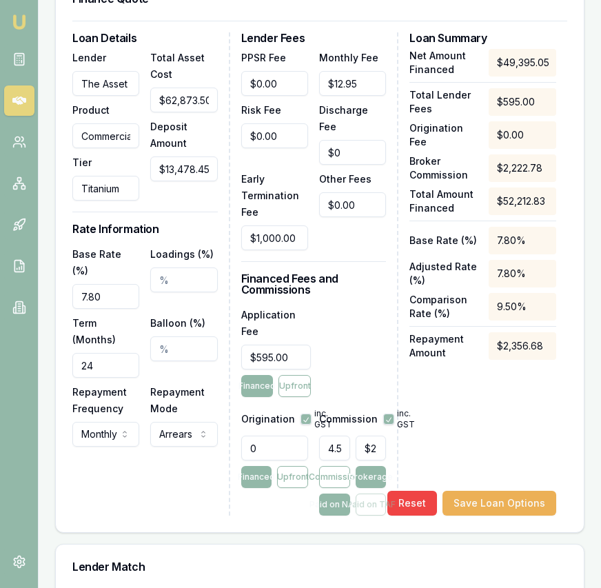
type input "7.80%"
click at [97, 353] on input "24" at bounding box center [105, 365] width 67 height 25
type input "060"
click at [371, 316] on div "Application Fee $595.00 Financed Upfront" at bounding box center [314, 351] width 146 height 91
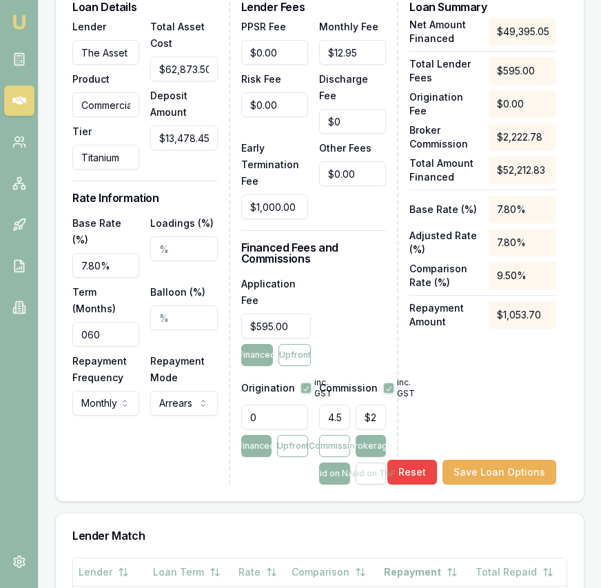
scroll to position [536, 0]
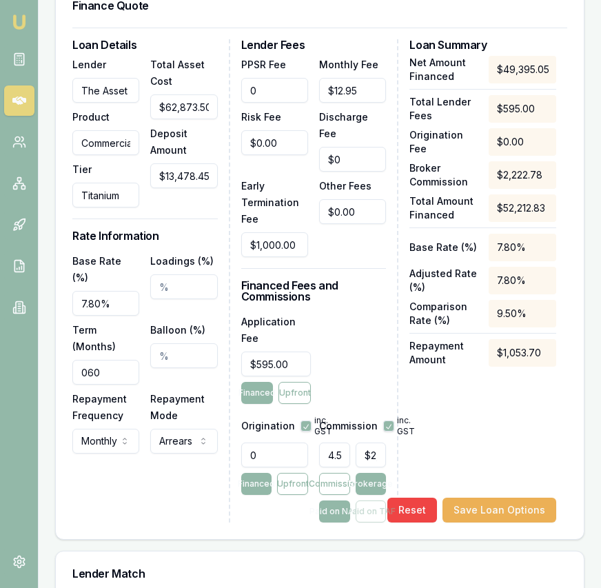
click at [297, 90] on input "0" at bounding box center [274, 90] width 67 height 25
type input "$9.95"
click at [350, 313] on div "Application Fee $595.00 Financed Upfront" at bounding box center [314, 358] width 146 height 91
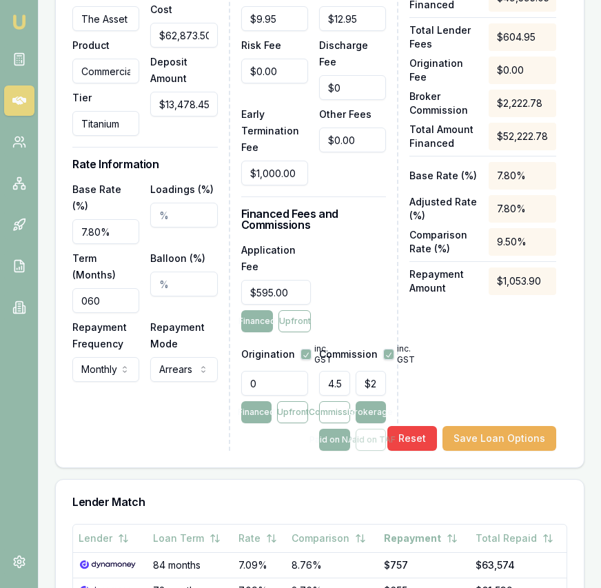
scroll to position [610, 0]
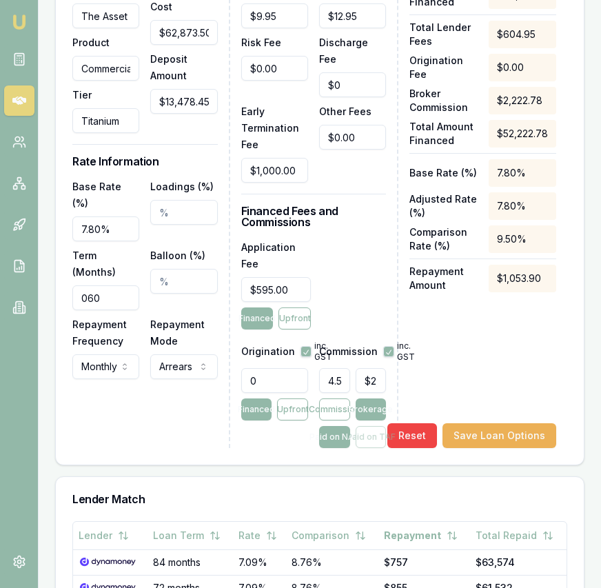
click at [376, 368] on input "$2,222.78" at bounding box center [371, 380] width 31 height 25
type input "2222"
click at [376, 368] on input "2222" at bounding box center [371, 380] width 31 height 25
type input "0.004048988714456205"
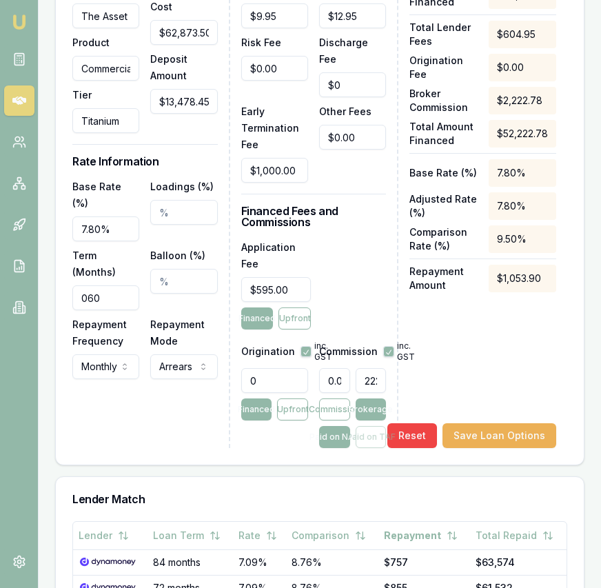
type input "2"
type input "0.04656337021624636"
type input "23"
type input "0.47980516266306034"
type input "237"
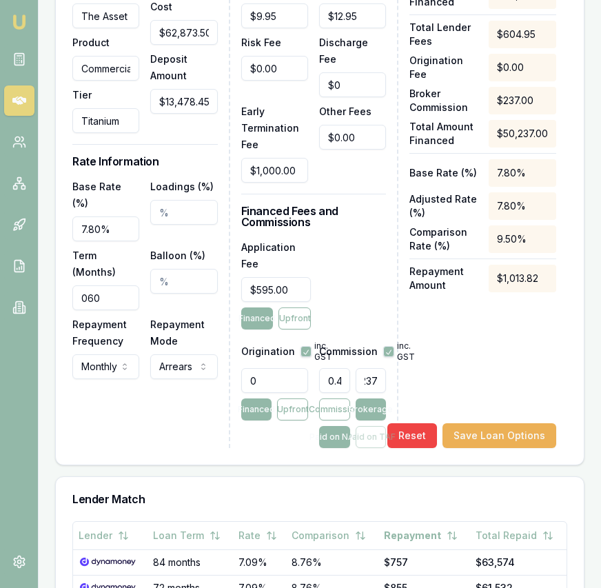
type input "4.804125109702287"
type input "2373."
type input "4.80574470518807"
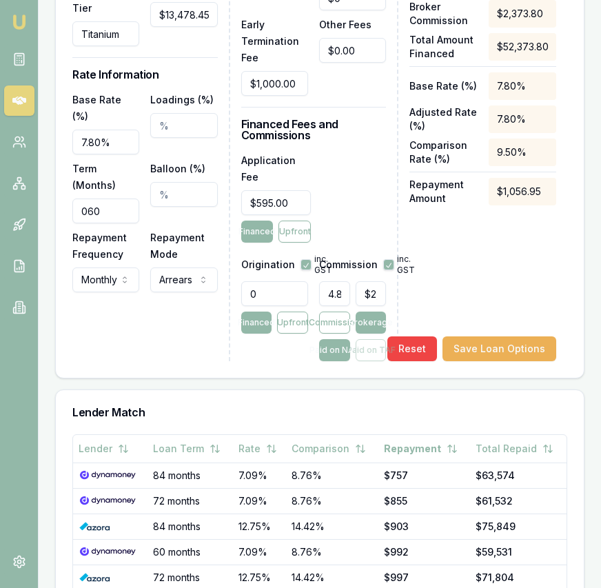
scroll to position [700, 0]
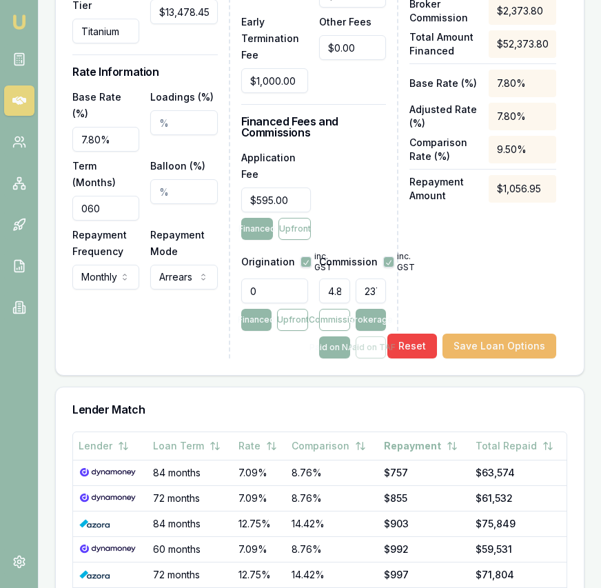
type input "$2,373.80"
click at [523, 334] on button "Save Loan Options" at bounding box center [500, 346] width 114 height 25
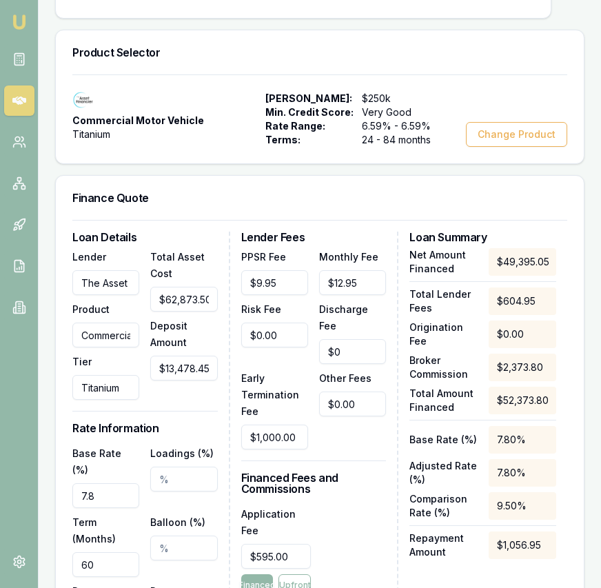
scroll to position [0, 0]
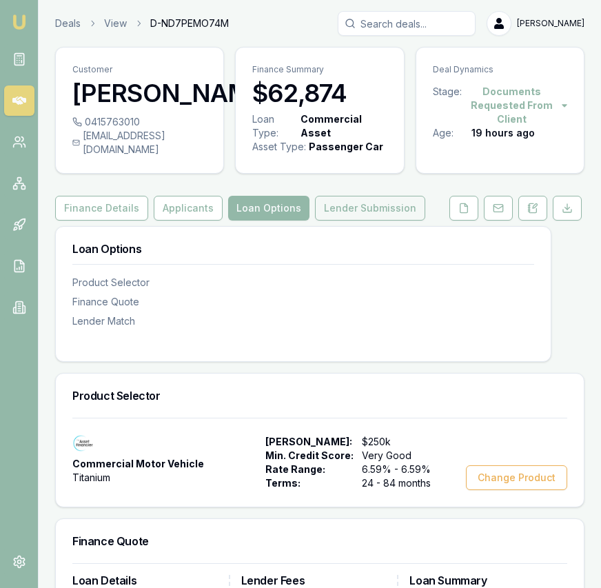
click at [381, 208] on button "Lender Submission" at bounding box center [370, 208] width 110 height 25
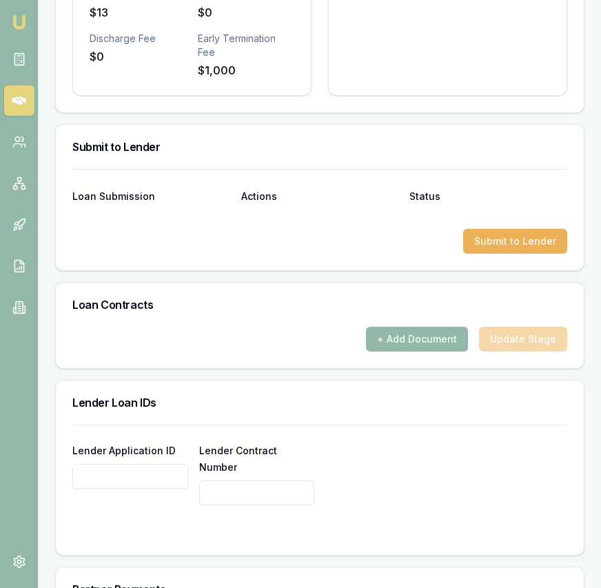
scroll to position [846, 0]
click at [103, 481] on input "Lender Application ID" at bounding box center [130, 475] width 116 height 25
paste input "569084"
type input "569084"
click at [345, 228] on div "Submit to Lender" at bounding box center [319, 240] width 495 height 25
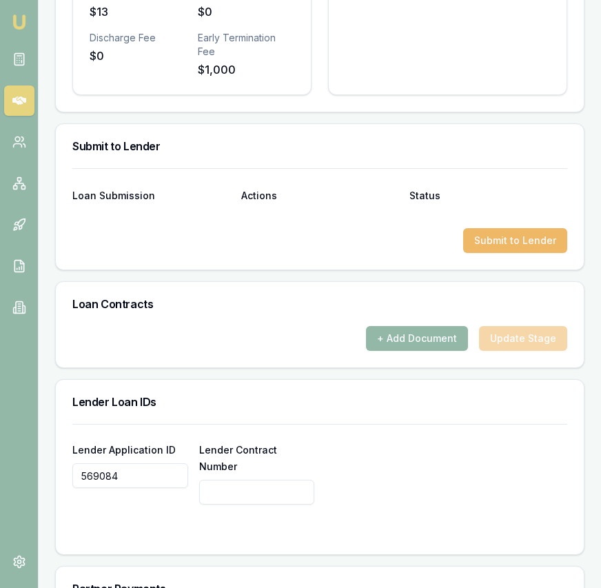
click at [500, 244] on button "Submit to Lender" at bounding box center [515, 240] width 104 height 25
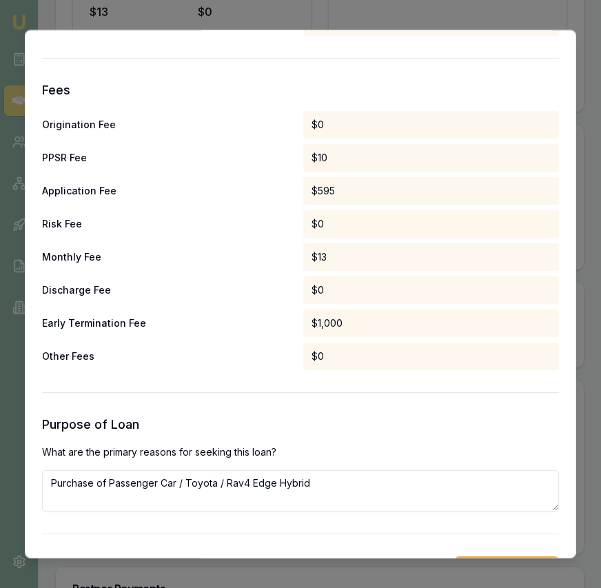
scroll to position [714, 0]
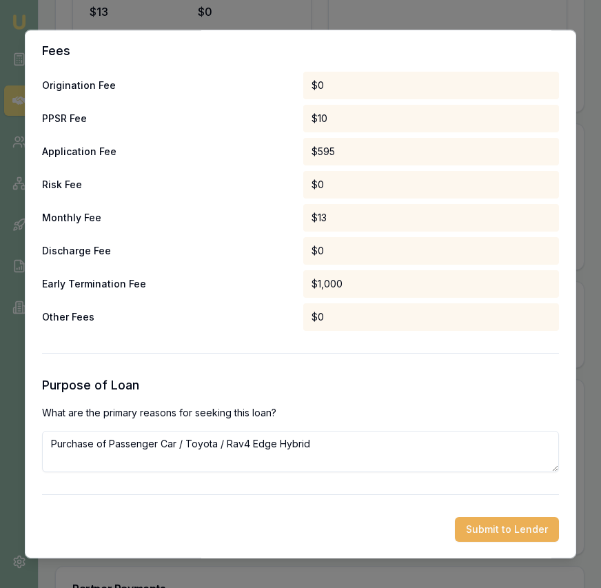
click at [475, 521] on button "Submit to Lender" at bounding box center [507, 529] width 104 height 25
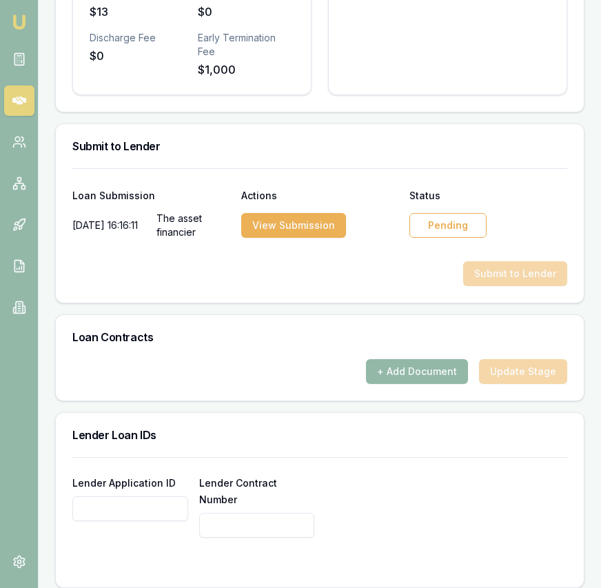
click at [453, 224] on div "Pending" at bounding box center [448, 225] width 77 height 25
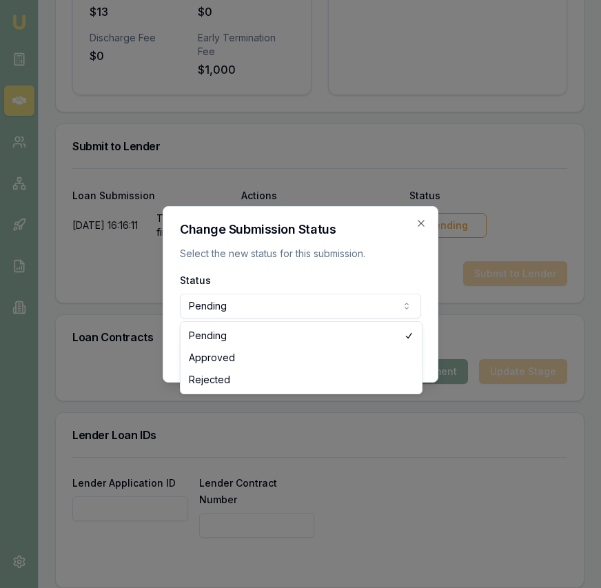
select select "APPROVED"
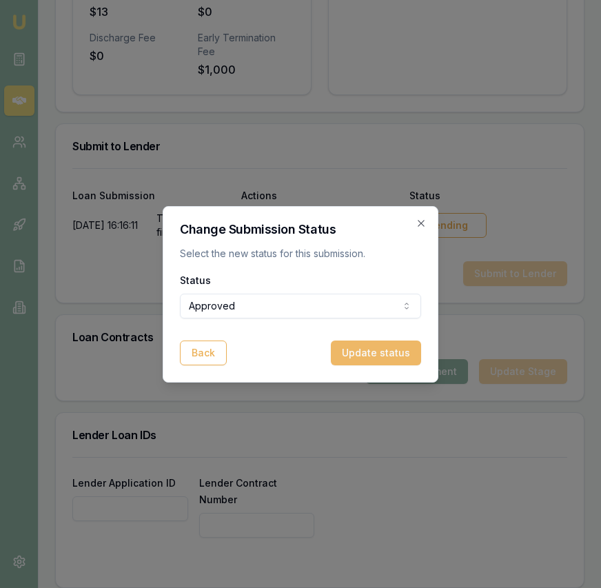
click at [356, 355] on button "Update status" at bounding box center [376, 353] width 90 height 25
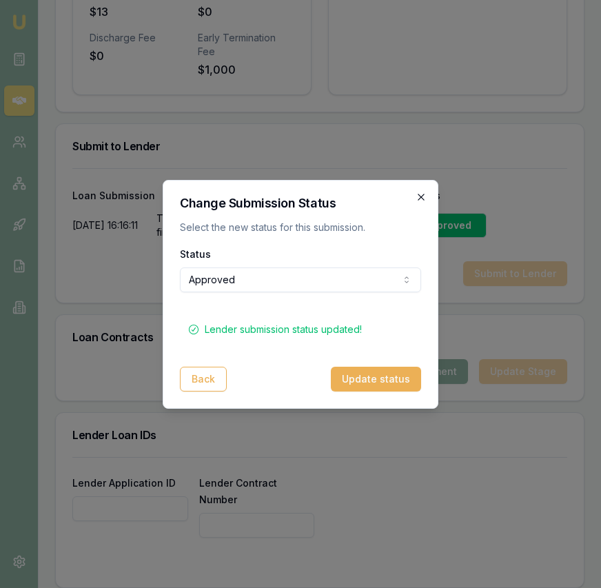
click at [418, 192] on icon "button" at bounding box center [421, 197] width 11 height 11
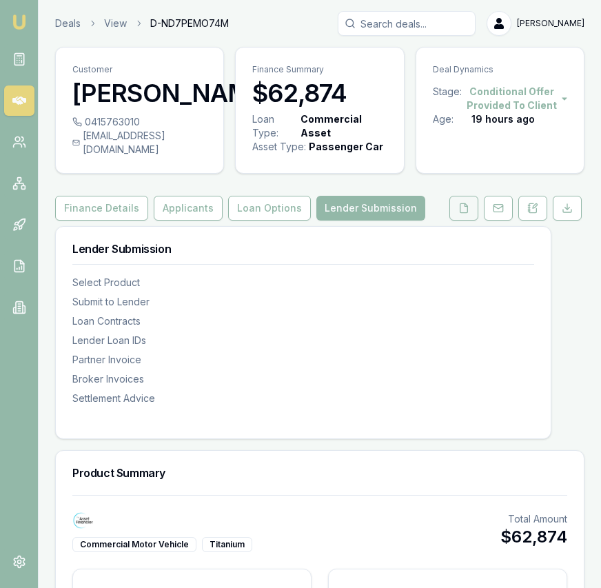
click at [461, 203] on icon at bounding box center [465, 207] width 8 height 9
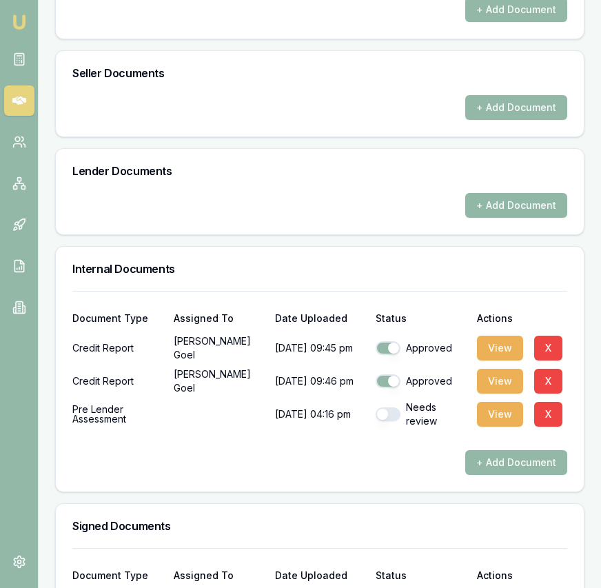
scroll to position [709, 0]
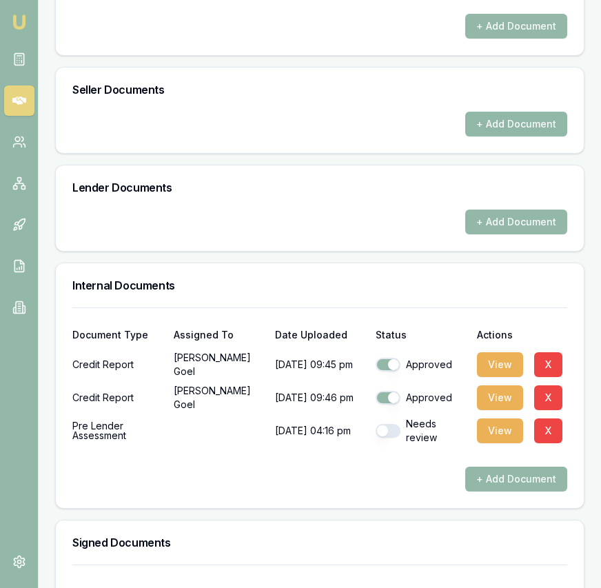
click at [511, 132] on button "+ Add Document" at bounding box center [516, 124] width 102 height 25
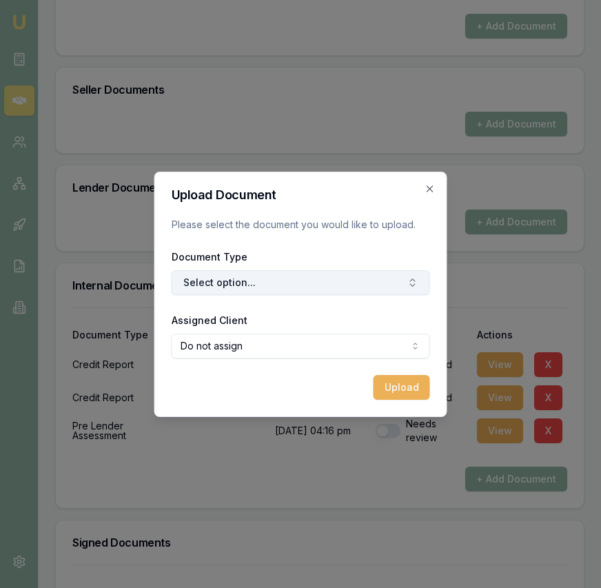
click at [388, 272] on button "Select option..." at bounding box center [301, 282] width 259 height 25
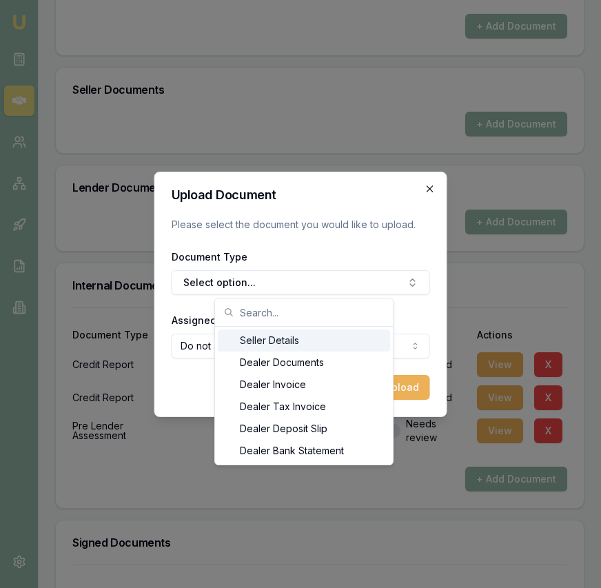
click at [431, 190] on icon "button" at bounding box center [430, 188] width 11 height 11
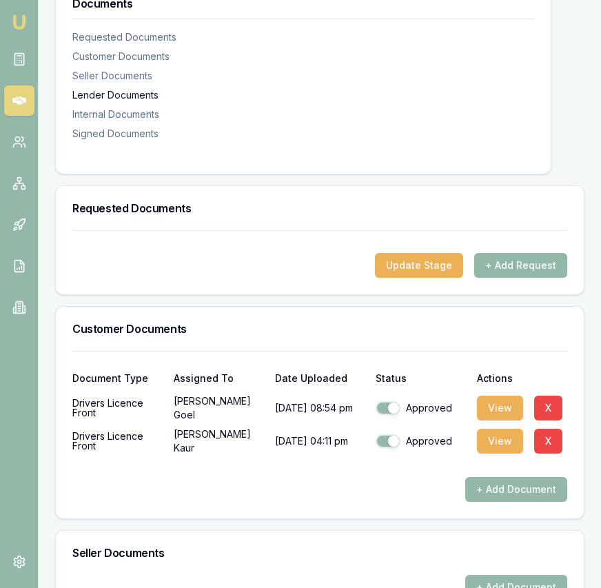
scroll to position [0, 0]
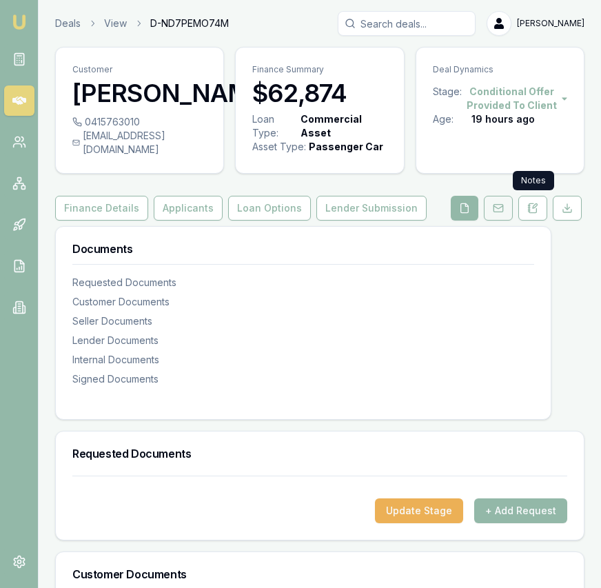
click at [494, 208] on rect at bounding box center [498, 209] width 9 height 8
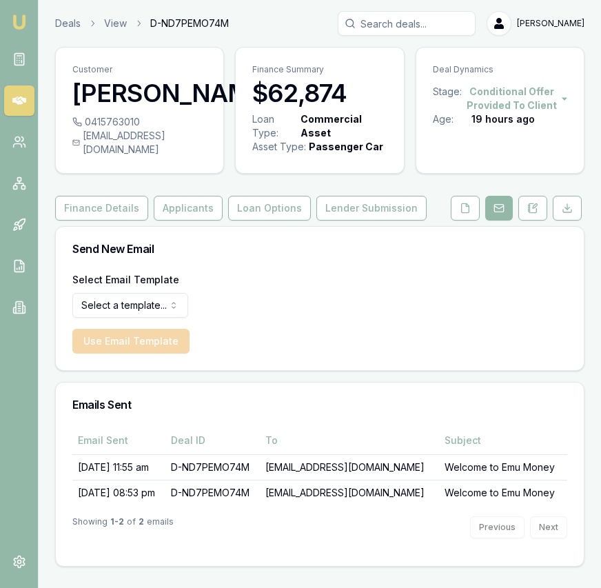
click at [149, 308] on html "Emu Broker Deals View D-ND7PEMO74M Eujin Ooi Toggle Menu Customer Jatin Goel 04…" at bounding box center [300, 294] width 601 height 588
click at [146, 330] on button "Use Email Template" at bounding box center [130, 341] width 117 height 25
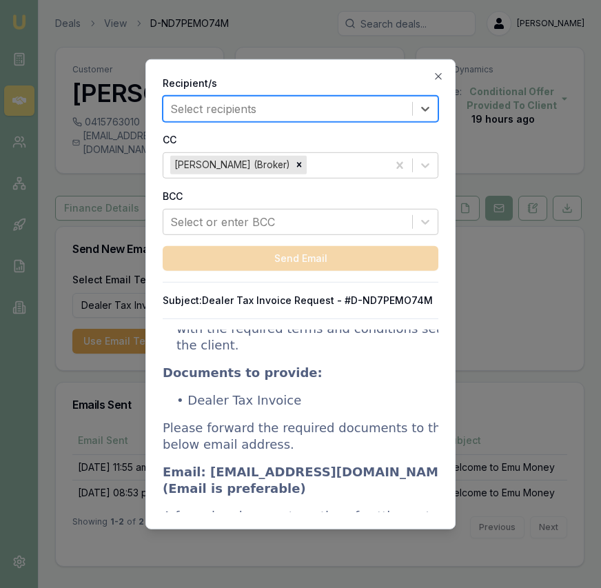
scroll to position [621, 0]
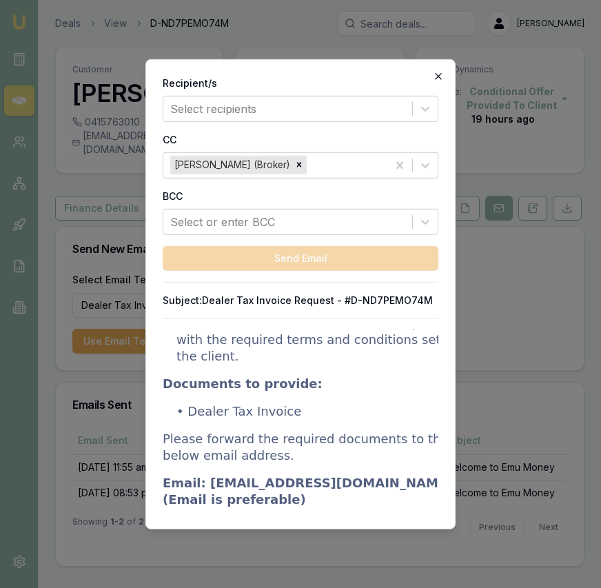
click at [437, 77] on icon "button" at bounding box center [438, 75] width 11 height 11
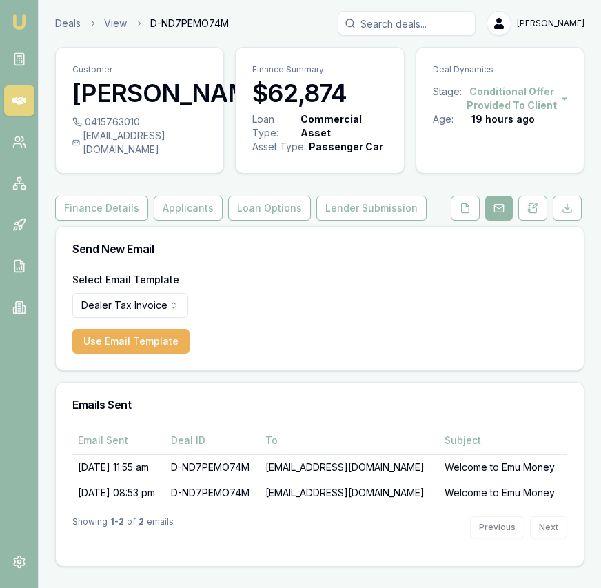
click at [28, 22] on link "Emu Broker" at bounding box center [19, 22] width 22 height 22
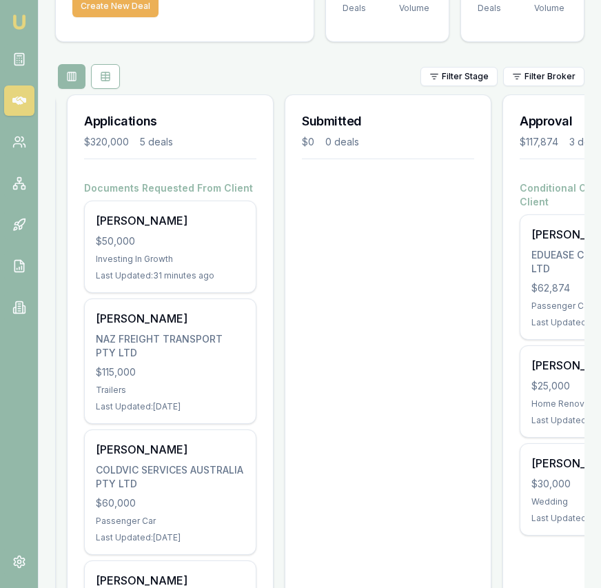
scroll to position [0, 549]
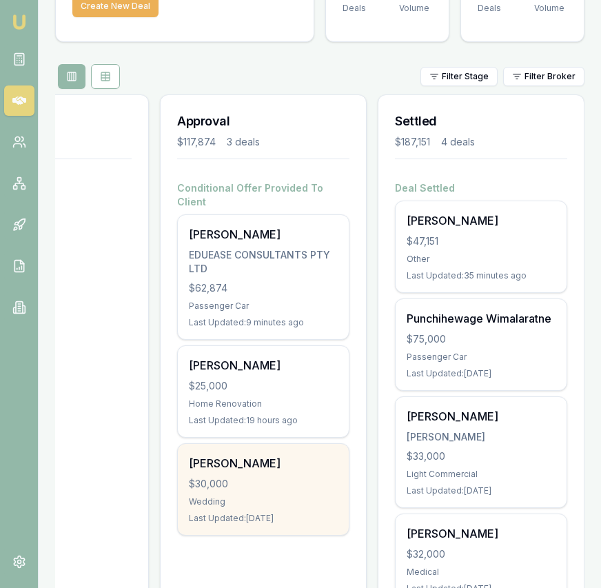
click at [288, 455] on div "Haribansha Sanjel" at bounding box center [263, 463] width 149 height 17
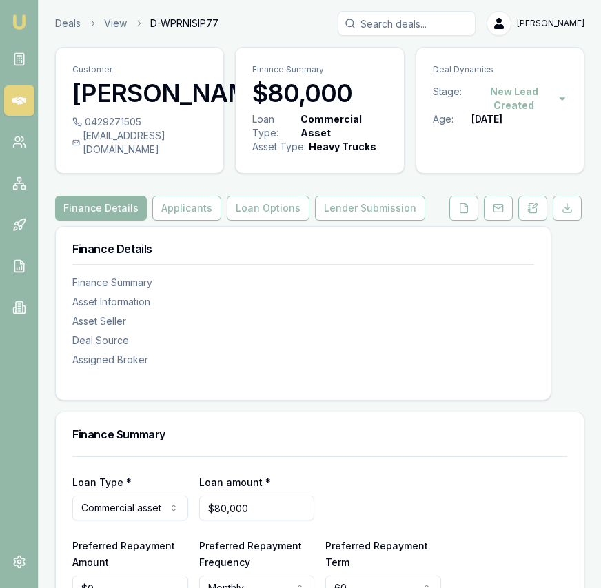
click at [103, 221] on button "Finance Details" at bounding box center [101, 208] width 92 height 25
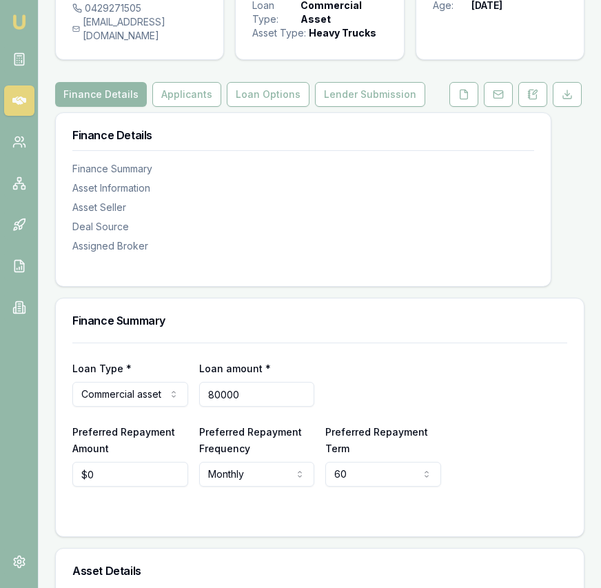
click at [268, 407] on input "80000" at bounding box center [257, 394] width 116 height 25
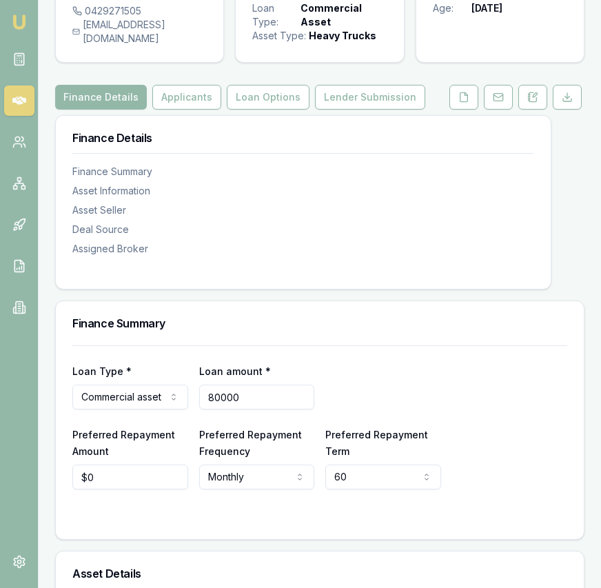
click at [268, 410] on input "80000" at bounding box center [257, 397] width 116 height 25
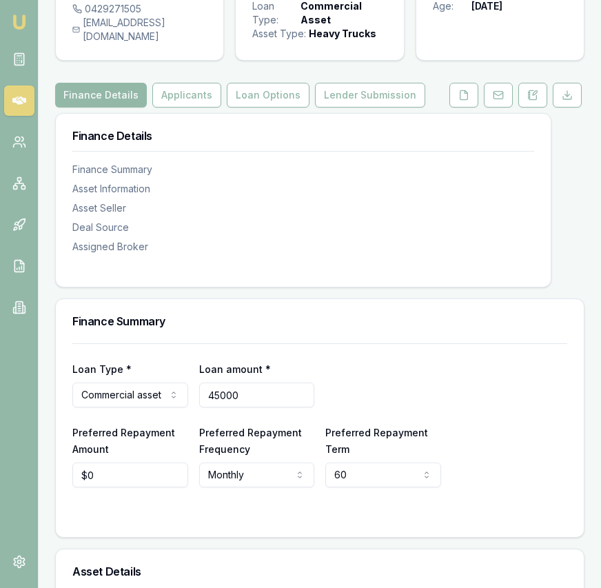
type input "$45,000"
drag, startPoint x: 336, startPoint y: 455, endPoint x: 265, endPoint y: 482, distance: 75.3
click at [336, 455] on div "Preferred Repayment Term 60 12 24 36 48 60 72 84" at bounding box center [383, 455] width 116 height 63
click at [111, 488] on input "0" at bounding box center [130, 475] width 116 height 25
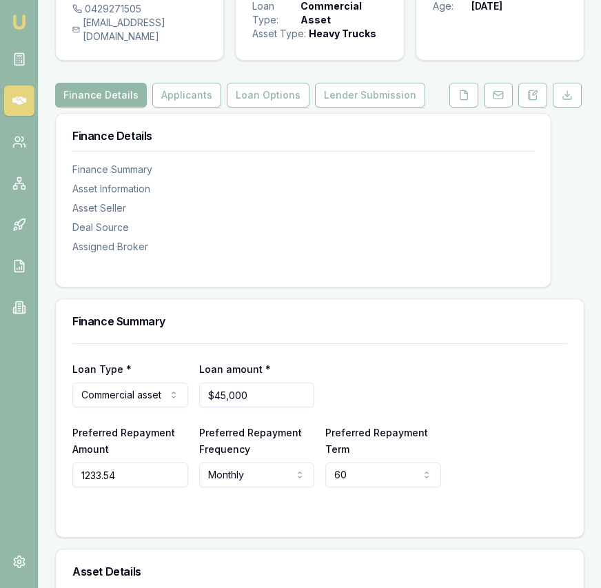
type input "$1,234"
click at [405, 363] on div "Loan Type * Commercial asset Consumer loan Consumer asset Commercial loan Comme…" at bounding box center [319, 415] width 495 height 144
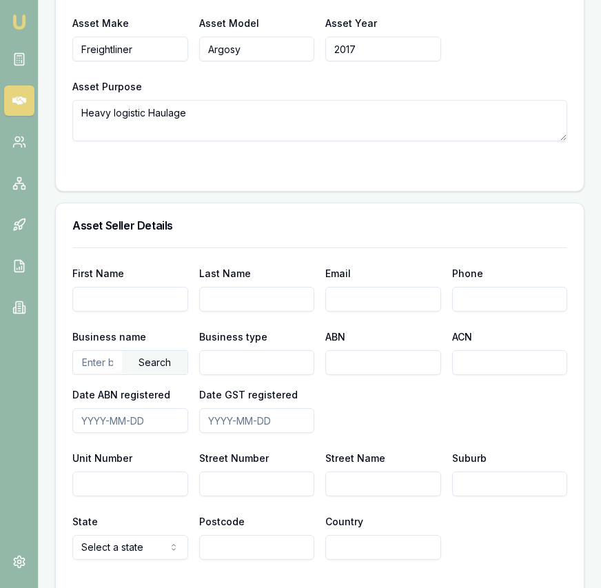
scroll to position [0, 0]
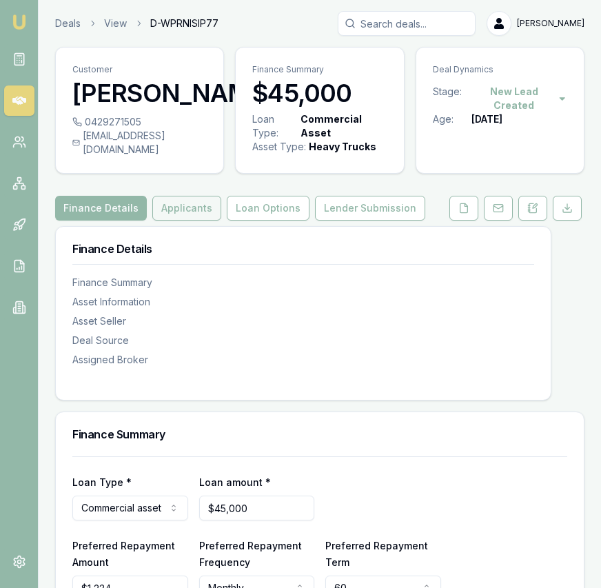
click at [174, 221] on button "Applicants" at bounding box center [186, 208] width 69 height 25
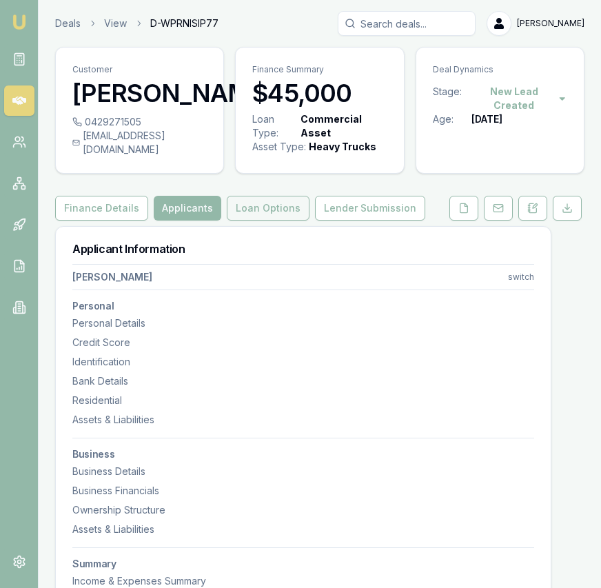
click at [270, 221] on button "Loan Options" at bounding box center [268, 208] width 83 height 25
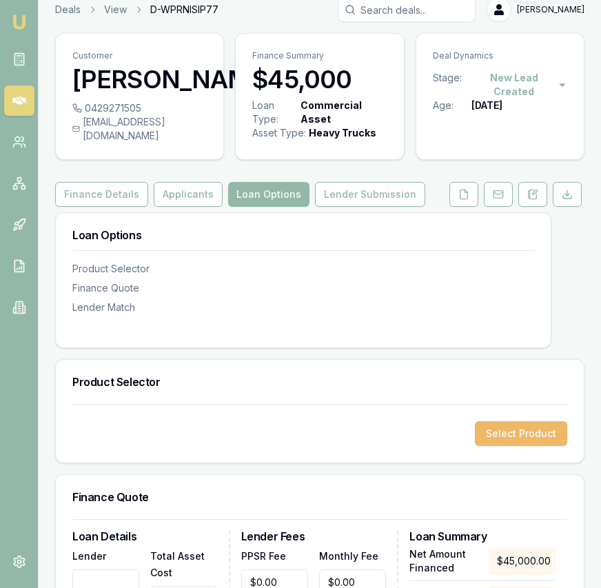
scroll to position [17, 0]
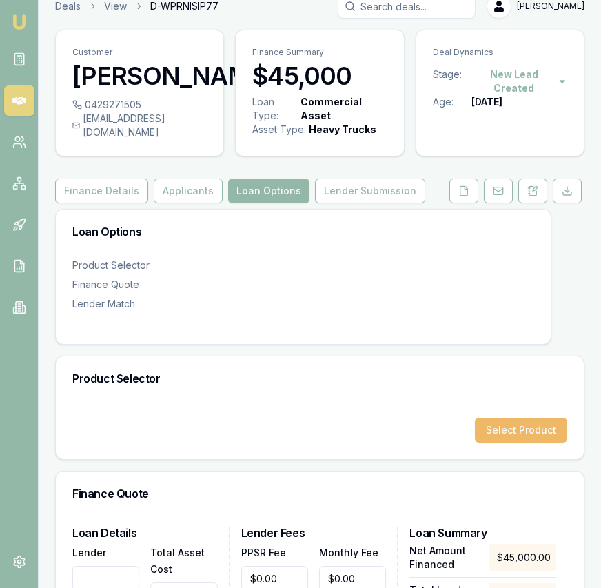
click at [510, 442] on button "Select Product" at bounding box center [521, 430] width 92 height 25
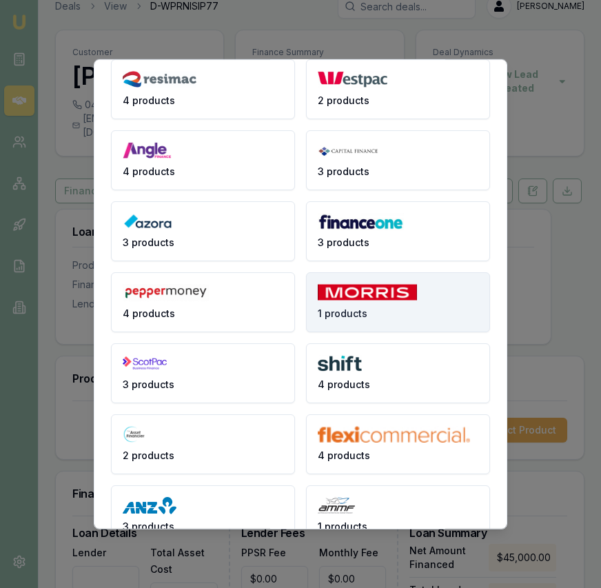
scroll to position [45, 0]
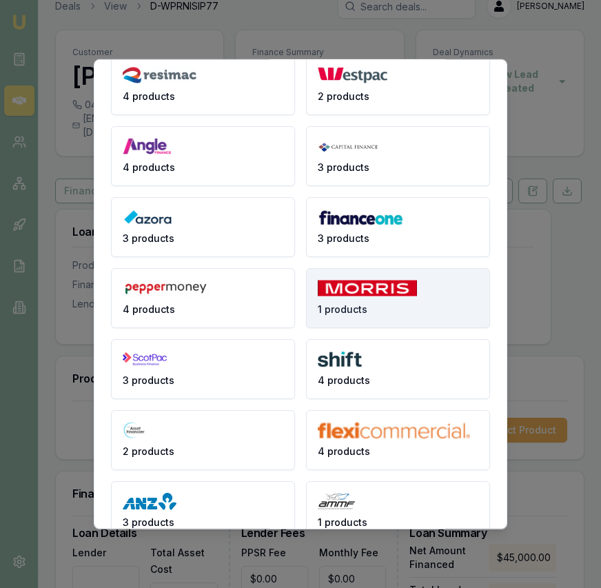
click at [362, 301] on button "1 products" at bounding box center [398, 298] width 184 height 60
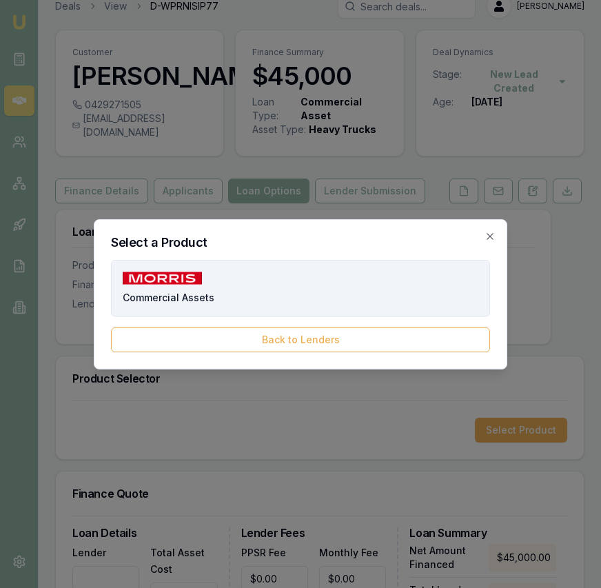
scroll to position [0, 0]
click at [325, 296] on button "Commercial Assets" at bounding box center [300, 288] width 379 height 57
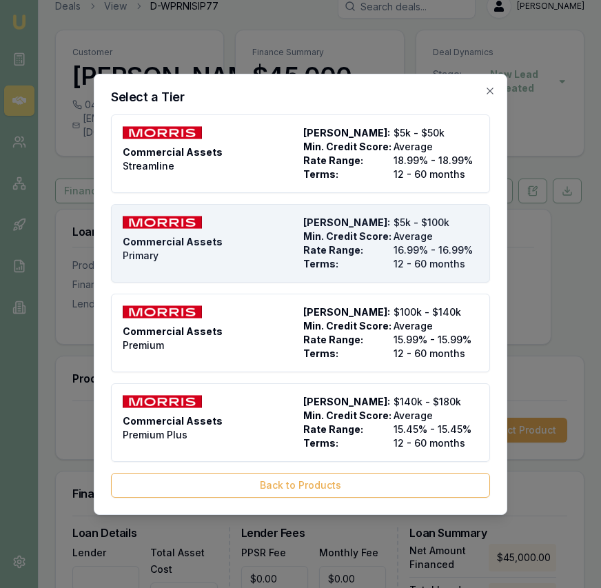
click at [334, 257] on span "Terms:" at bounding box center [345, 264] width 85 height 14
type input "[PERSON_NAME] Finance"
type input "Commercial Assets"
type input "Primary"
type input "16.99"
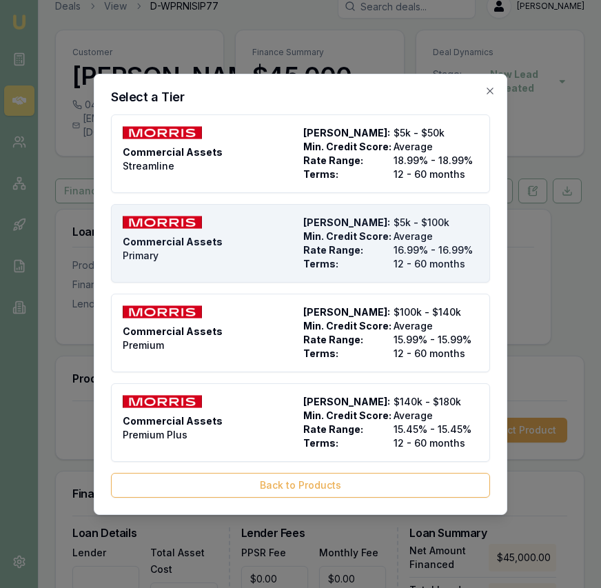
type input "12"
type input "$650.00"
type input "8"
type input "$3,600.00"
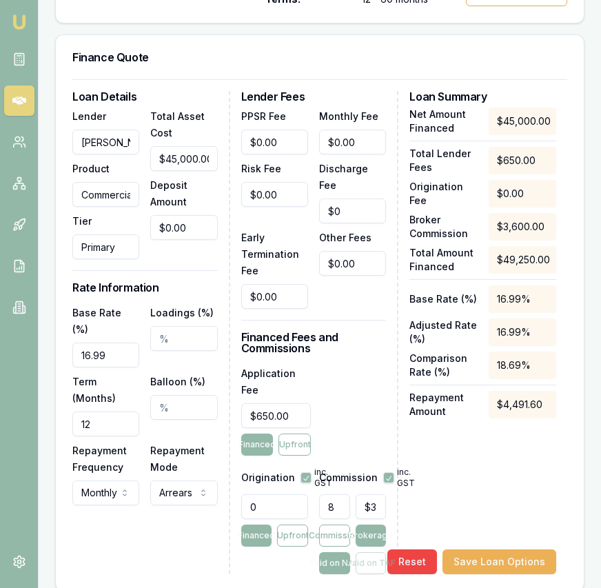
scroll to position [485, 0]
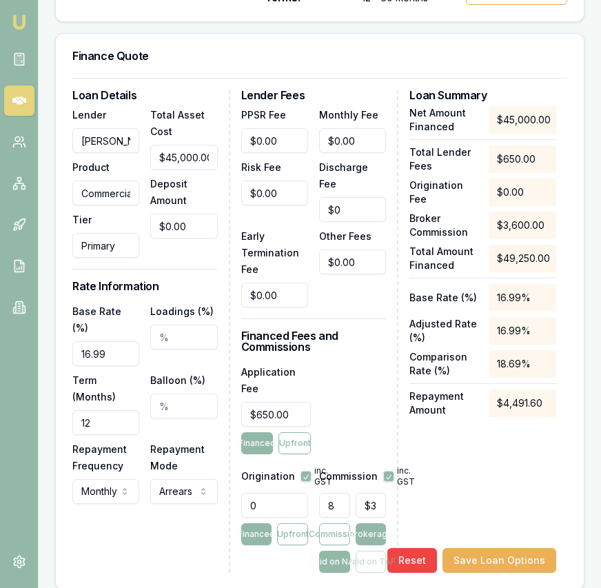
click at [101, 420] on input "12" at bounding box center [105, 422] width 67 height 25
click at [100, 420] on input "12" at bounding box center [105, 422] width 67 height 25
type input "060"
click at [121, 359] on input "16.99" at bounding box center [105, 353] width 67 height 25
type input "16.99%"
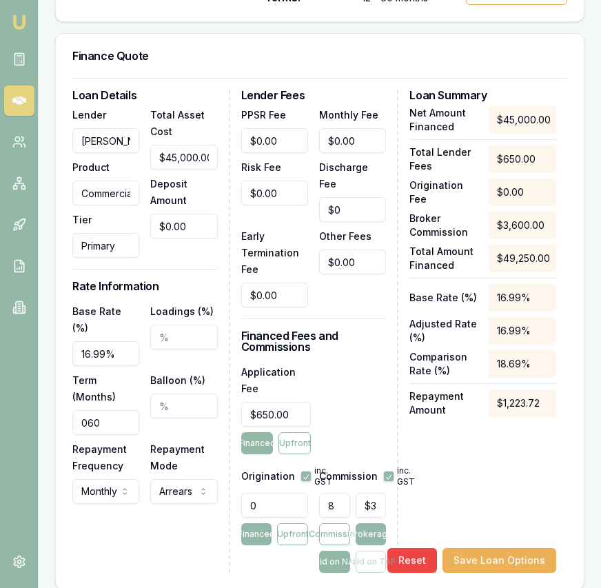
click at [388, 475] on button "button" at bounding box center [388, 476] width 11 height 11
checkbox input "false"
click at [472, 480] on div "Net Amount Financed $45,000.00 Total Lender Fees $650.00 Origination Fee $0.00 …" at bounding box center [483, 339] width 147 height 467
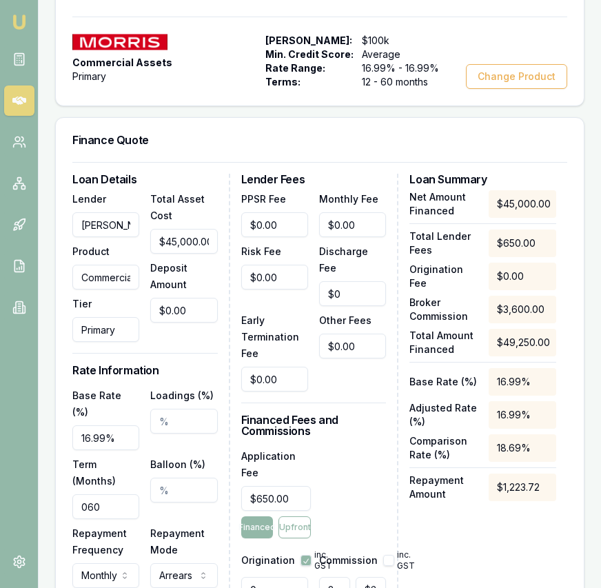
scroll to position [608, 0]
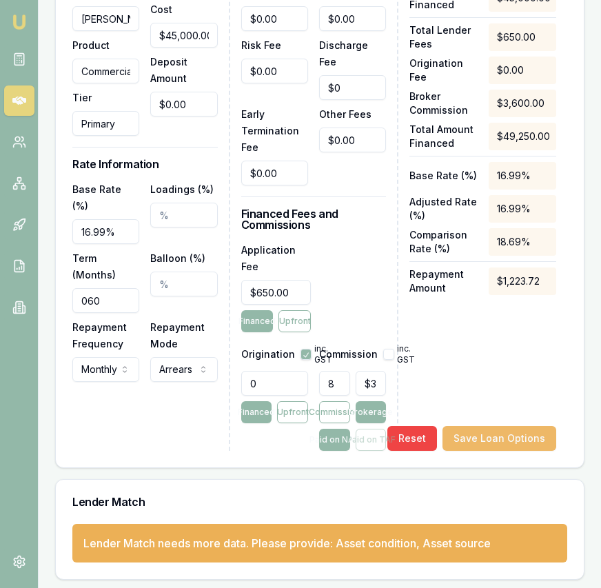
click at [504, 434] on button "Save Loan Options" at bounding box center [500, 438] width 114 height 25
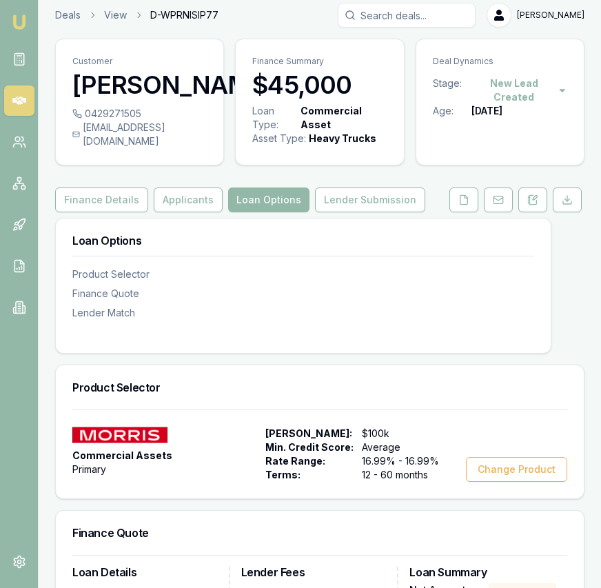
scroll to position [0, 0]
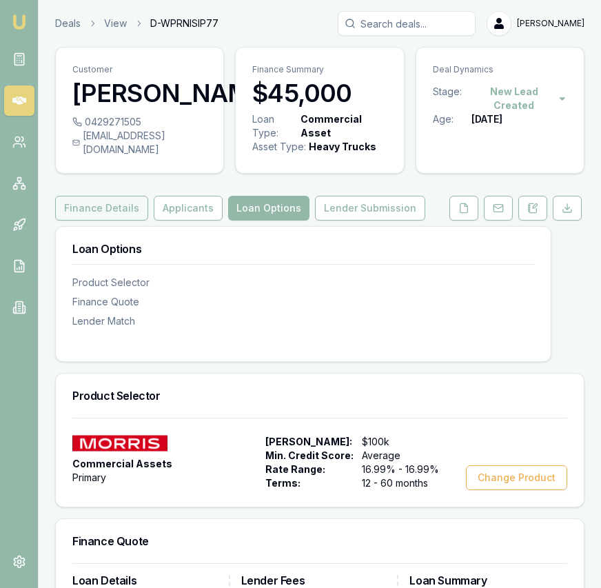
click at [119, 221] on button "Finance Details" at bounding box center [101, 208] width 93 height 25
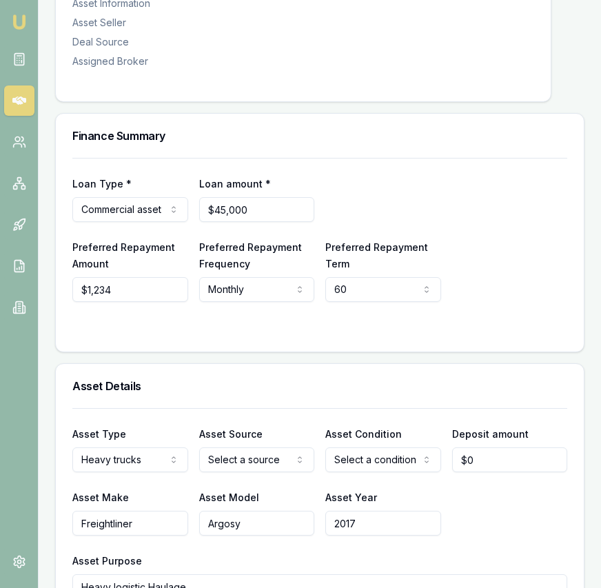
scroll to position [304, 0]
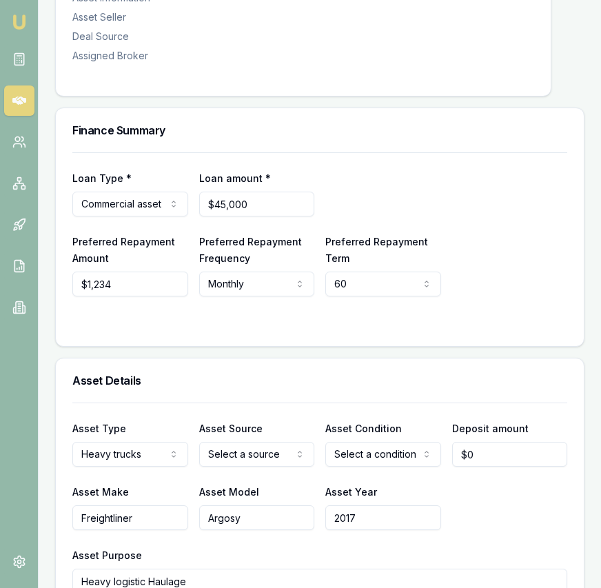
select select "REFINANCE"
select select "USED"
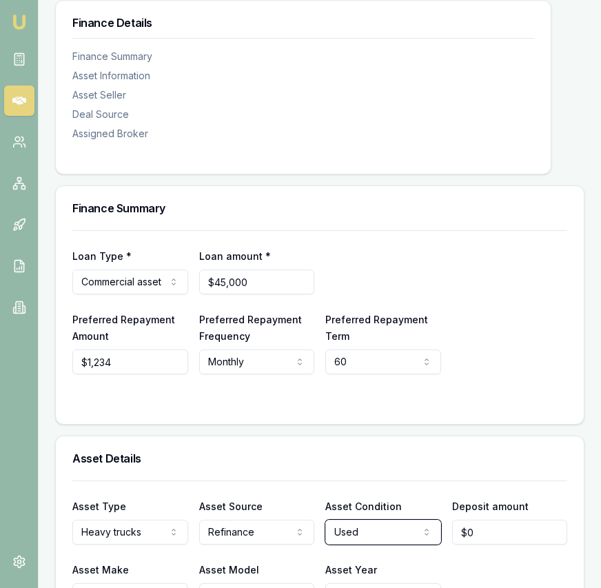
scroll to position [0, 0]
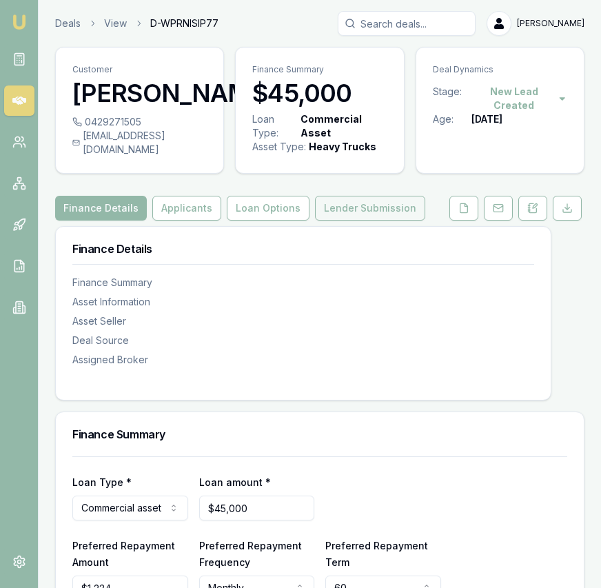
click at [349, 221] on button "Lender Submission" at bounding box center [370, 208] width 110 height 25
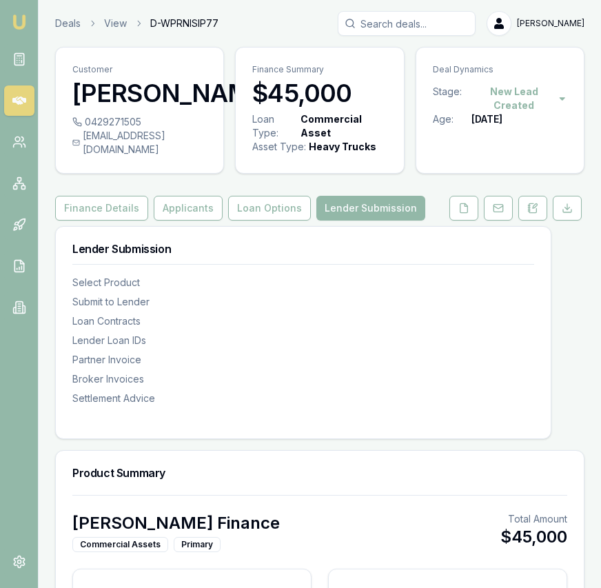
type input "$1,620"
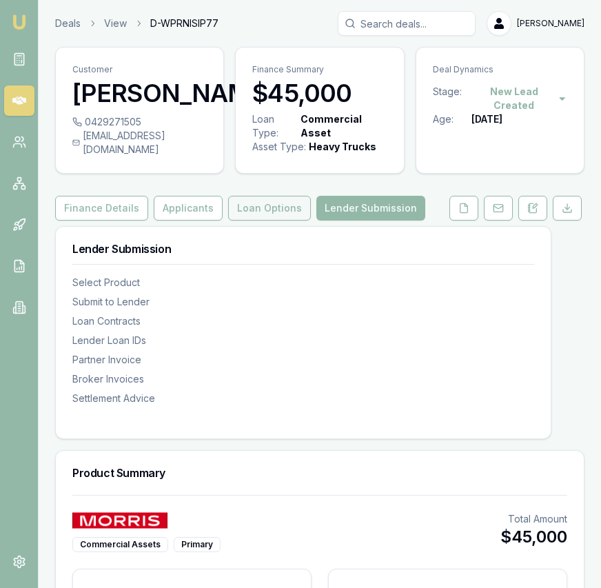
click at [245, 221] on button "Loan Options" at bounding box center [269, 208] width 83 height 25
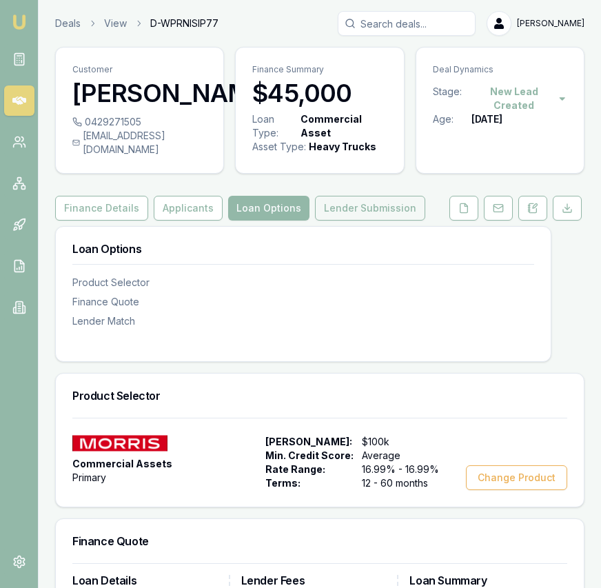
click at [357, 221] on button "Lender Submission" at bounding box center [370, 208] width 110 height 25
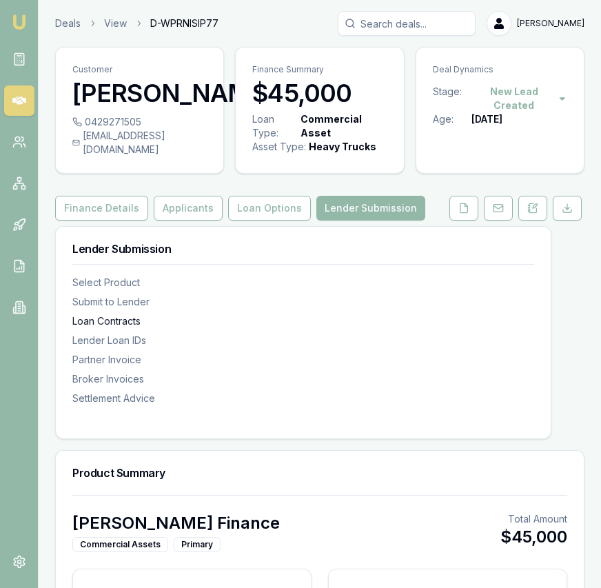
type input "$1,620"
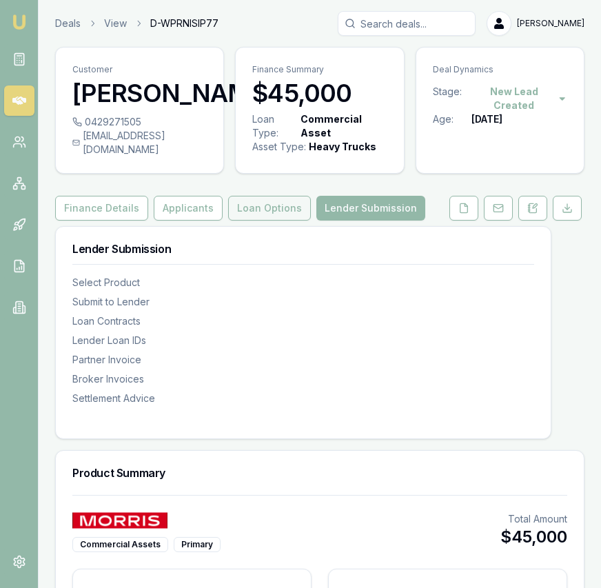
click at [270, 220] on button "Loan Options" at bounding box center [269, 208] width 83 height 25
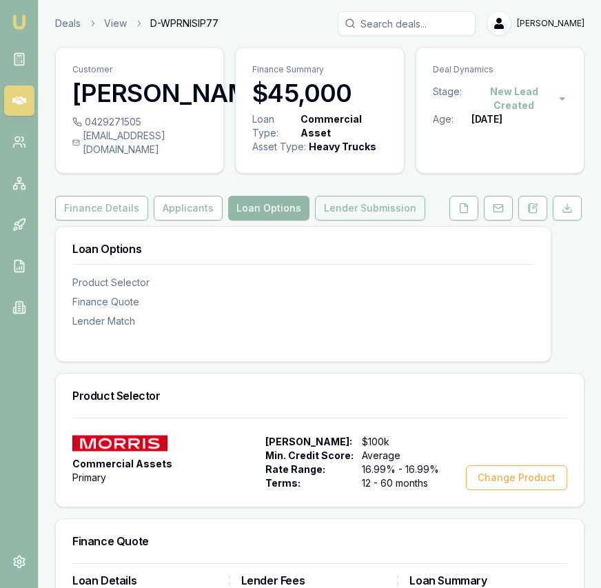
click at [383, 221] on button "Lender Submission" at bounding box center [370, 208] width 110 height 25
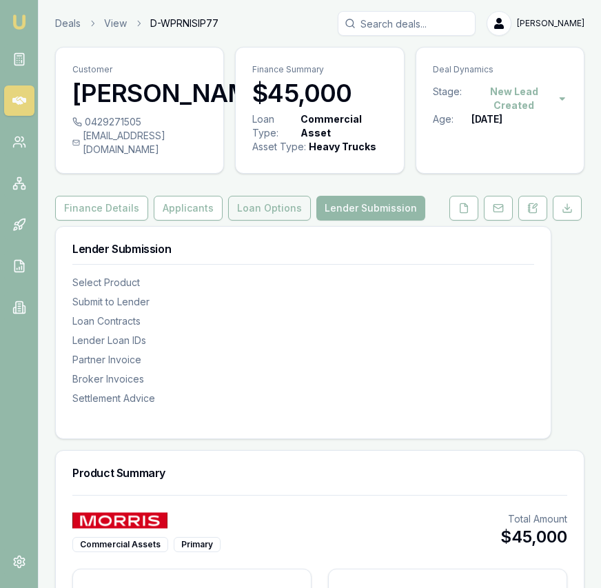
click at [279, 221] on button "Loan Options" at bounding box center [269, 208] width 83 height 25
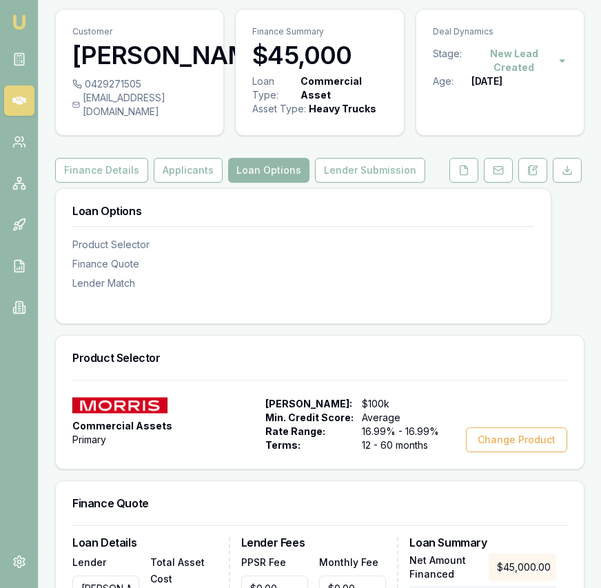
scroll to position [36, 0]
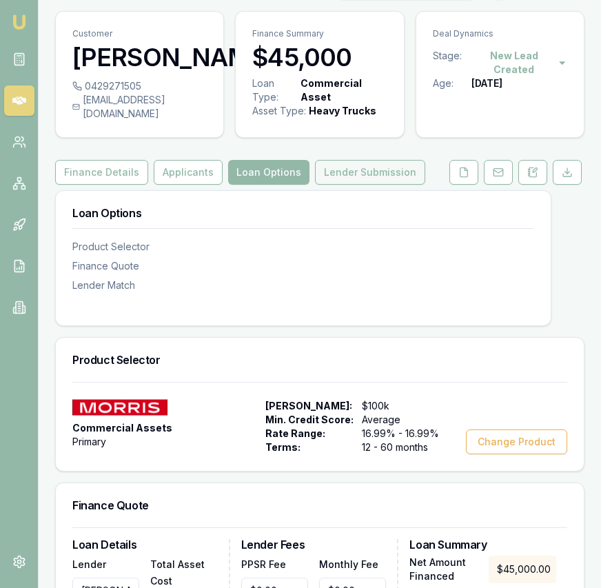
click at [380, 185] on button "Lender Submission" at bounding box center [370, 172] width 110 height 25
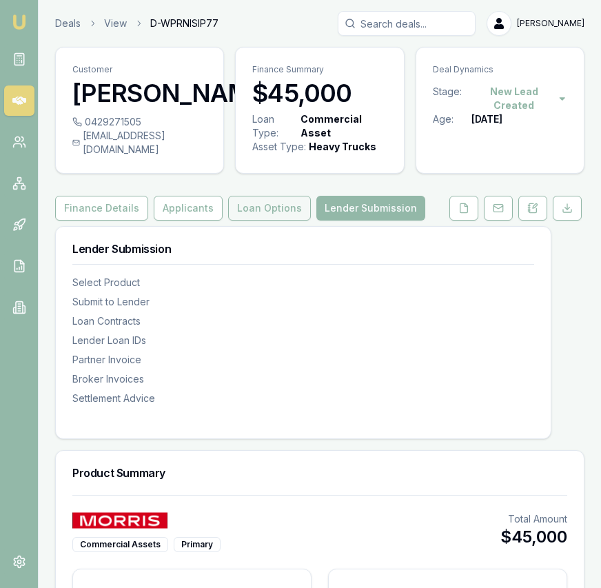
click at [286, 221] on button "Loan Options" at bounding box center [269, 208] width 83 height 25
